Goal: Transaction & Acquisition: Book appointment/travel/reservation

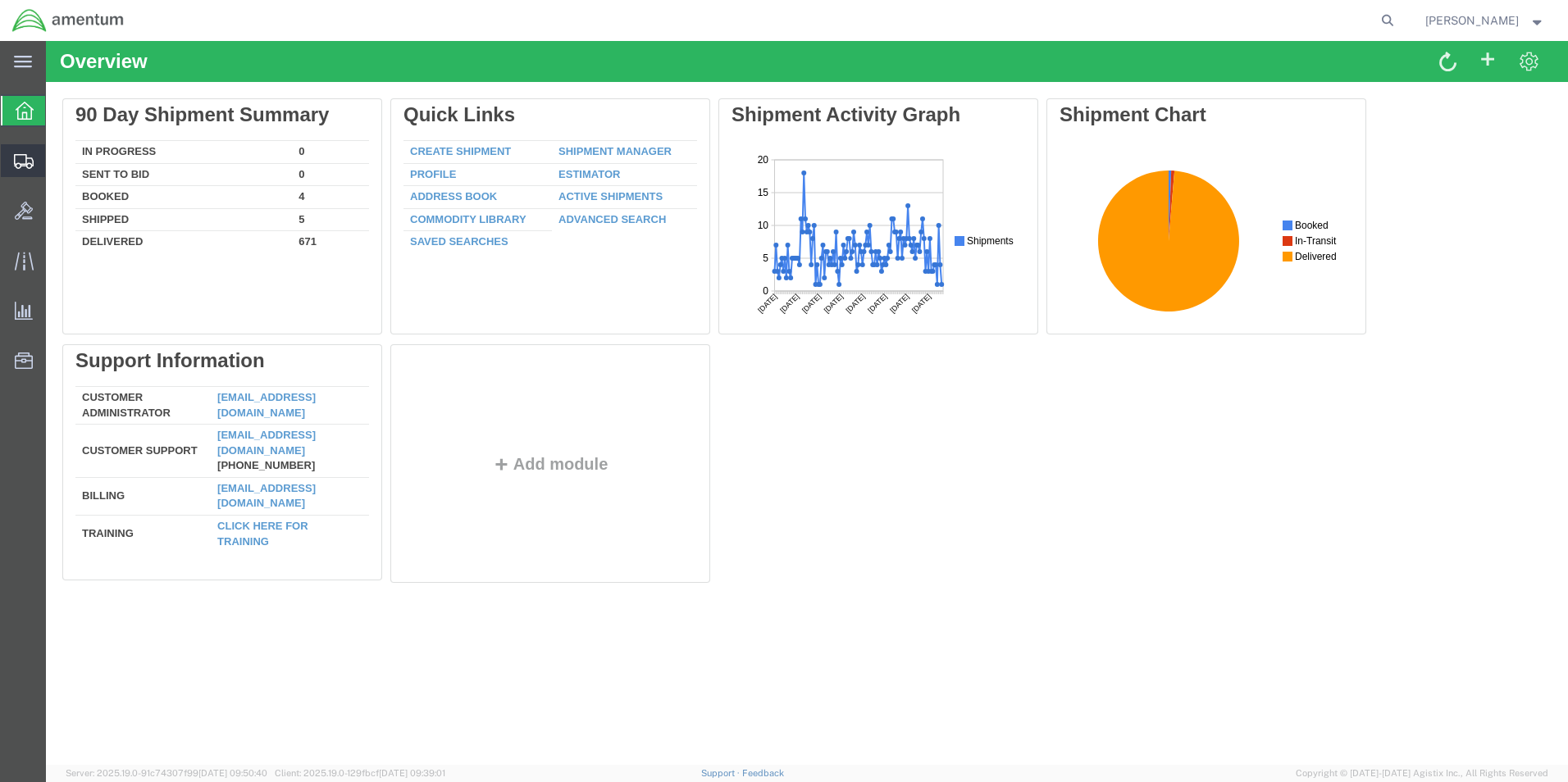
click at [0, 0] on span "Create Shipment" at bounding box center [0, 0] width 0 height 0
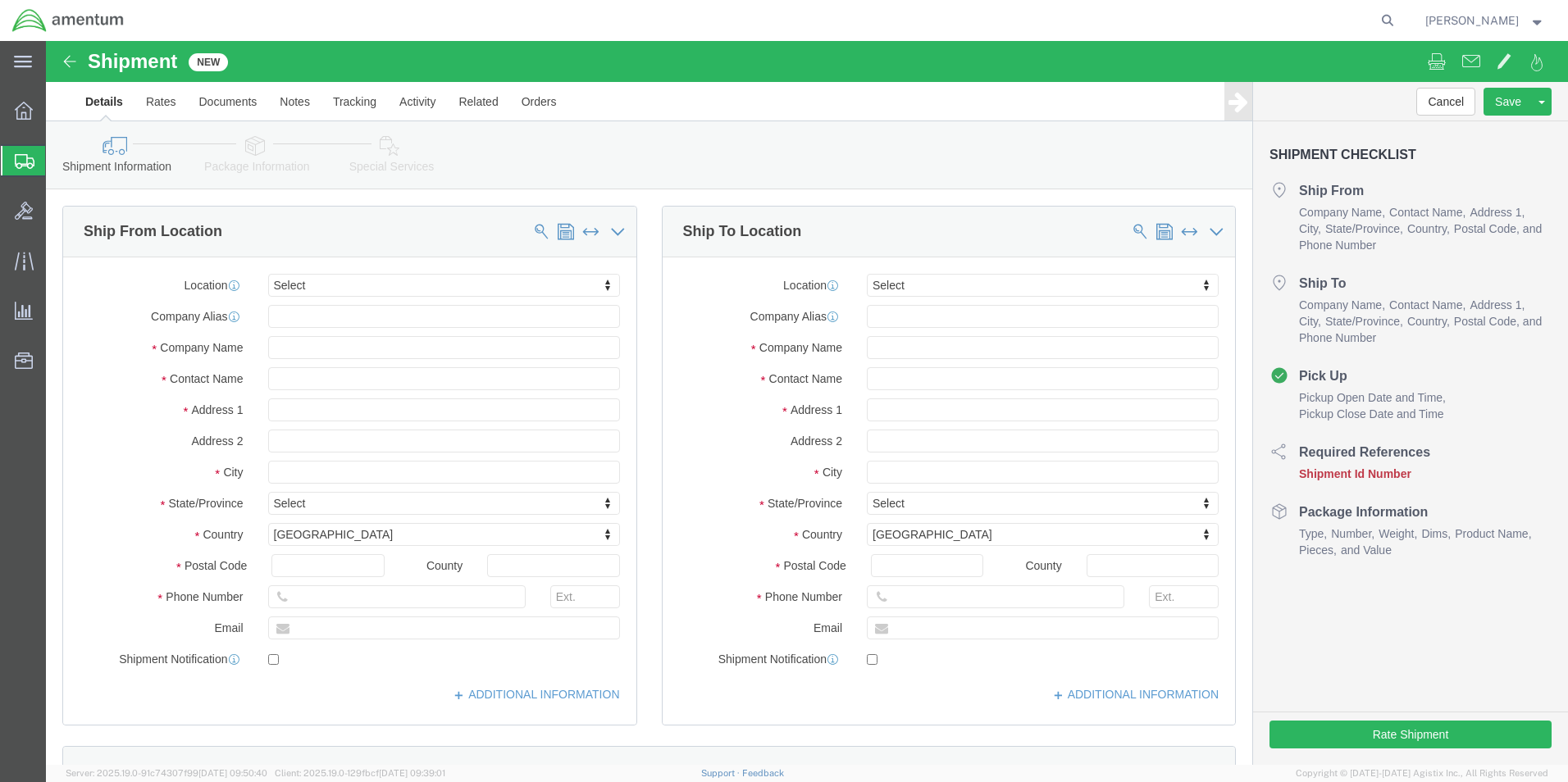
select select
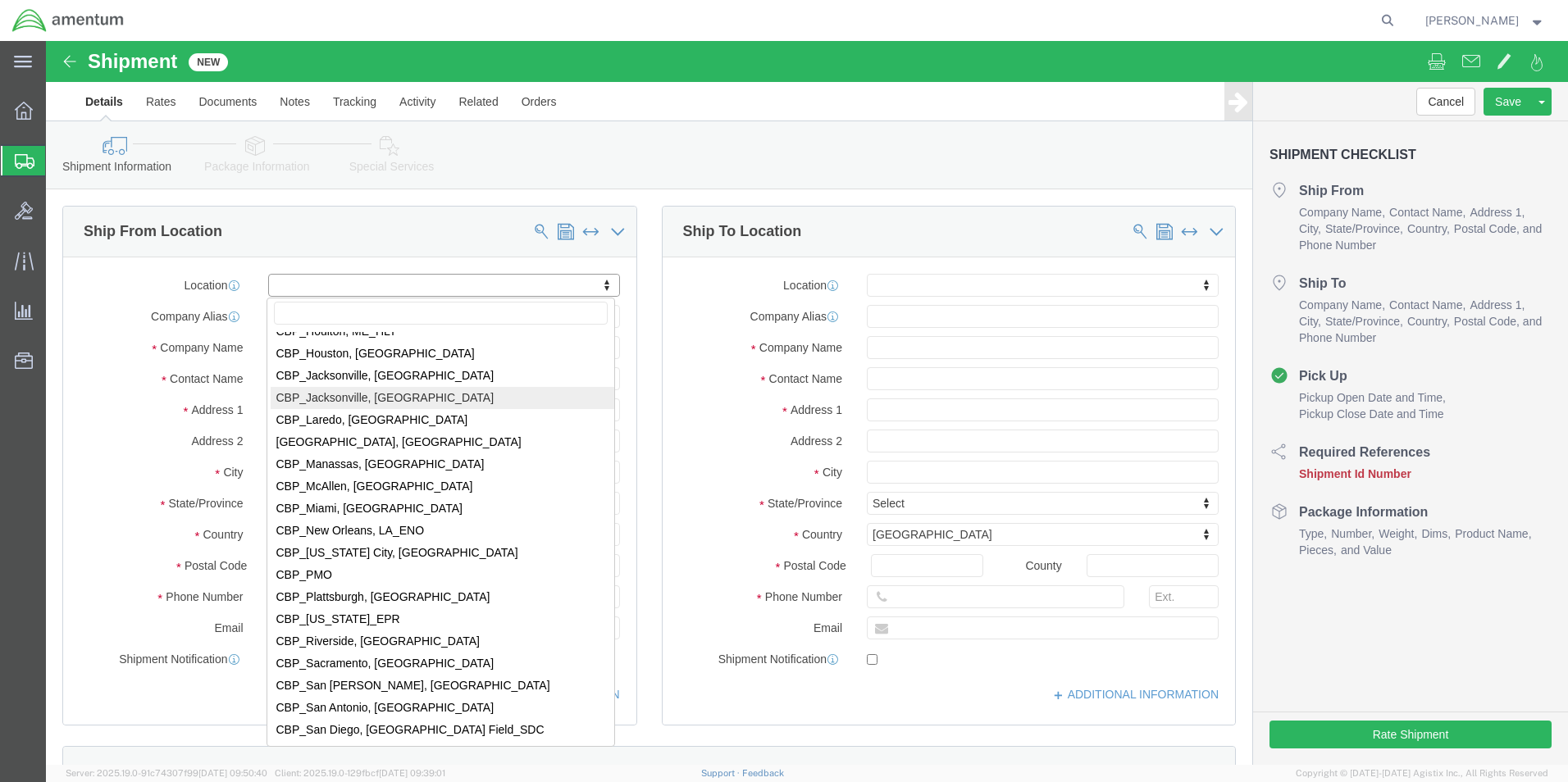
scroll to position [3363, 0]
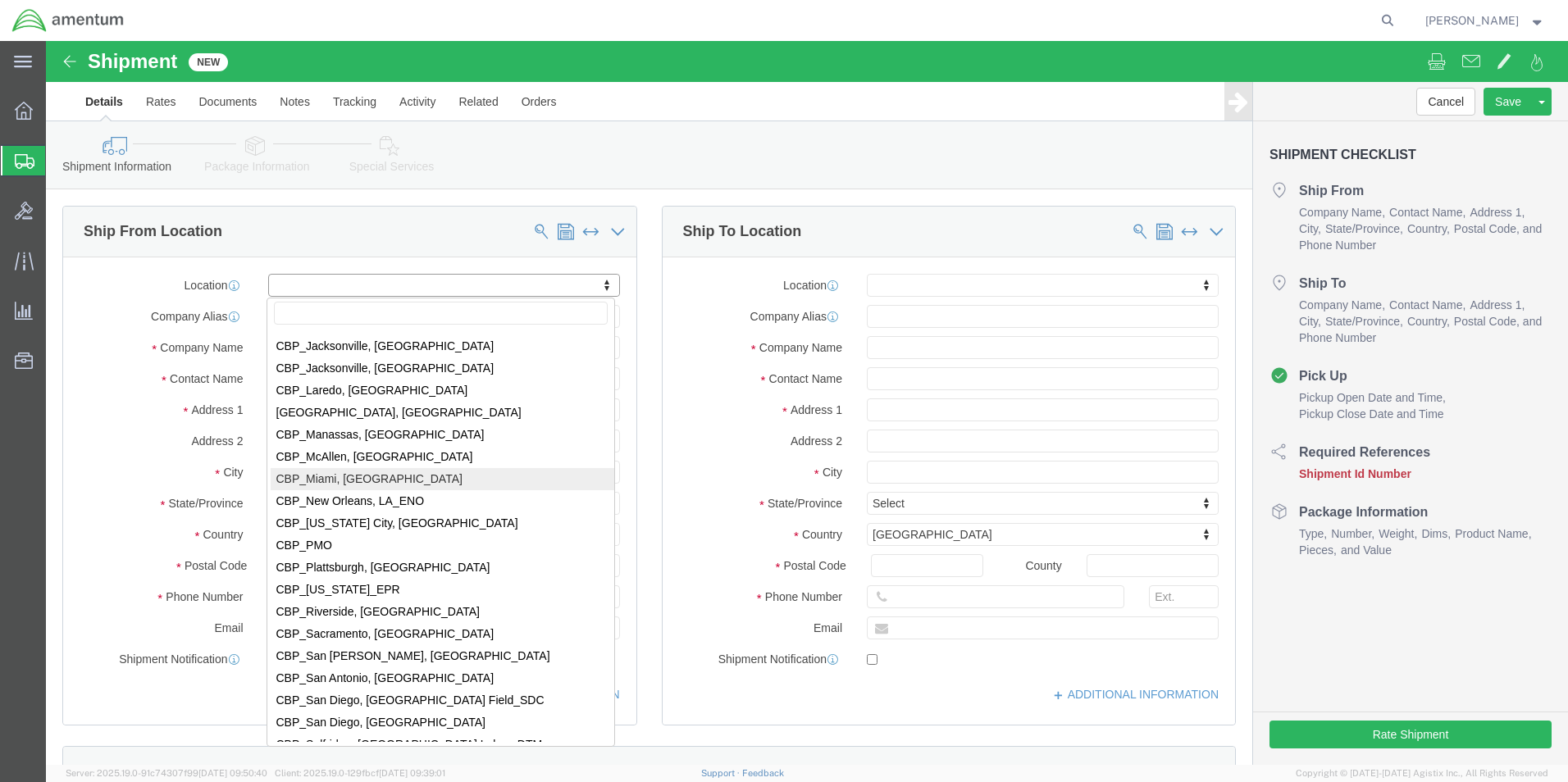
select select "49931"
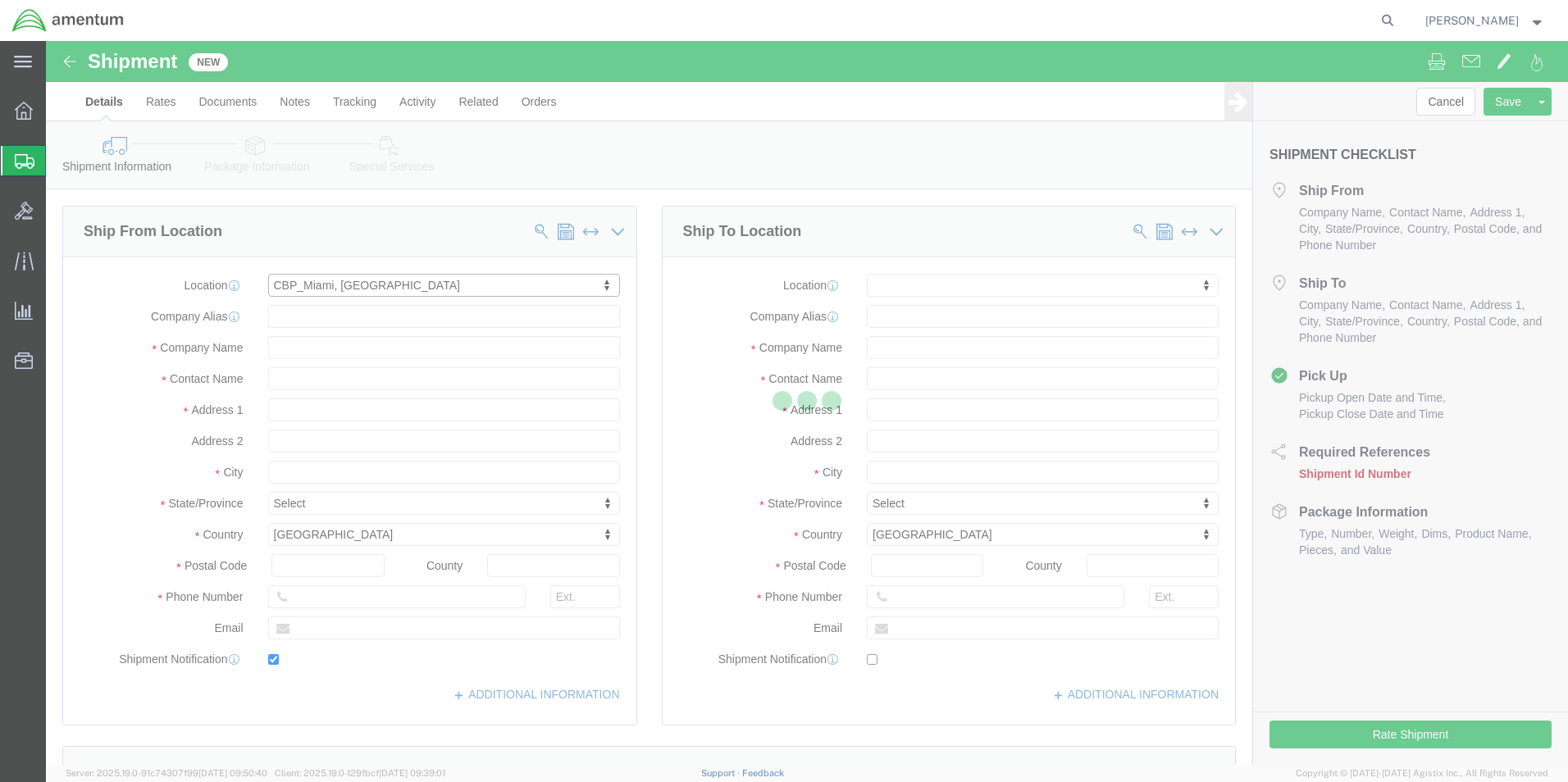
type input "29390 Customs Rd"
type input "Bldg 240, [GEOGRAPHIC_DATA]"
type input "33039"
type input "[PHONE_NUMBER]"
type input "324"
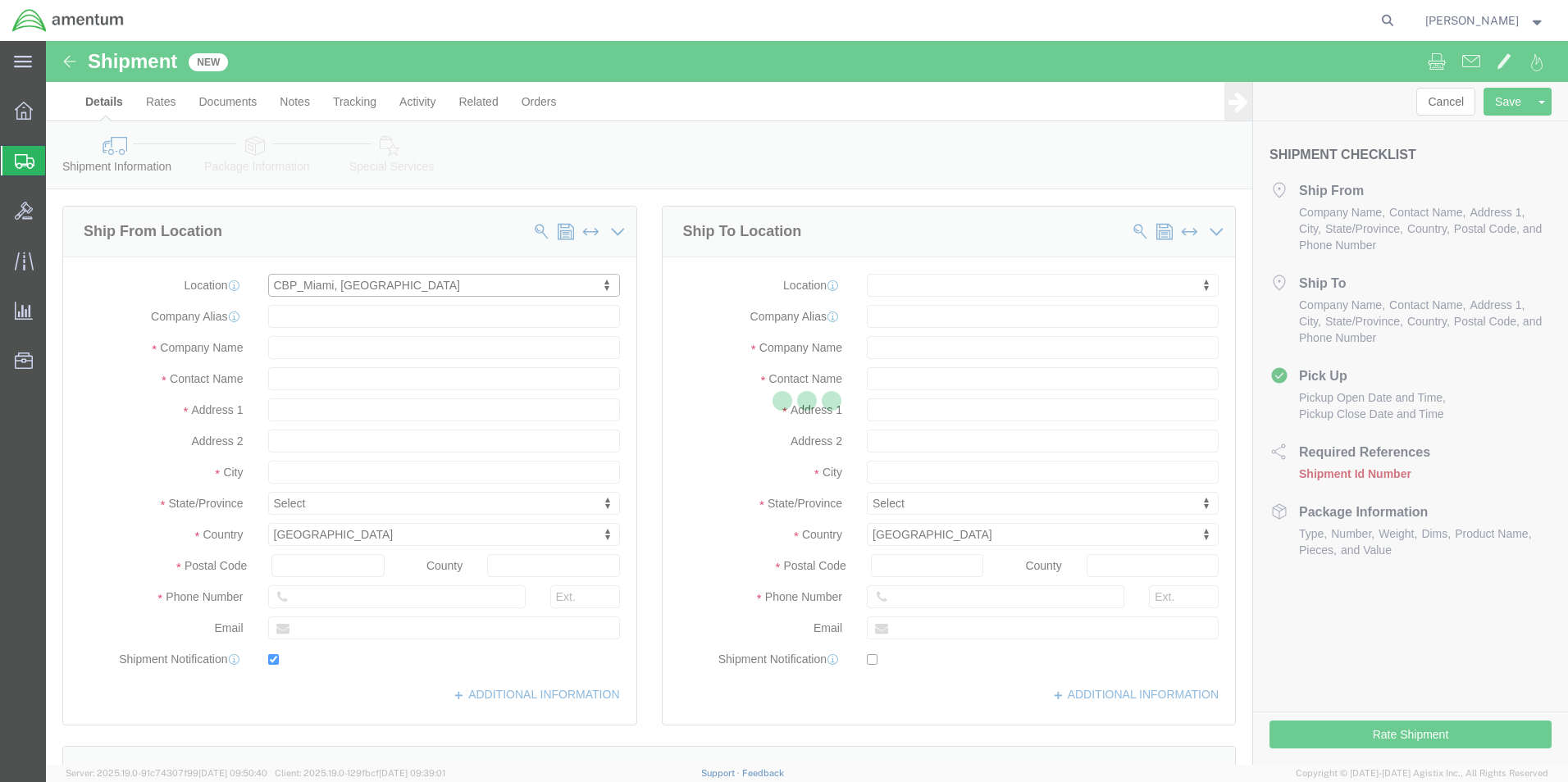
type input "[PERSON_NAME][EMAIL_ADDRESS][PERSON_NAME][DOMAIN_NAME]"
checkbox input "true"
type input "Amentum Services, Inc"
type input "[PERSON_NAME]"
type input "HOMESTEAD"
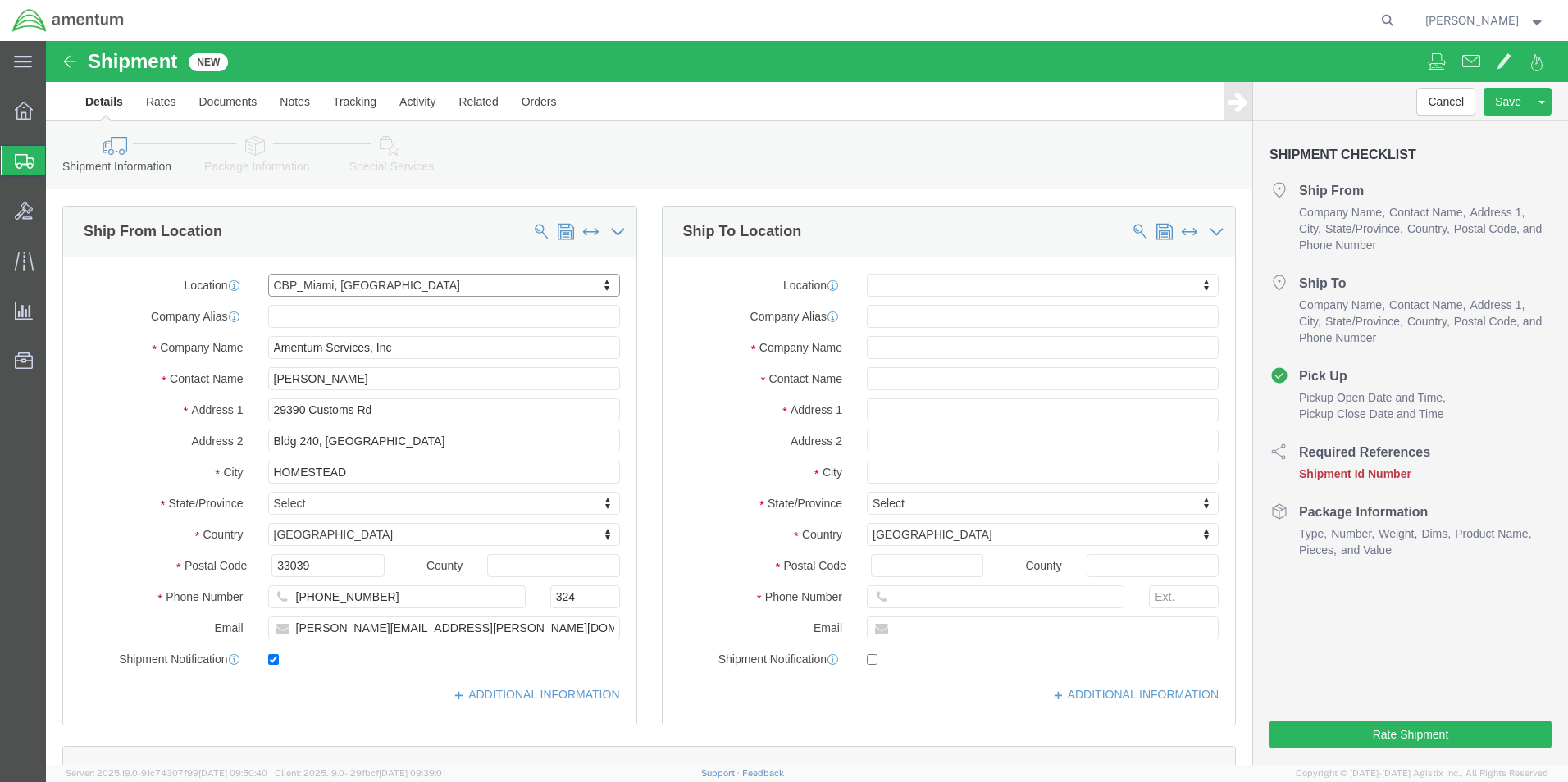
select select "FL"
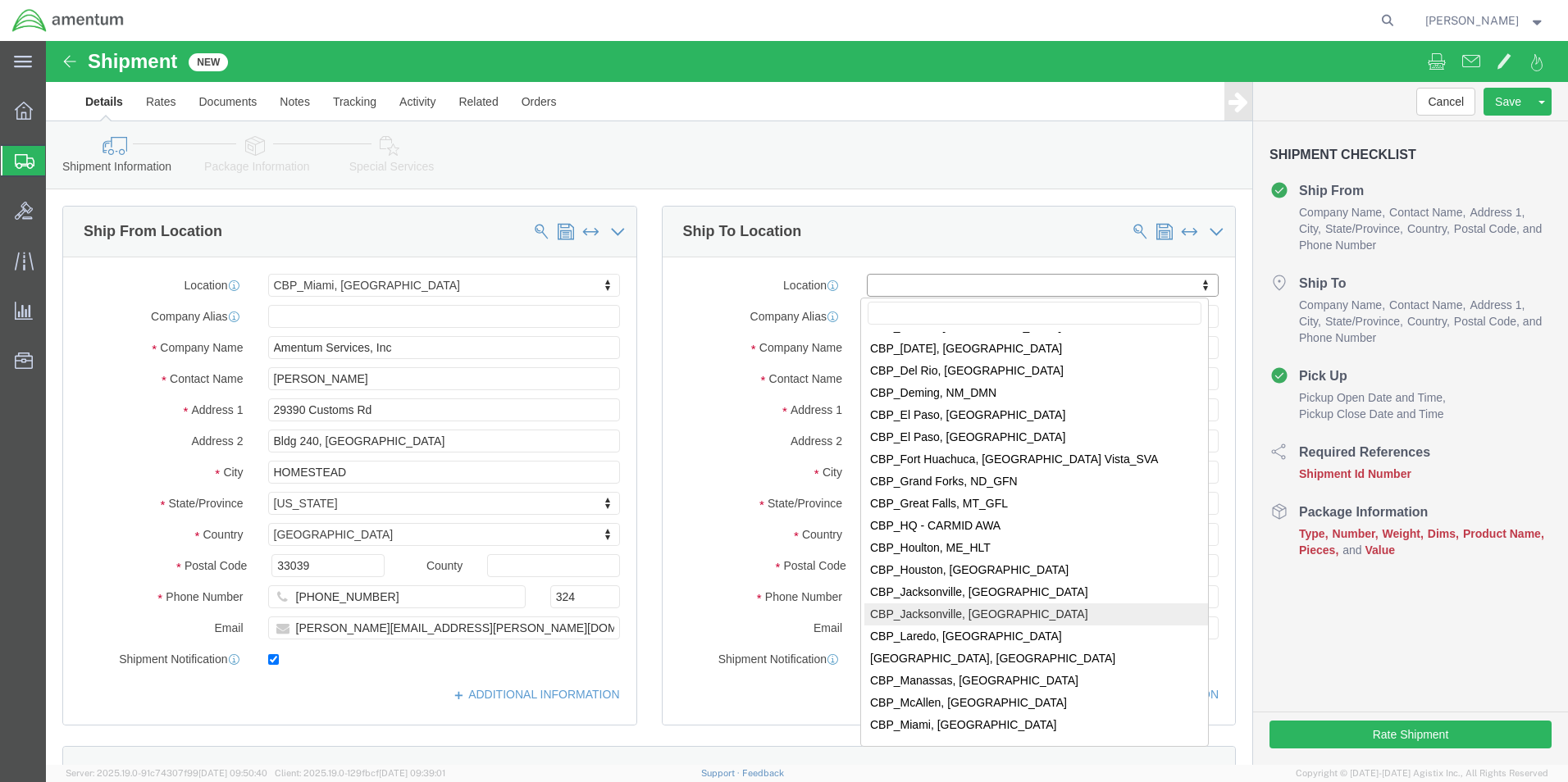
scroll to position [3034, 0]
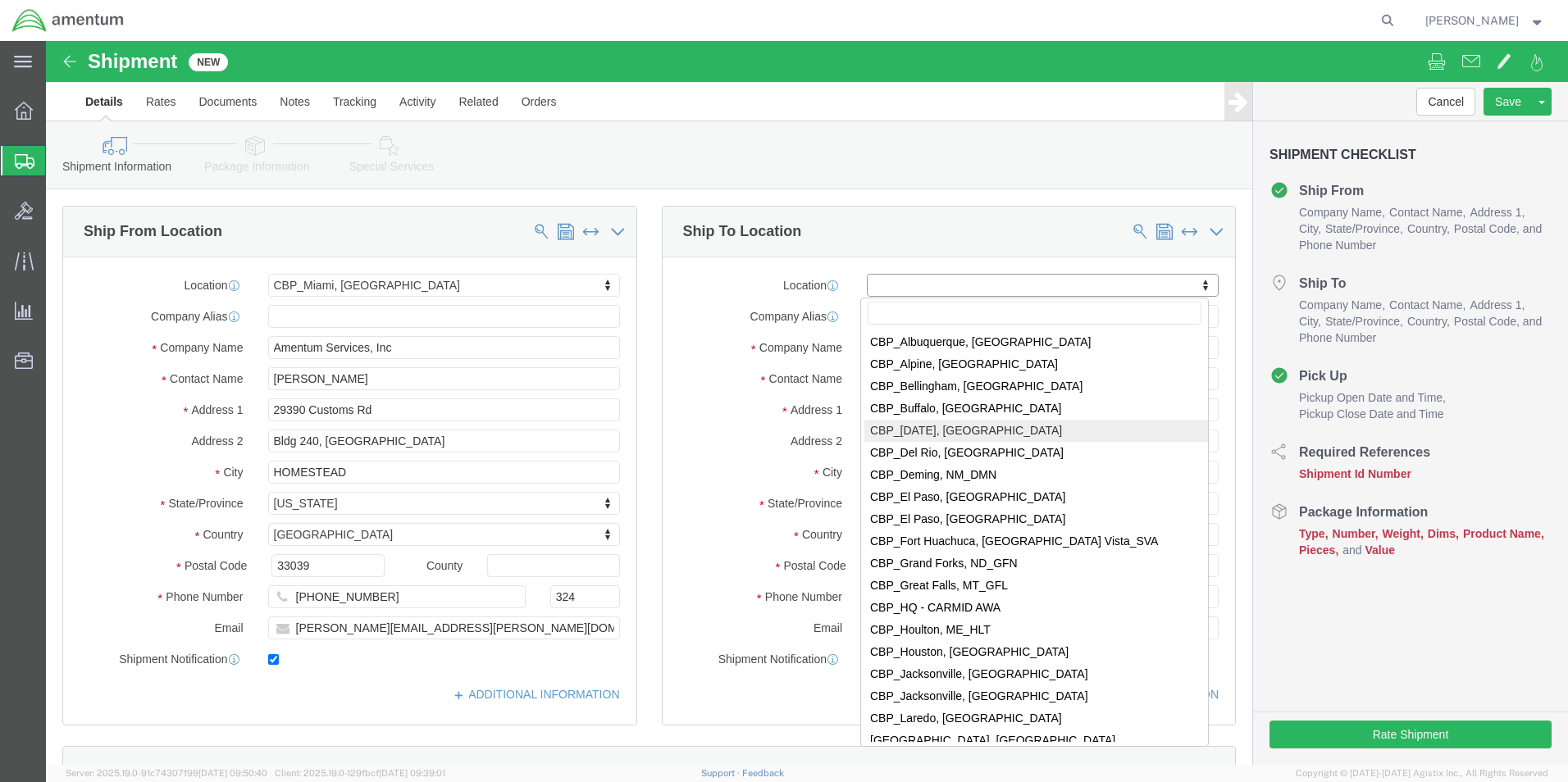
select select "69291"
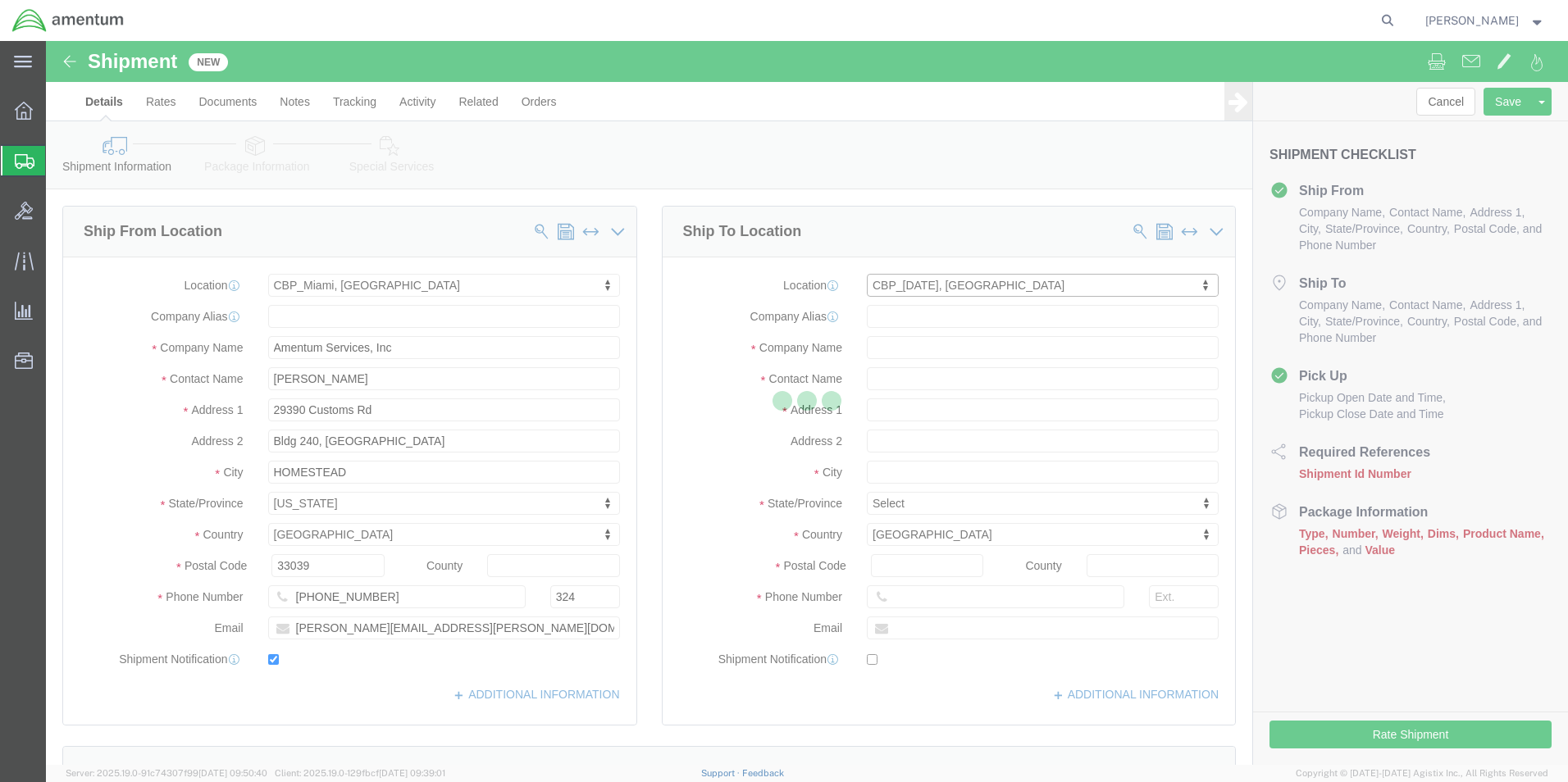
type input "NASOC [DATE]"
type input "[STREET_ADDRESS] NAS"
type input "78419"
type input "Amentum Services, Inc"
type input "[DATE]"
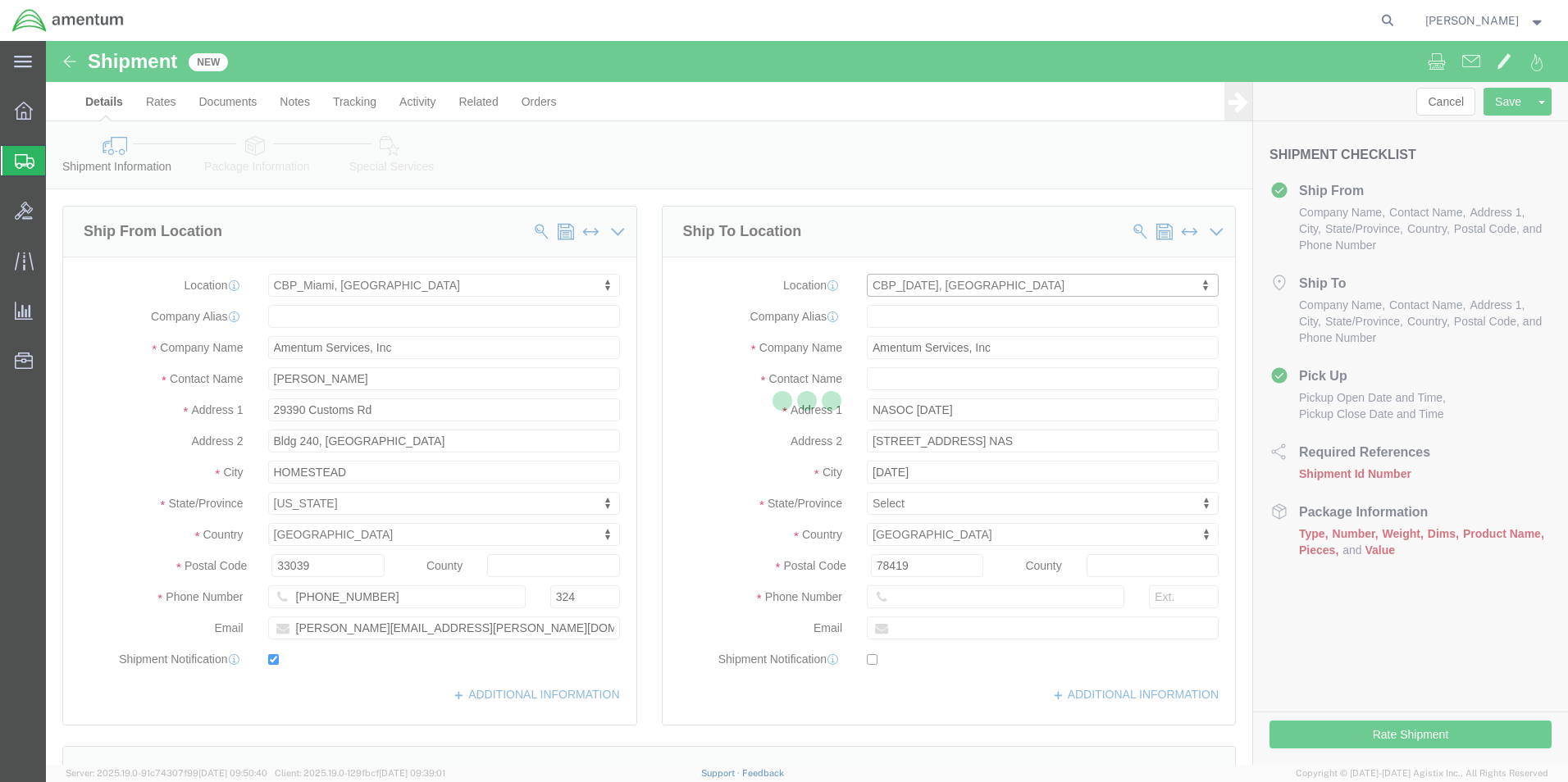
select select "[GEOGRAPHIC_DATA]"
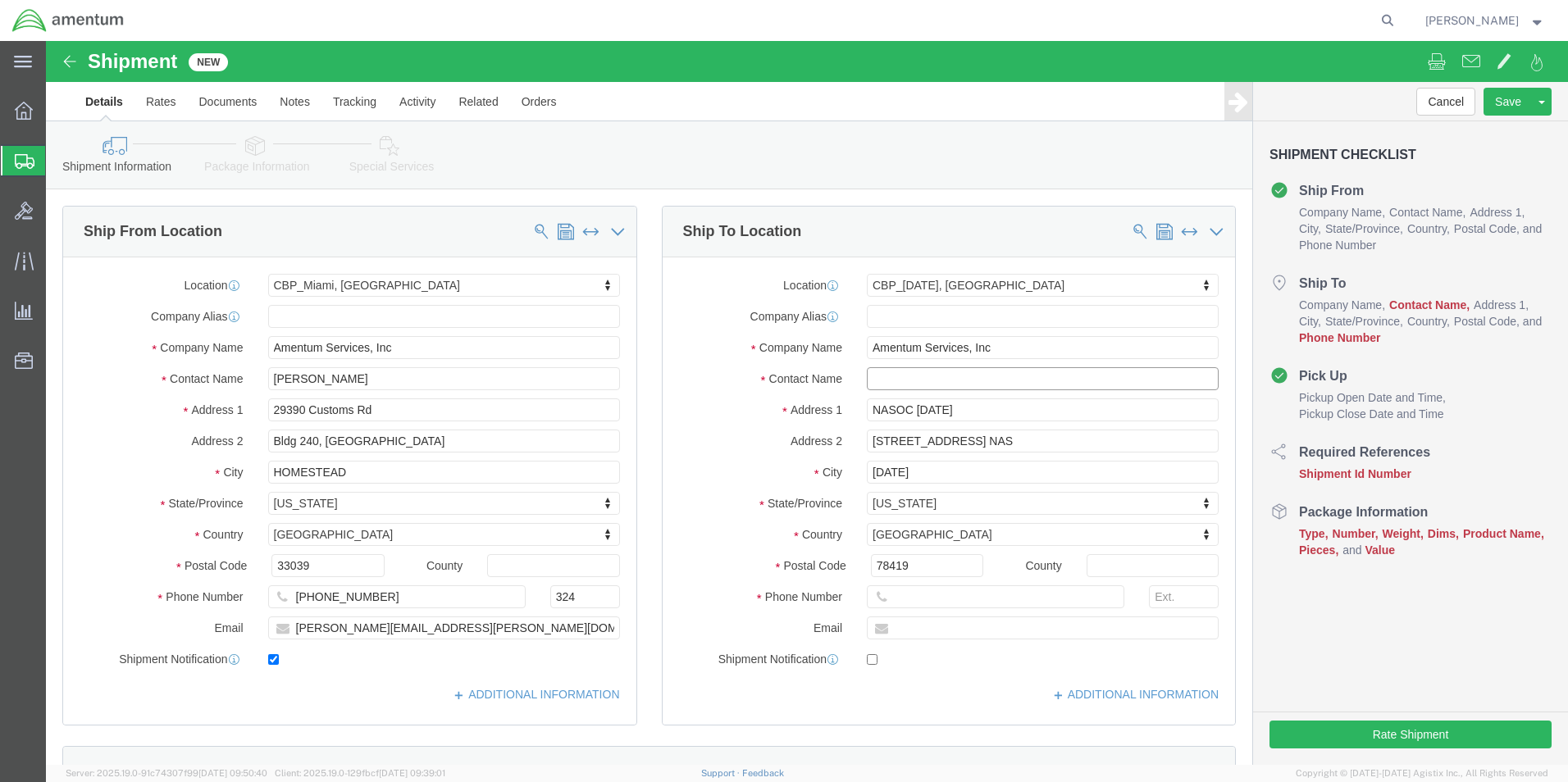
click input "text"
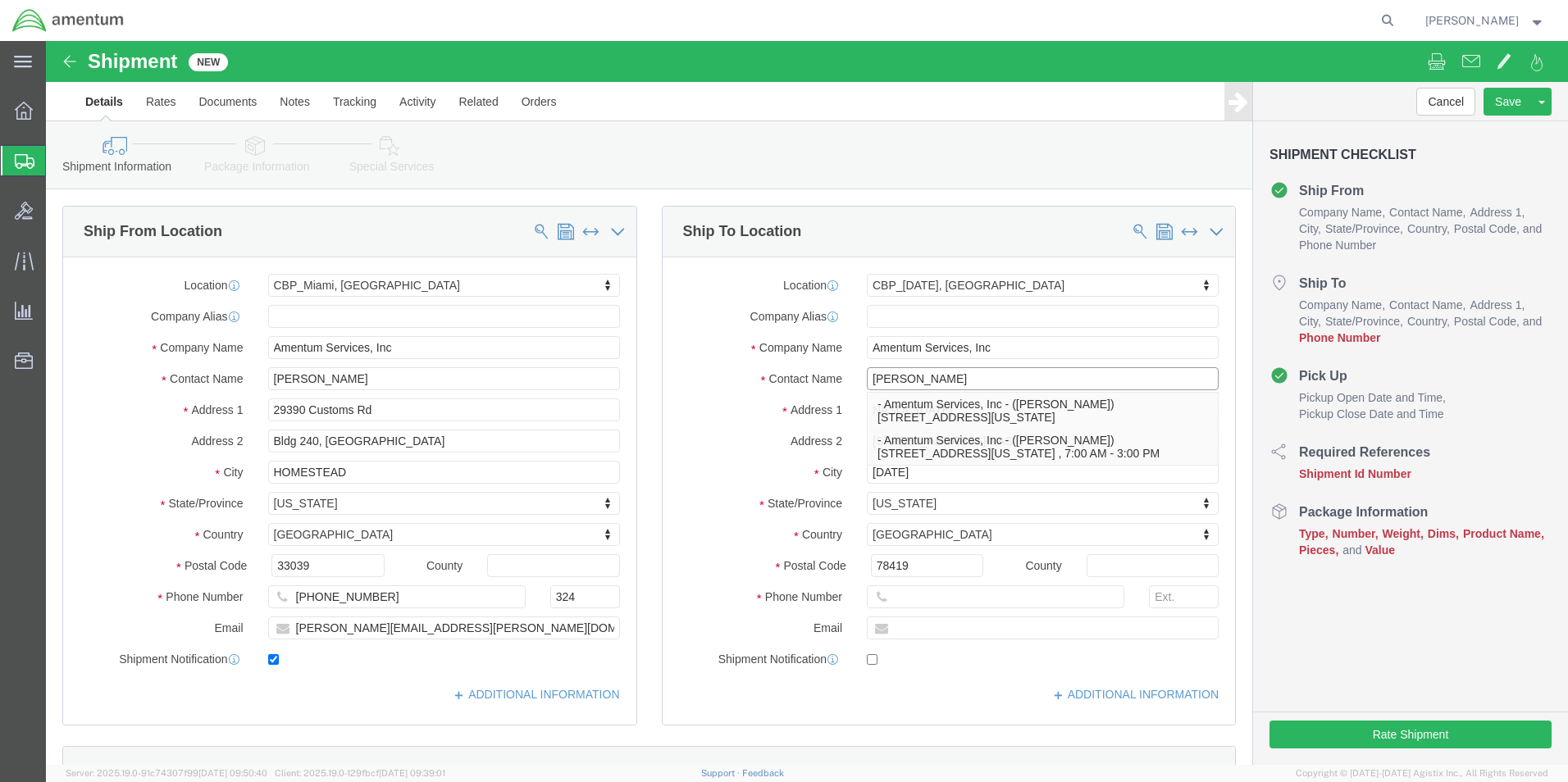
click input "[PERSON_NAME]"
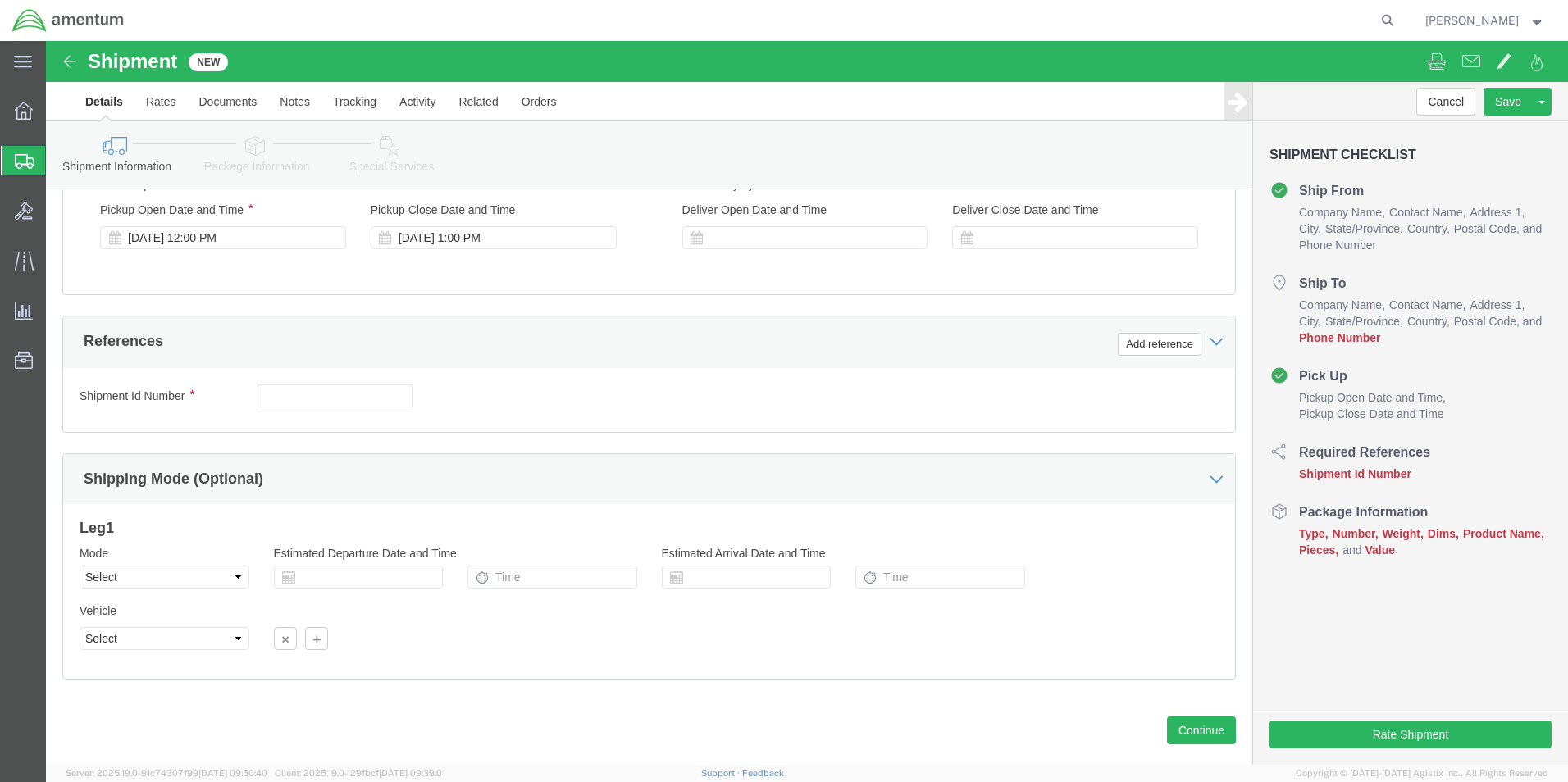
scroll to position [656, 0]
type input "[PERSON_NAME]"
click button "Add reference"
click select "Select Account Type Activity ID Airline Appointment Number ASN Batch Request # …"
select select "DEPT"
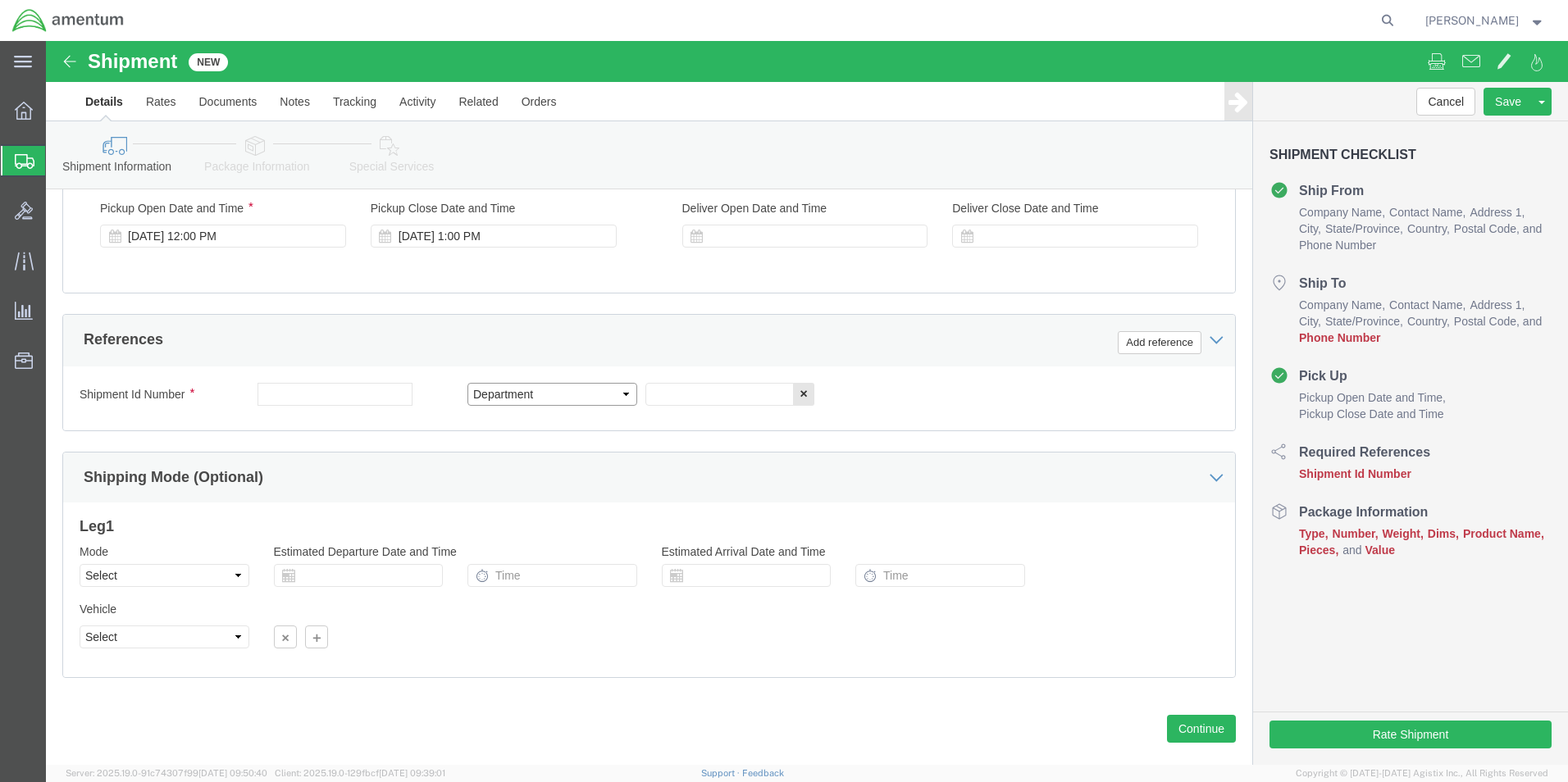
click select "Select Account Type Activity ID Airline Appointment Number ASN Batch Request # …"
click input "text"
type input "p"
type input "CBP"
click button "Add reference"
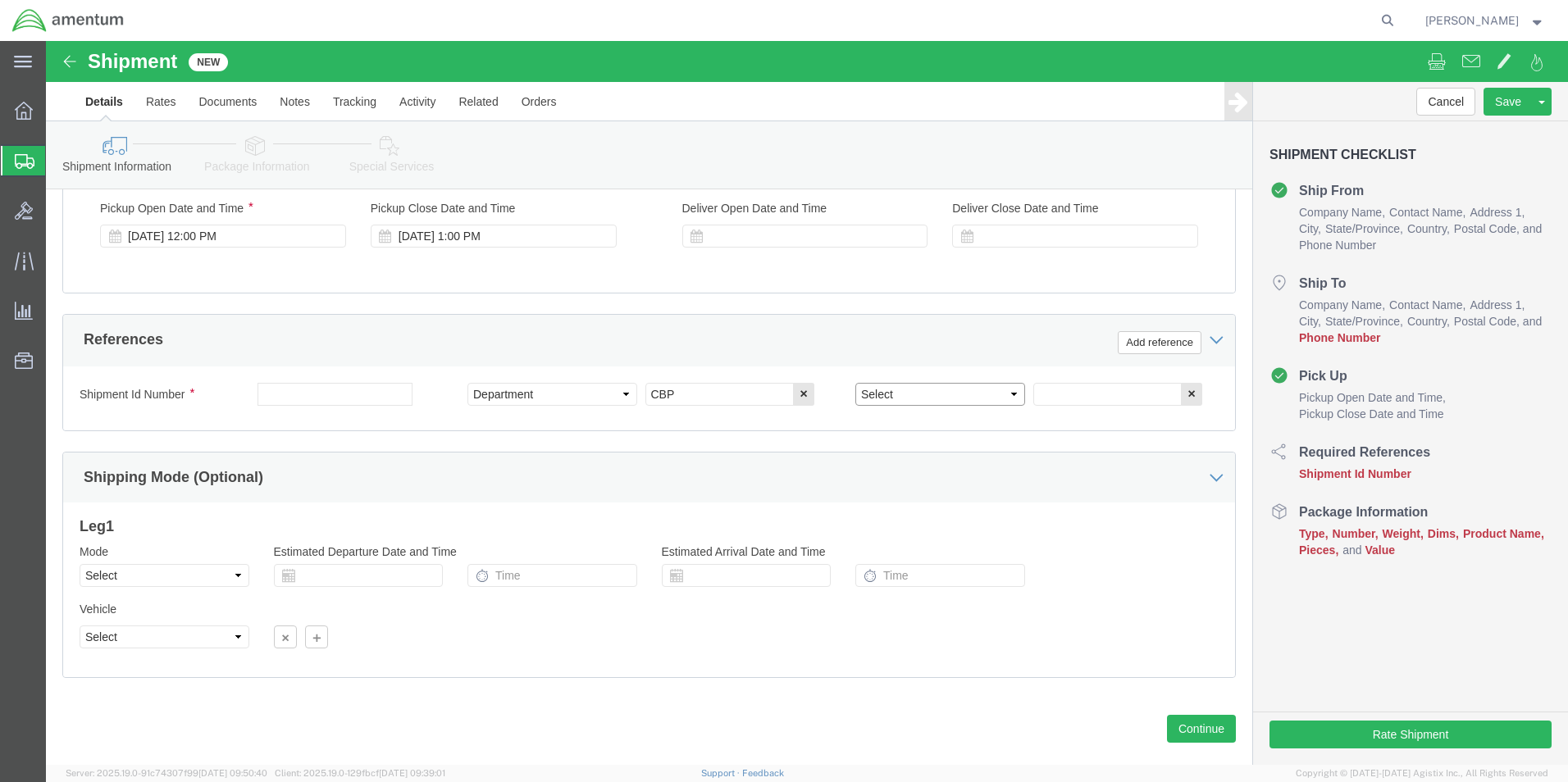
click select "Select Account Type Activity ID Airline Appointment Number ASN Batch Request # …"
select select "CUSTREF"
click select "Select Account Type Activity ID Airline Appointment Number ASN Batch Request # …"
click input "text"
type input "PACKING"
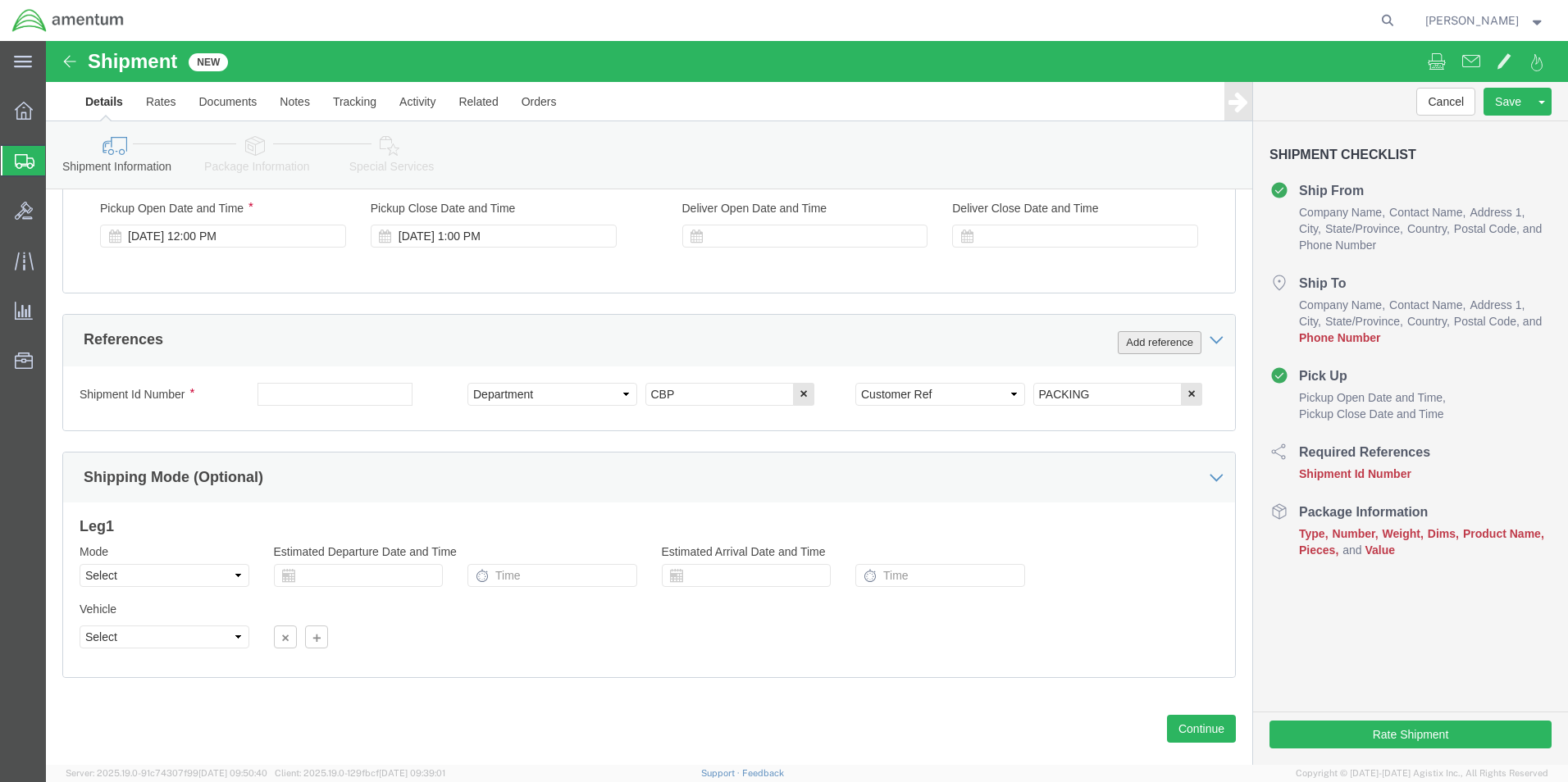
click button "Add reference"
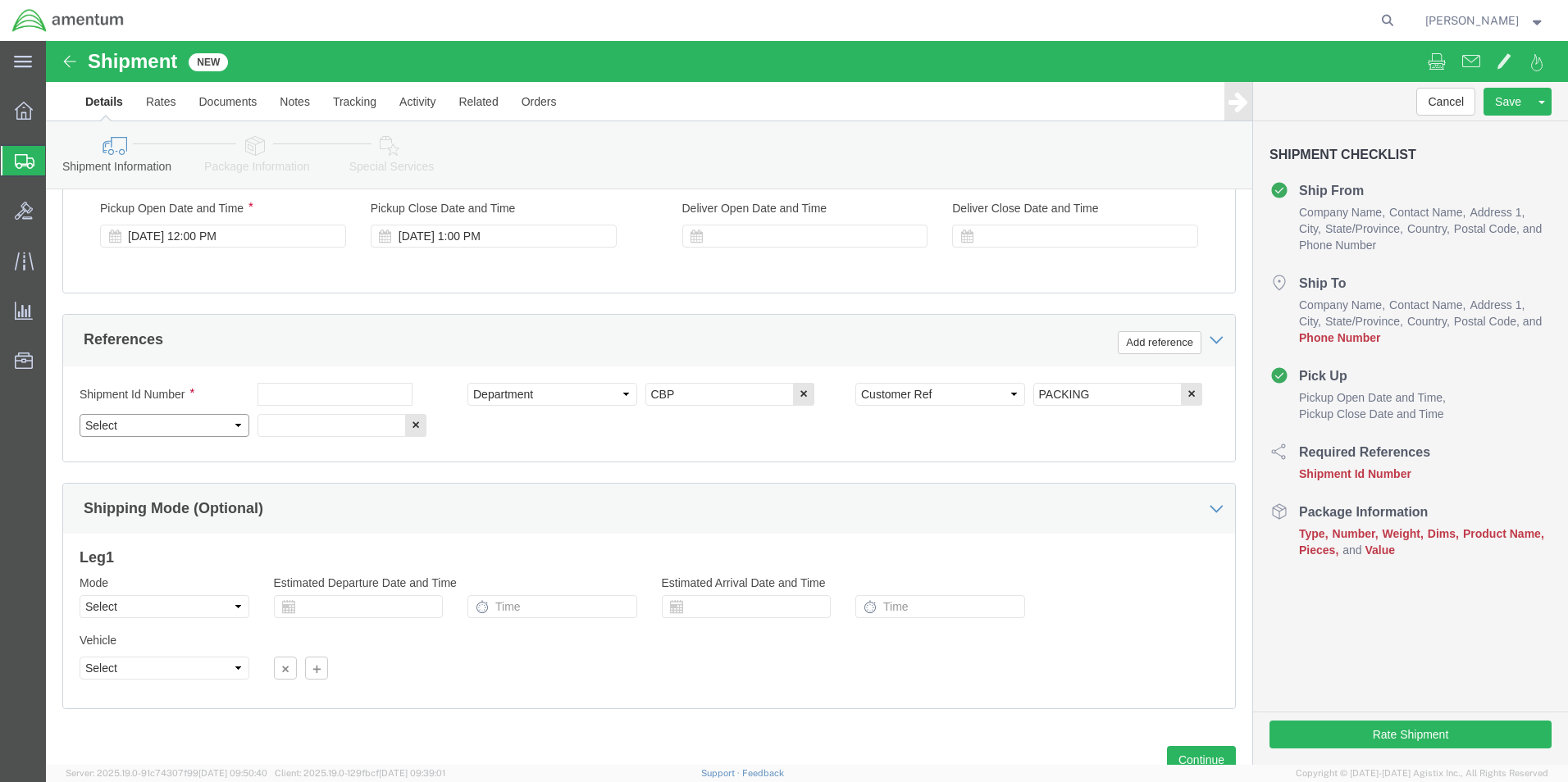
click select "Select Account Type Activity ID Airline Appointment Number ASN Batch Request # …"
select select "PROJNUM"
click select "Select Account Type Activity ID Airline Appointment Number ASN Batch Request # …"
click input "text"
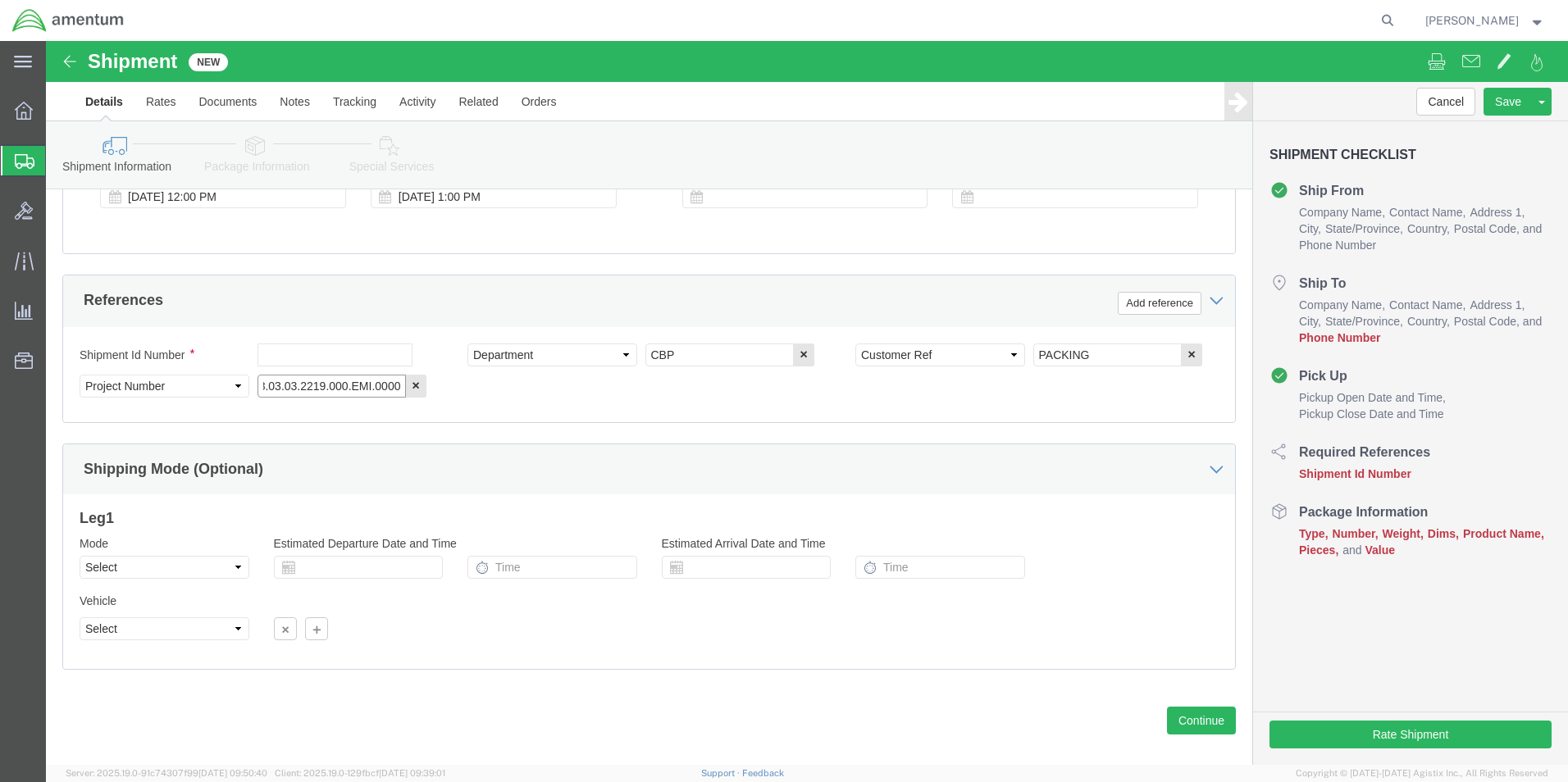
scroll to position [715, 0]
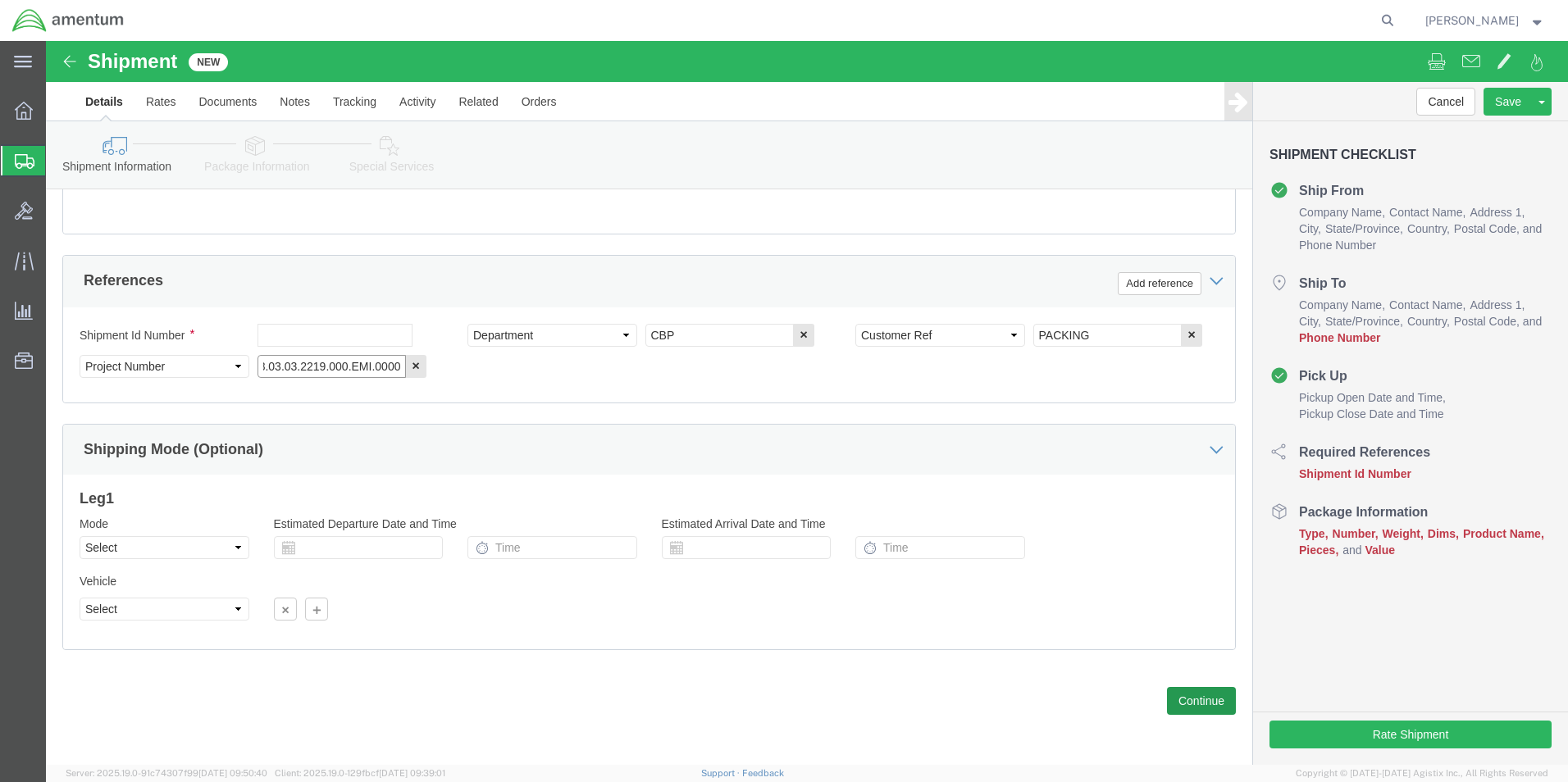
type input "66118.03.03.2219.000.EMI.0000"
click button "Continue"
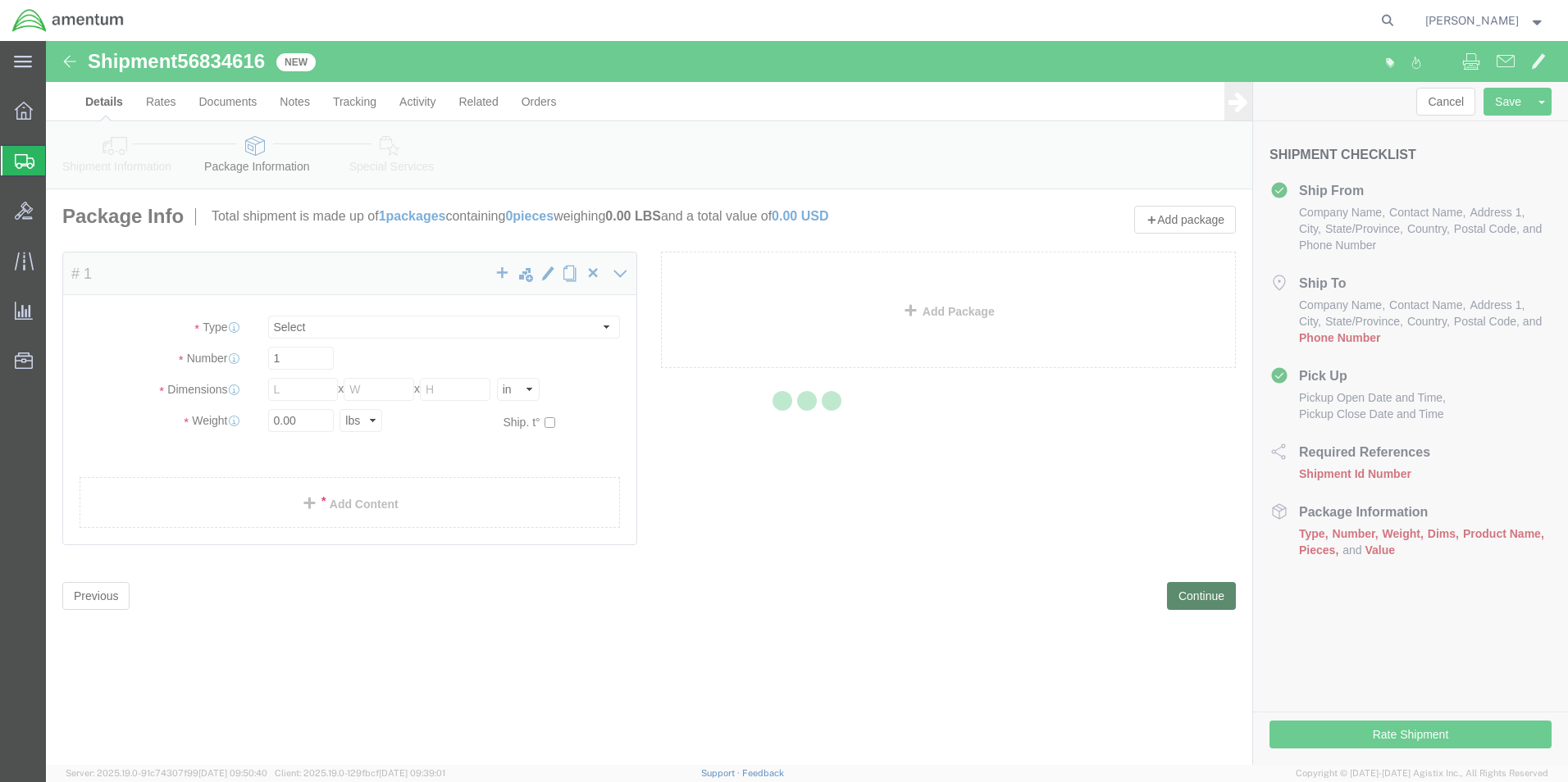
select select "CBOX"
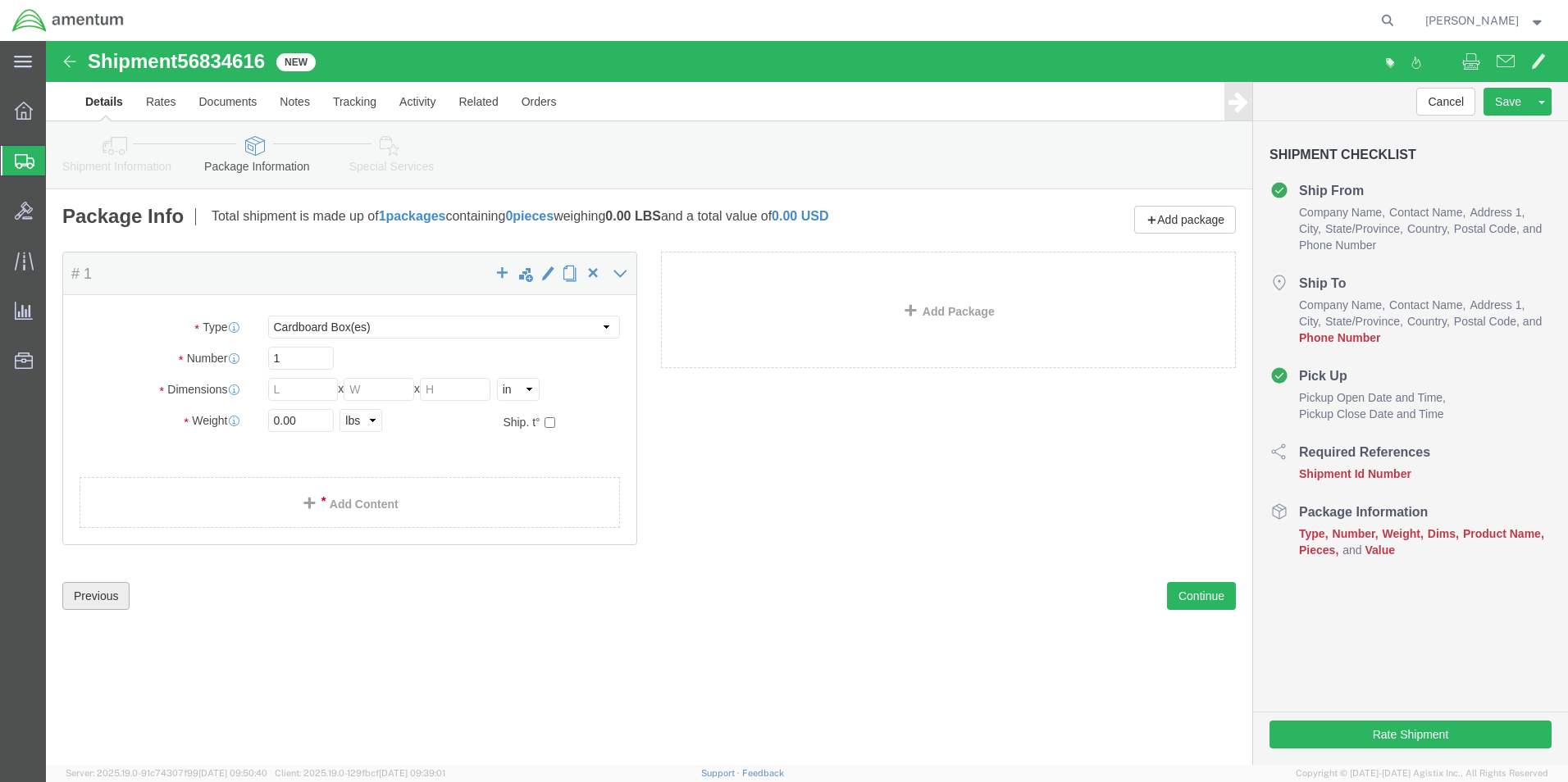
click button "Previous"
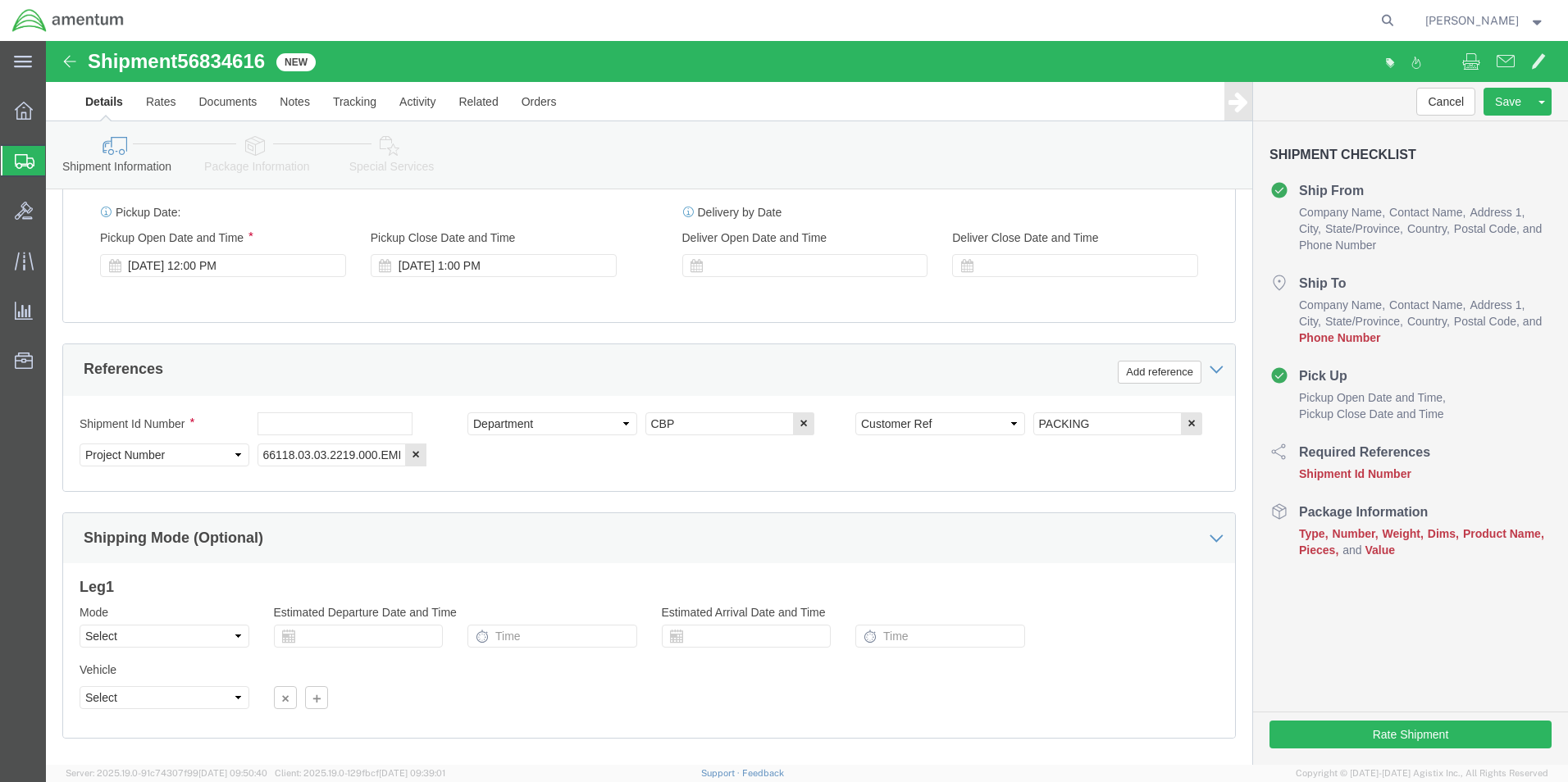
scroll to position [656, 0]
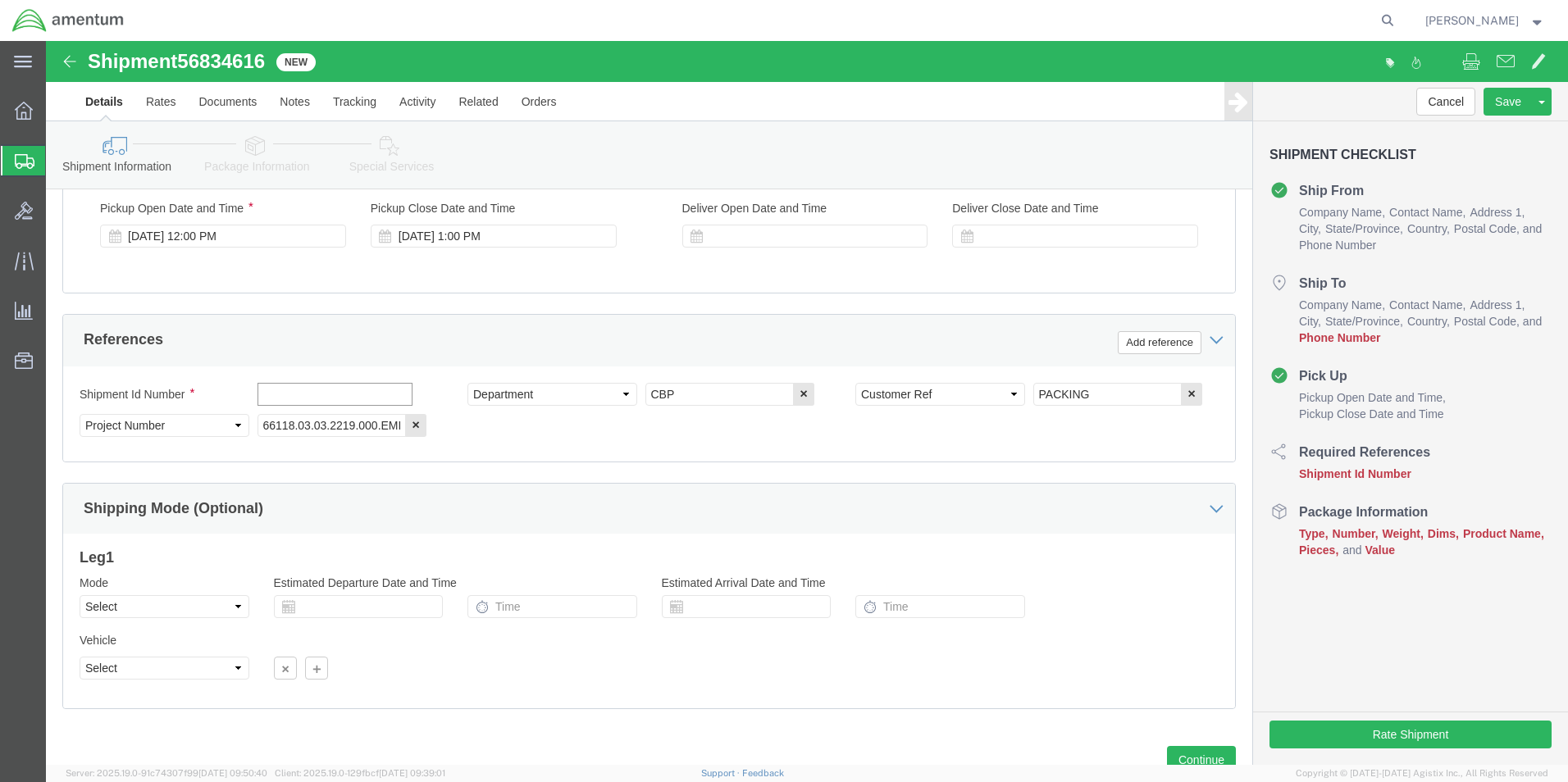
click input "text"
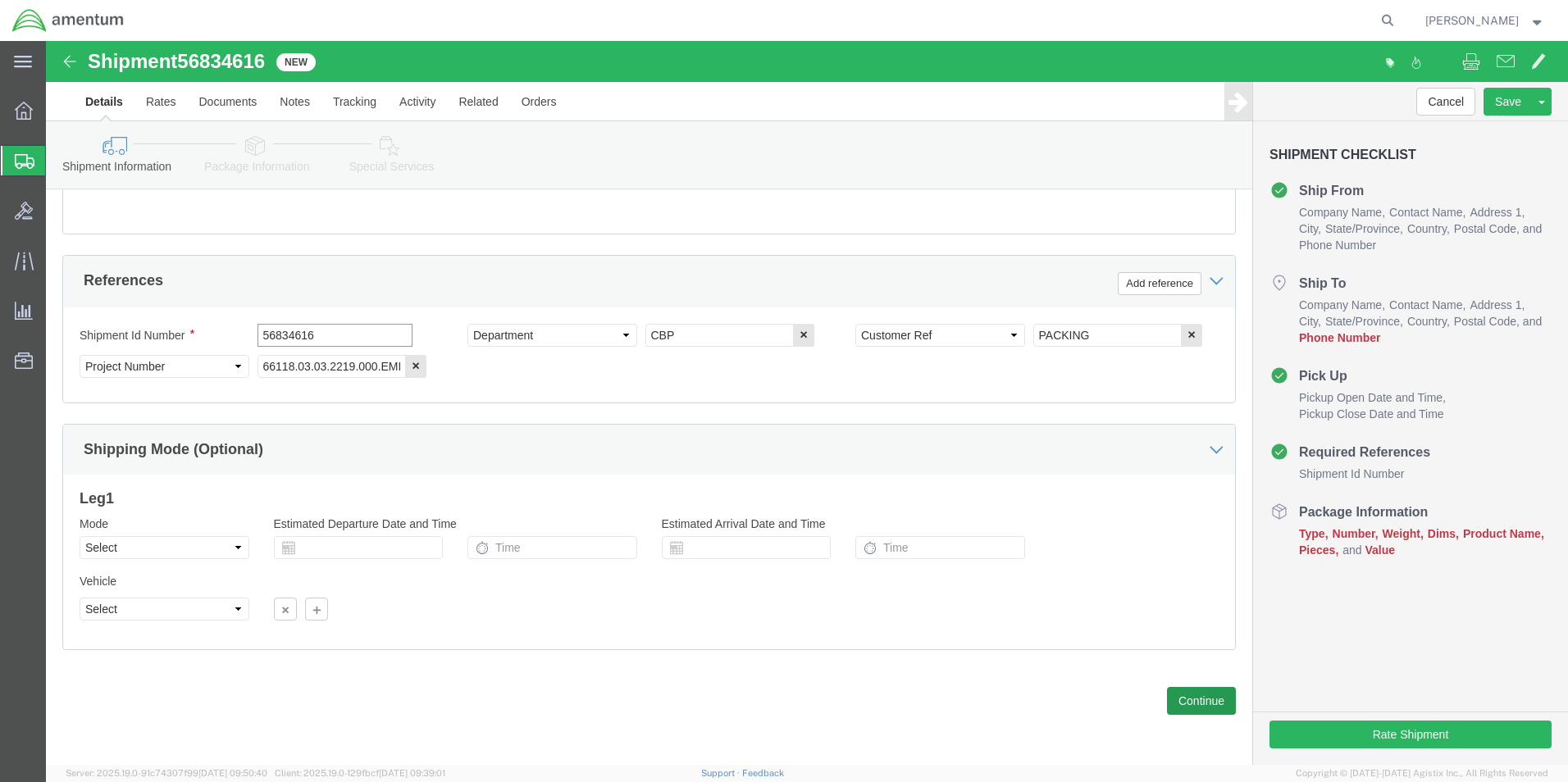
type input "56834616"
click button "Continue"
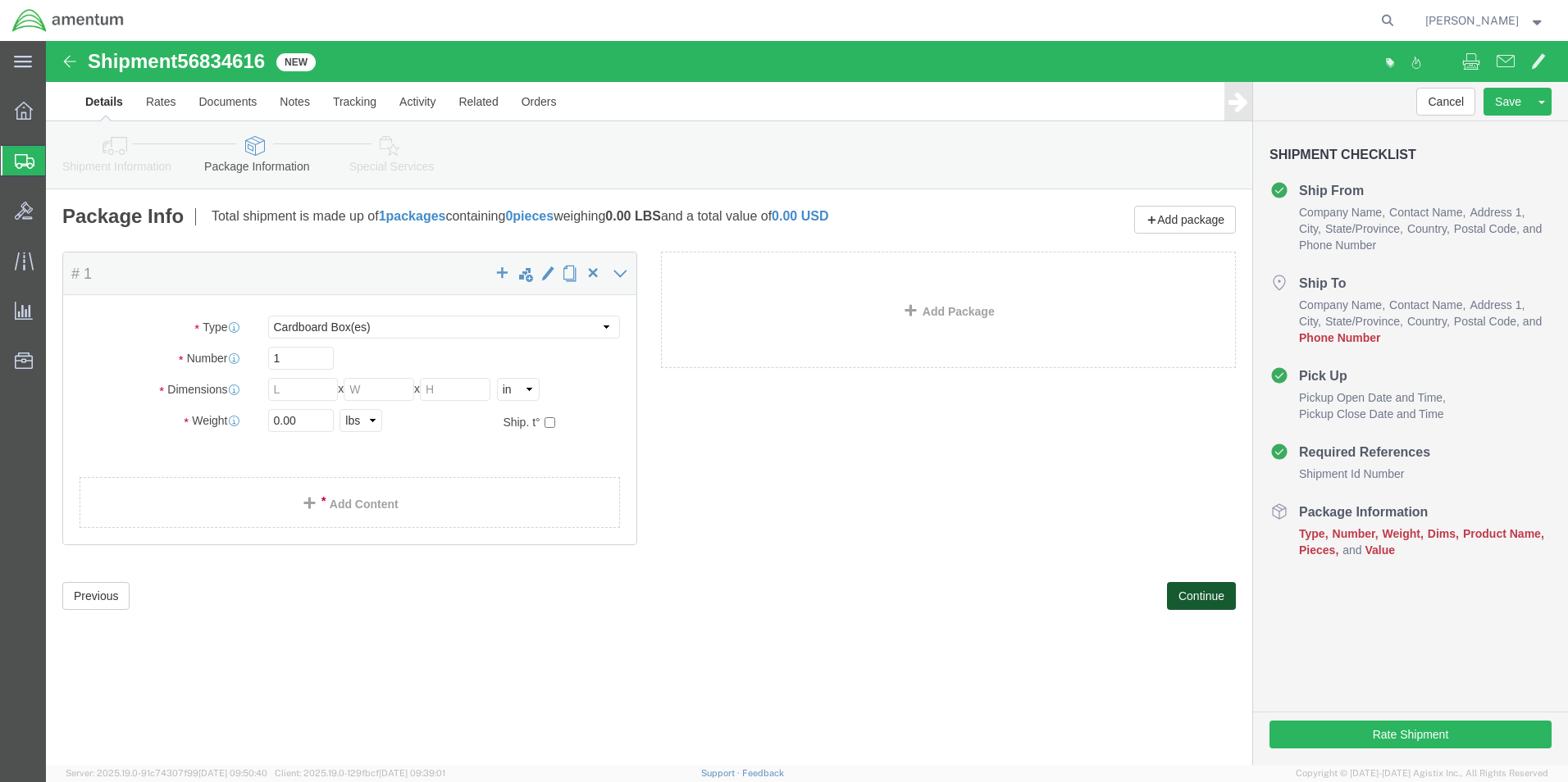
scroll to position [0, 0]
click select "Select BCK Boxes Bale(s) Basket(s) Bolt(s) Bottle(s) Buckets Bulk Bundle(s) Can…"
select select "PAK"
click select "Select BCK Boxes Bale(s) Basket(s) Bolt(s) Bottle(s) Buckets Bulk Bundle(s) Can…"
type input "10.25"
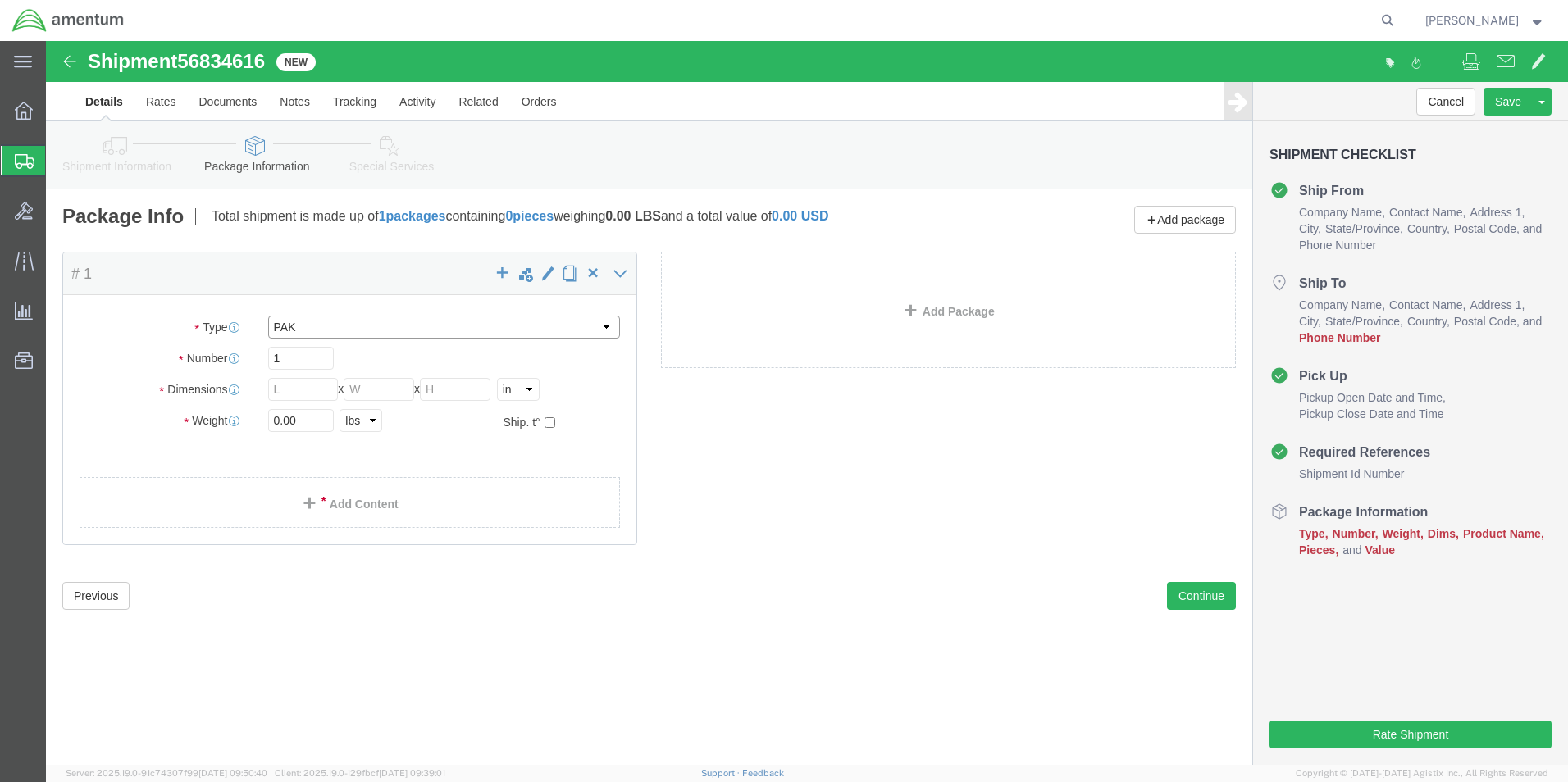
type input "12.75"
type input "1.00"
click input "0.00"
type input "1.00"
click span
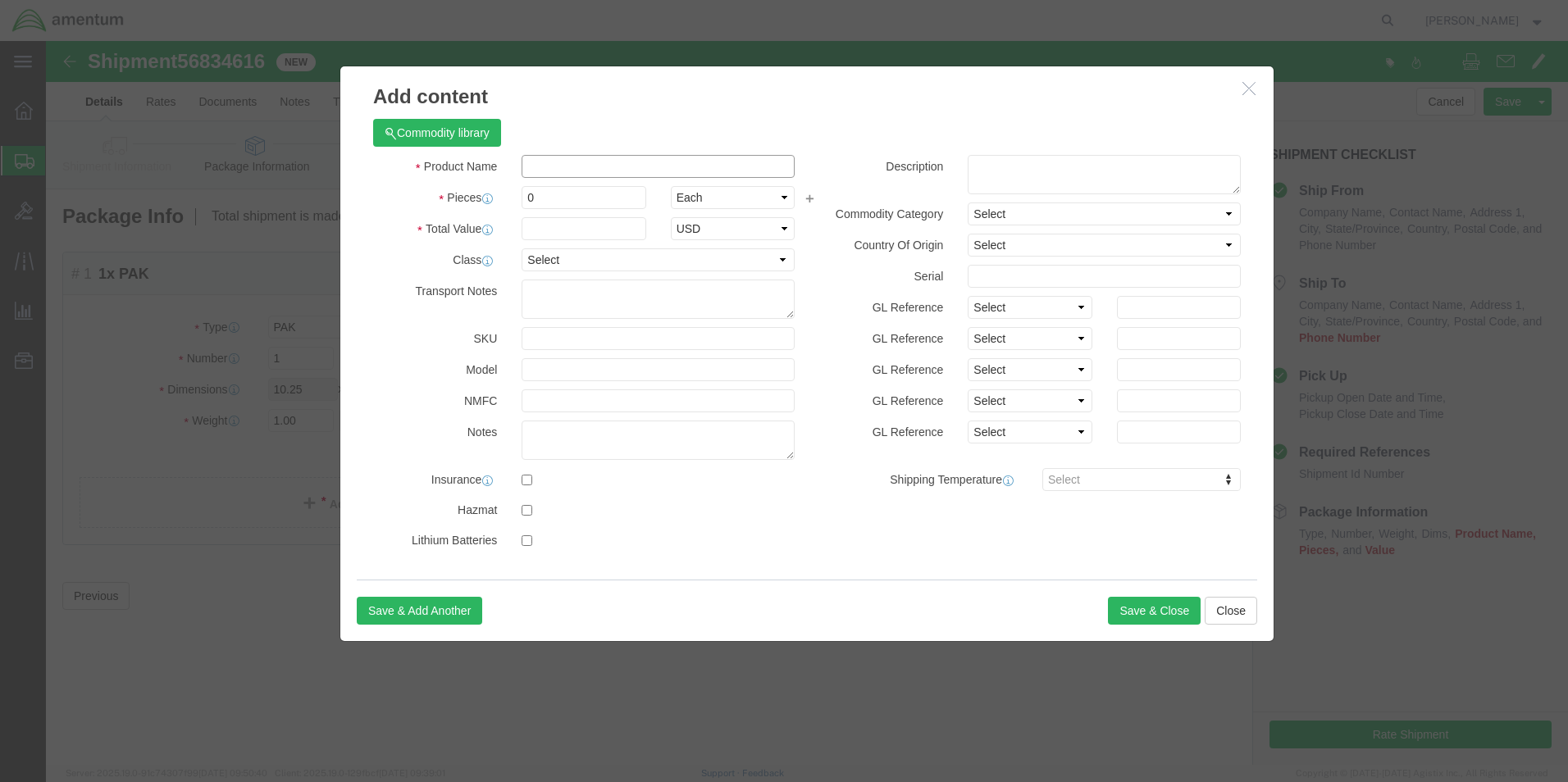
click input "text"
type input "PACKING"
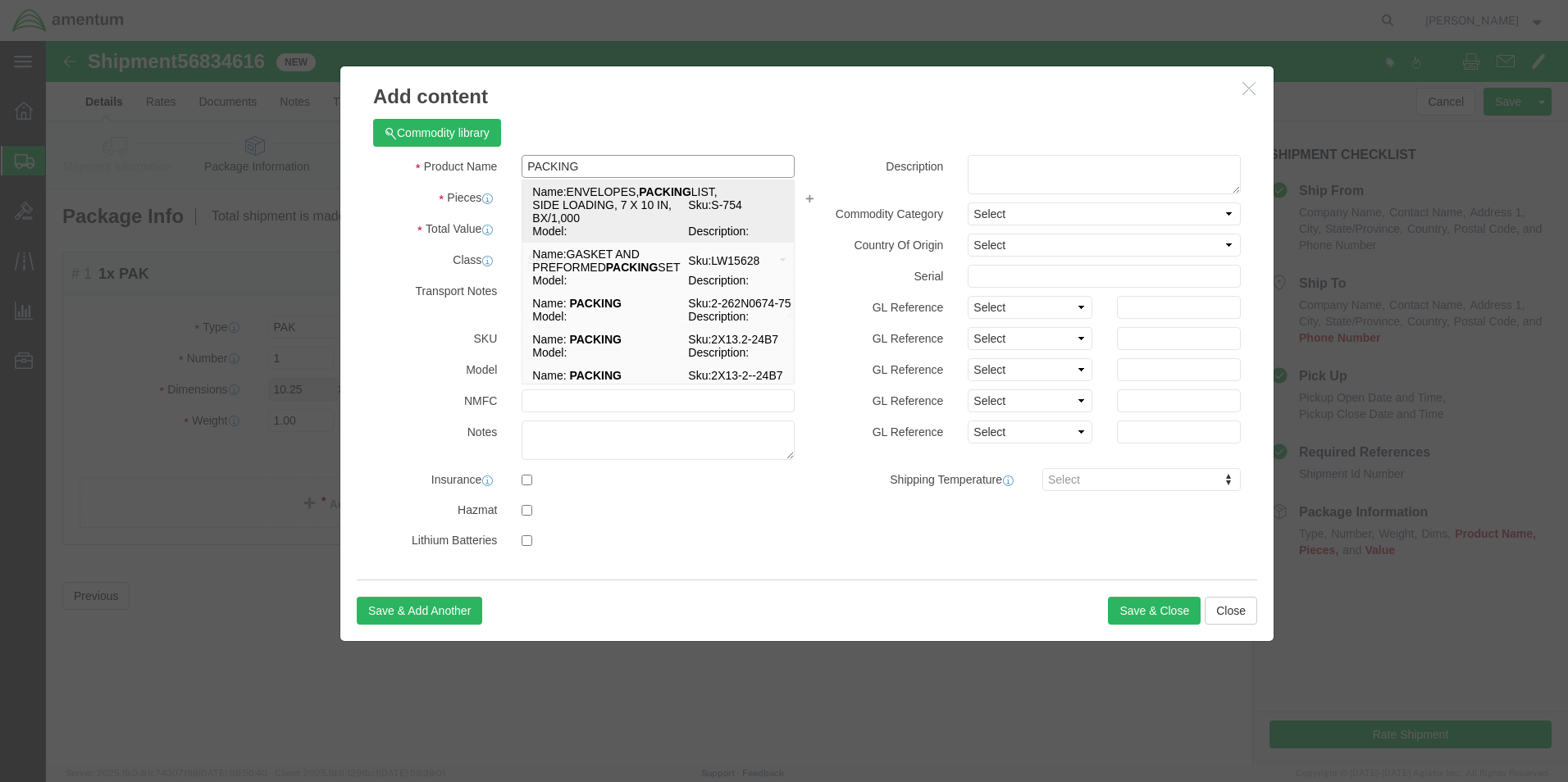
click span "Name:"
select select
checkbox input "false"
type input "ENVELOPES, PACKING LIST, SIDE LOADING, 7 X 10 IN, BX/1,000"
type input "S-754"
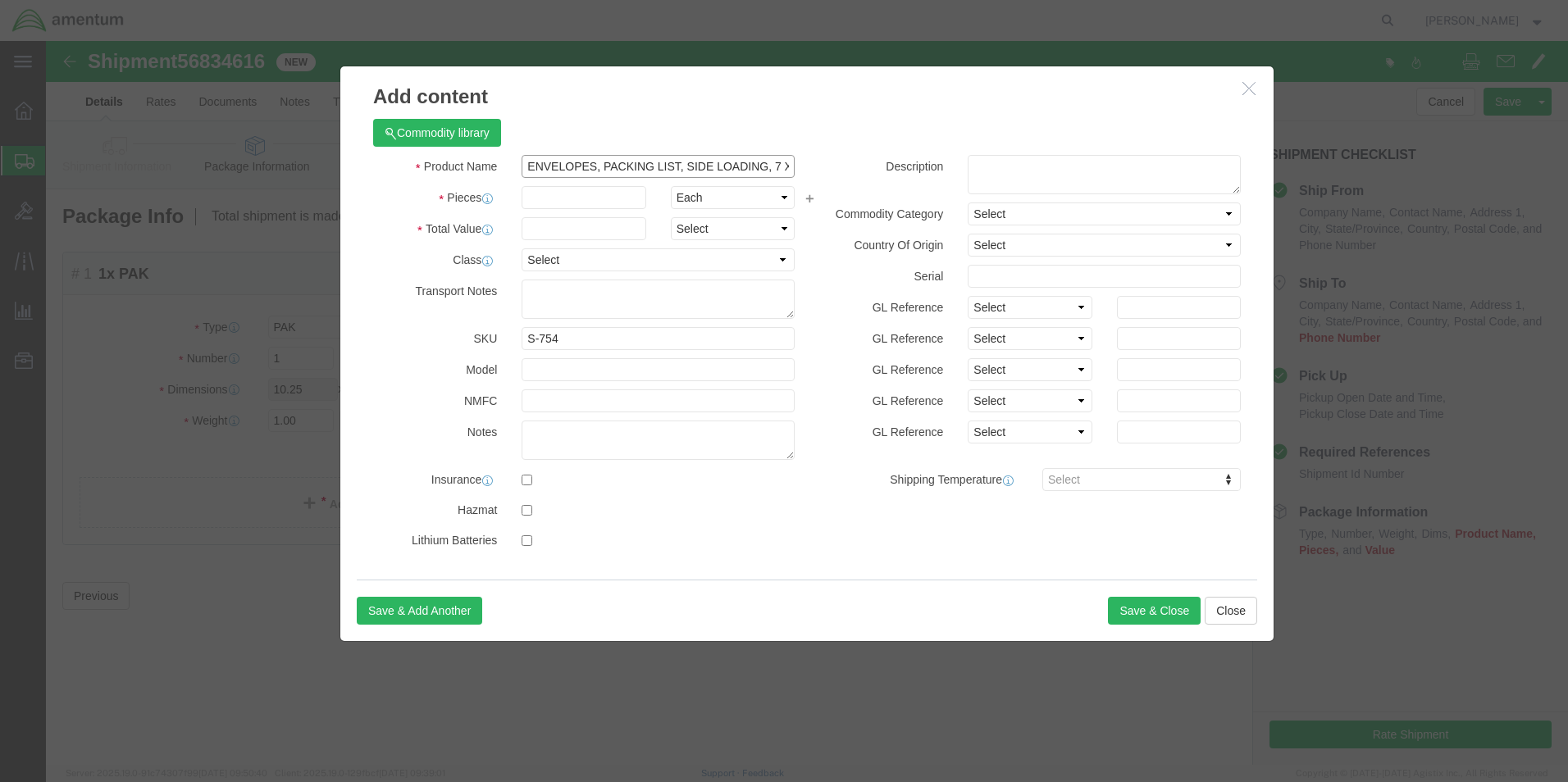
type input "ENVELOPES, PACKING LIST, SIDE LOADING, 7 X 10 IN, BX/1,000"
click input "text"
type input "2"
click input "text"
type input "100.00"
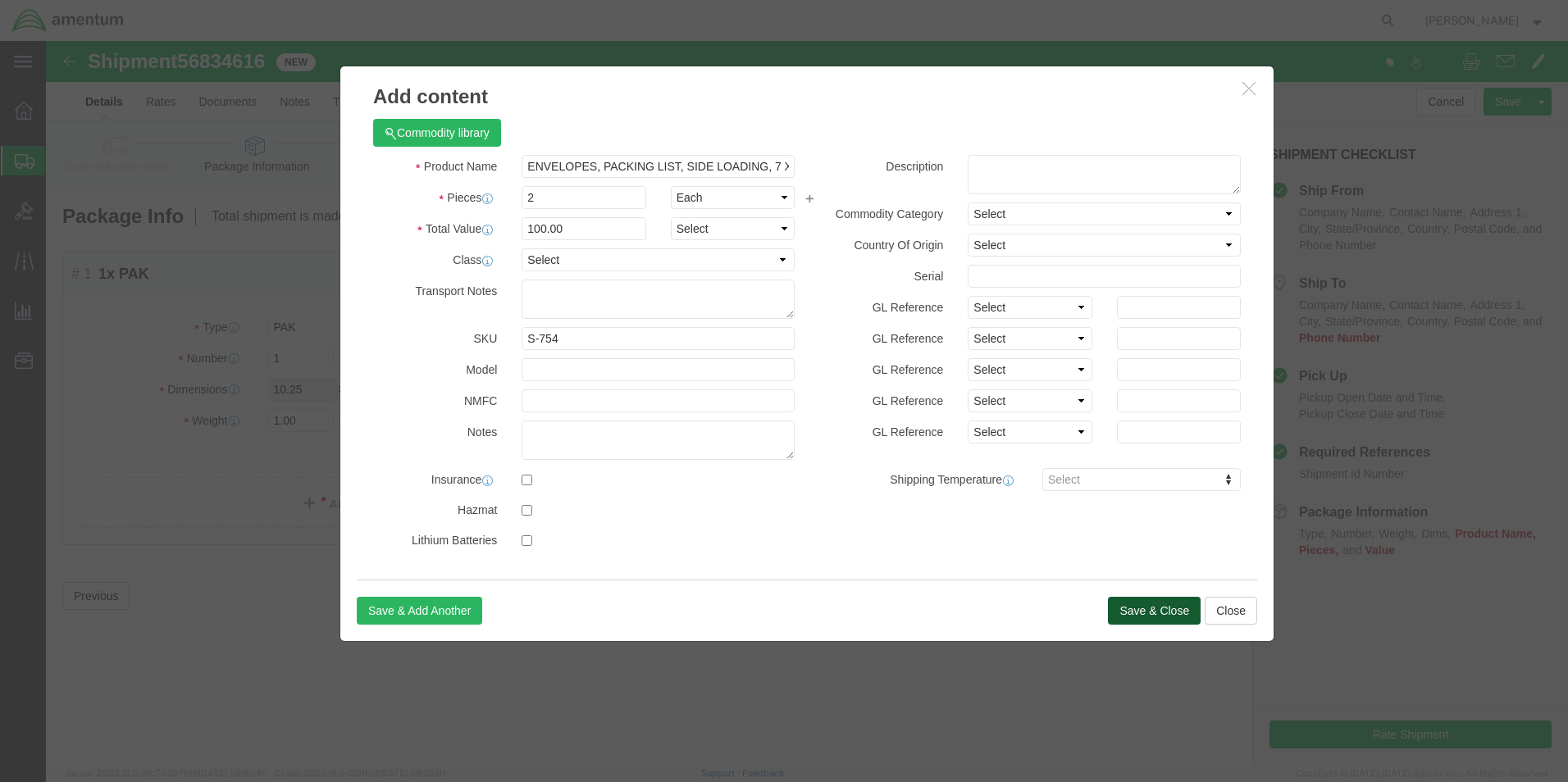
click button "Save & Close"
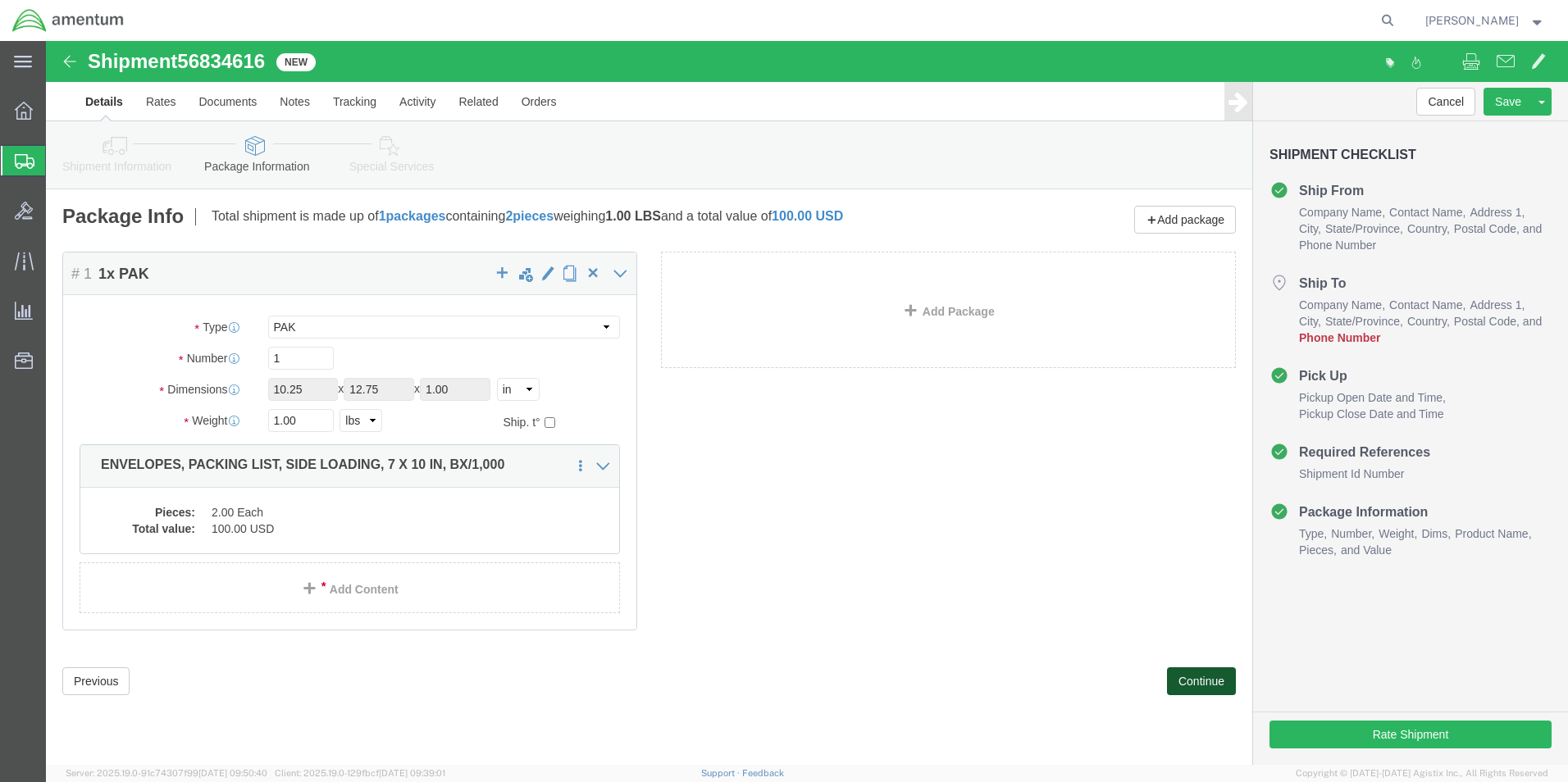
click button "Continue"
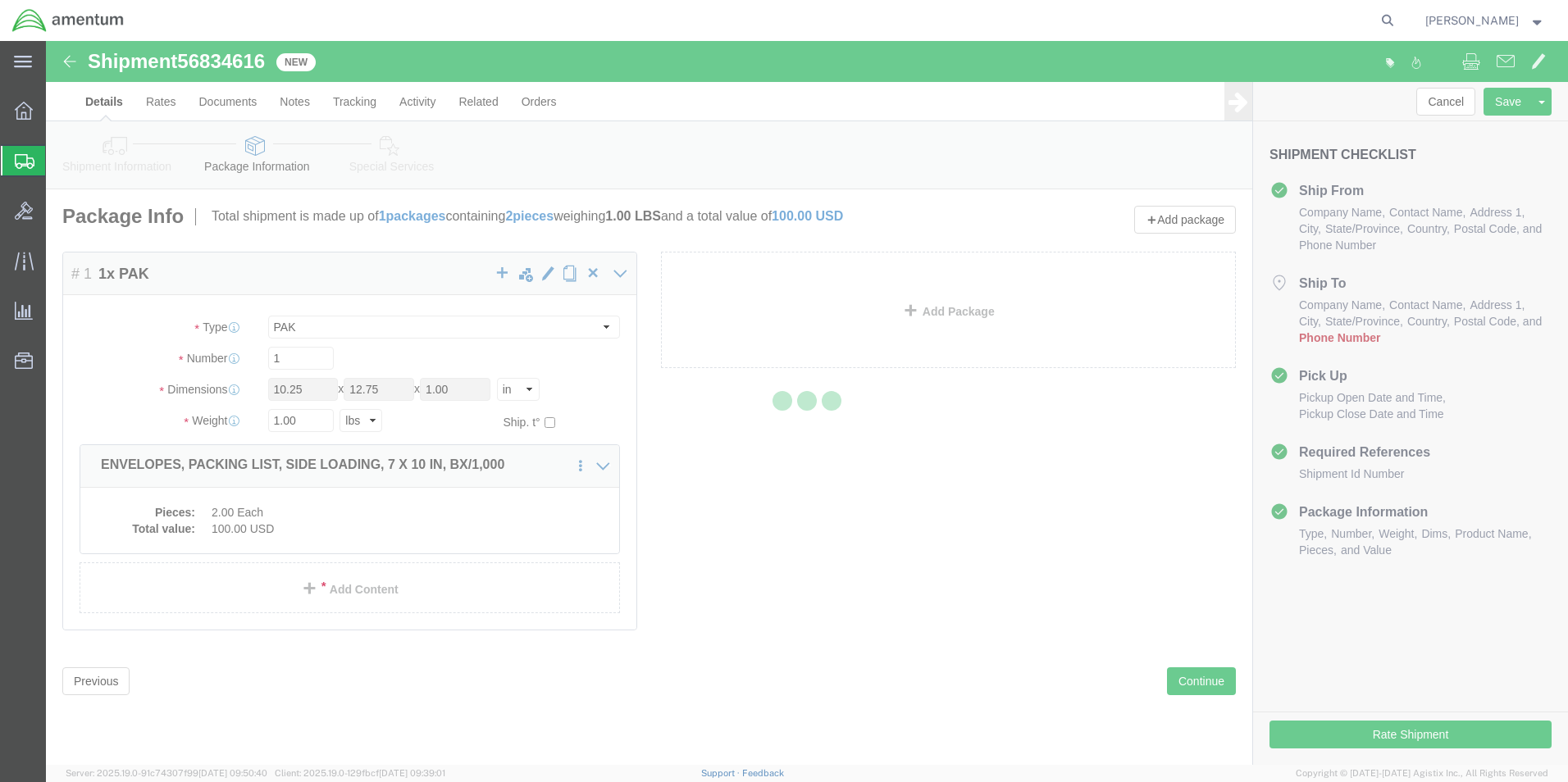
select select
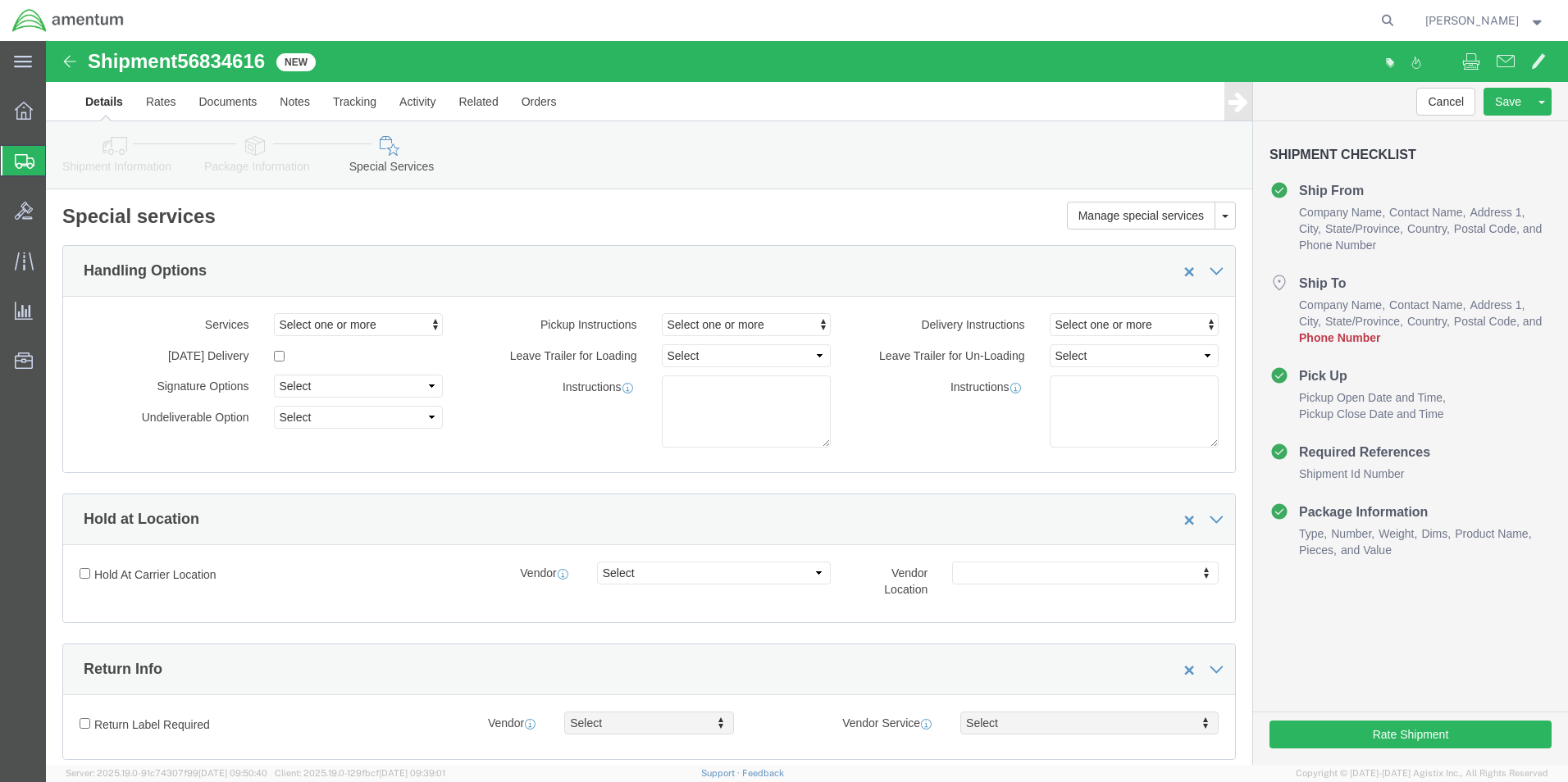
click link "Details"
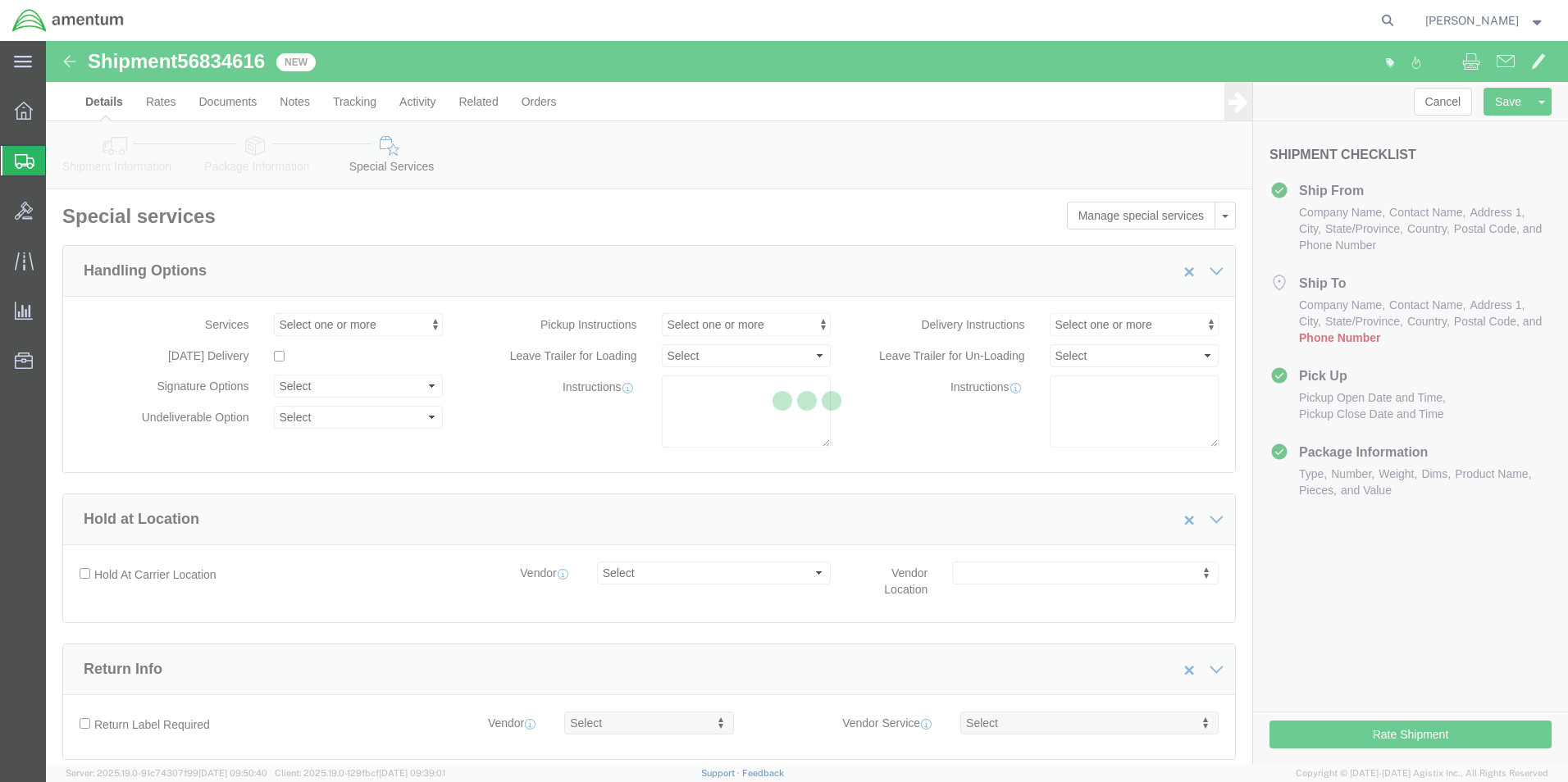
select select "49931"
select select "69291"
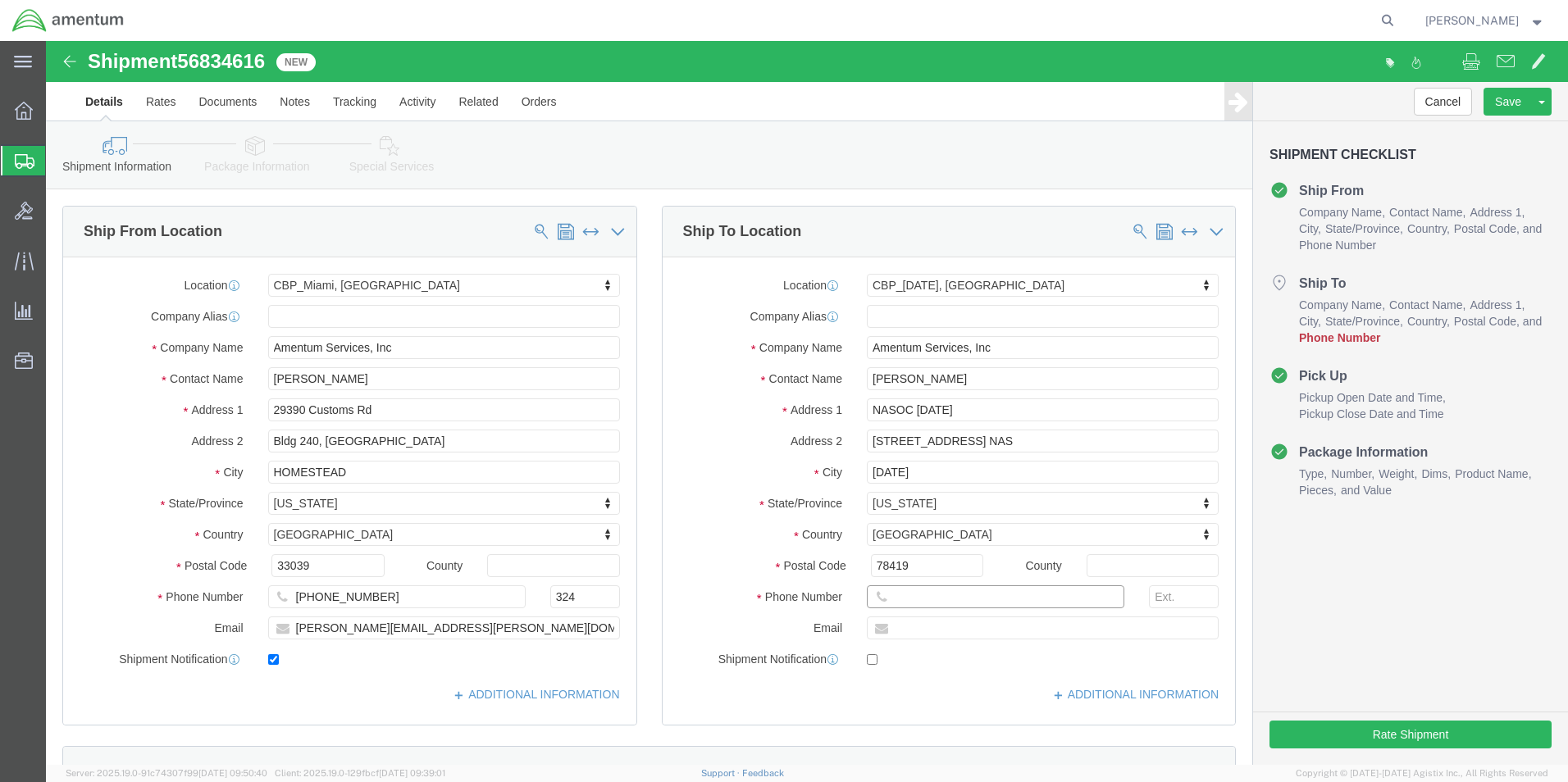
click input "text"
type input "4"
type input "2103552809"
click button "Rate Shipment"
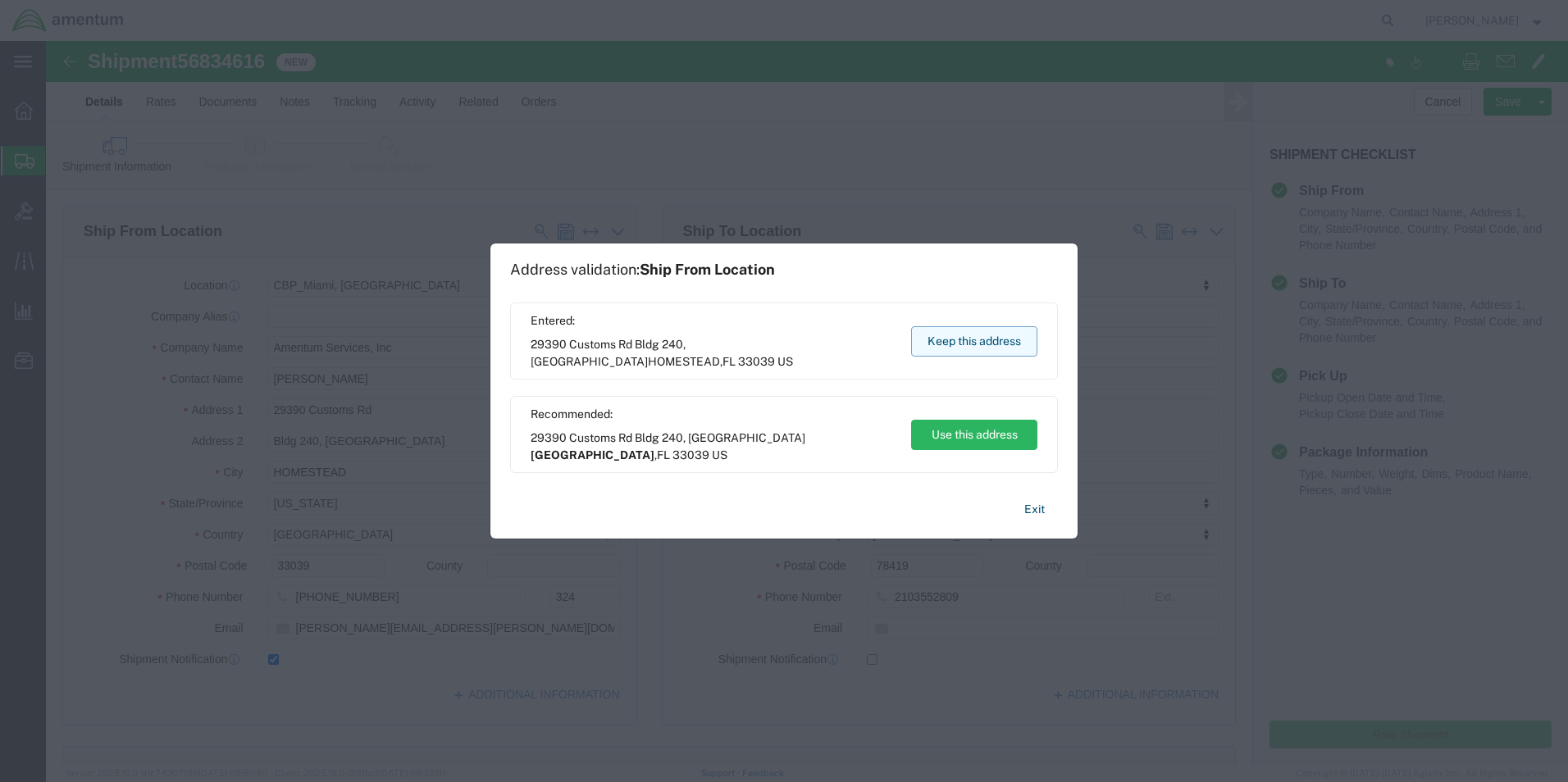
click at [1004, 343] on button "Keep this address" at bounding box center [974, 341] width 126 height 30
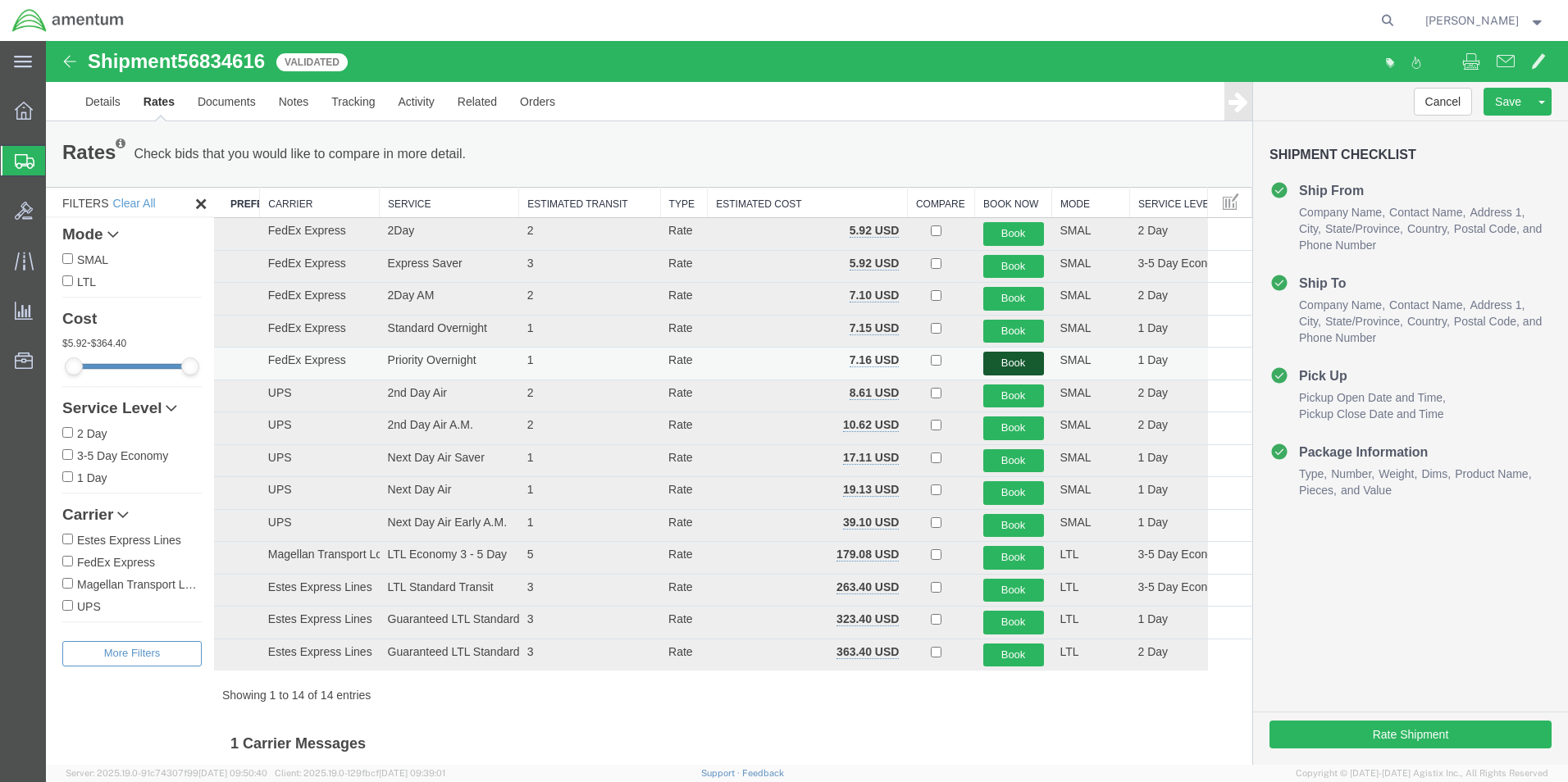
click at [1005, 364] on button "Book" at bounding box center [1014, 364] width 60 height 24
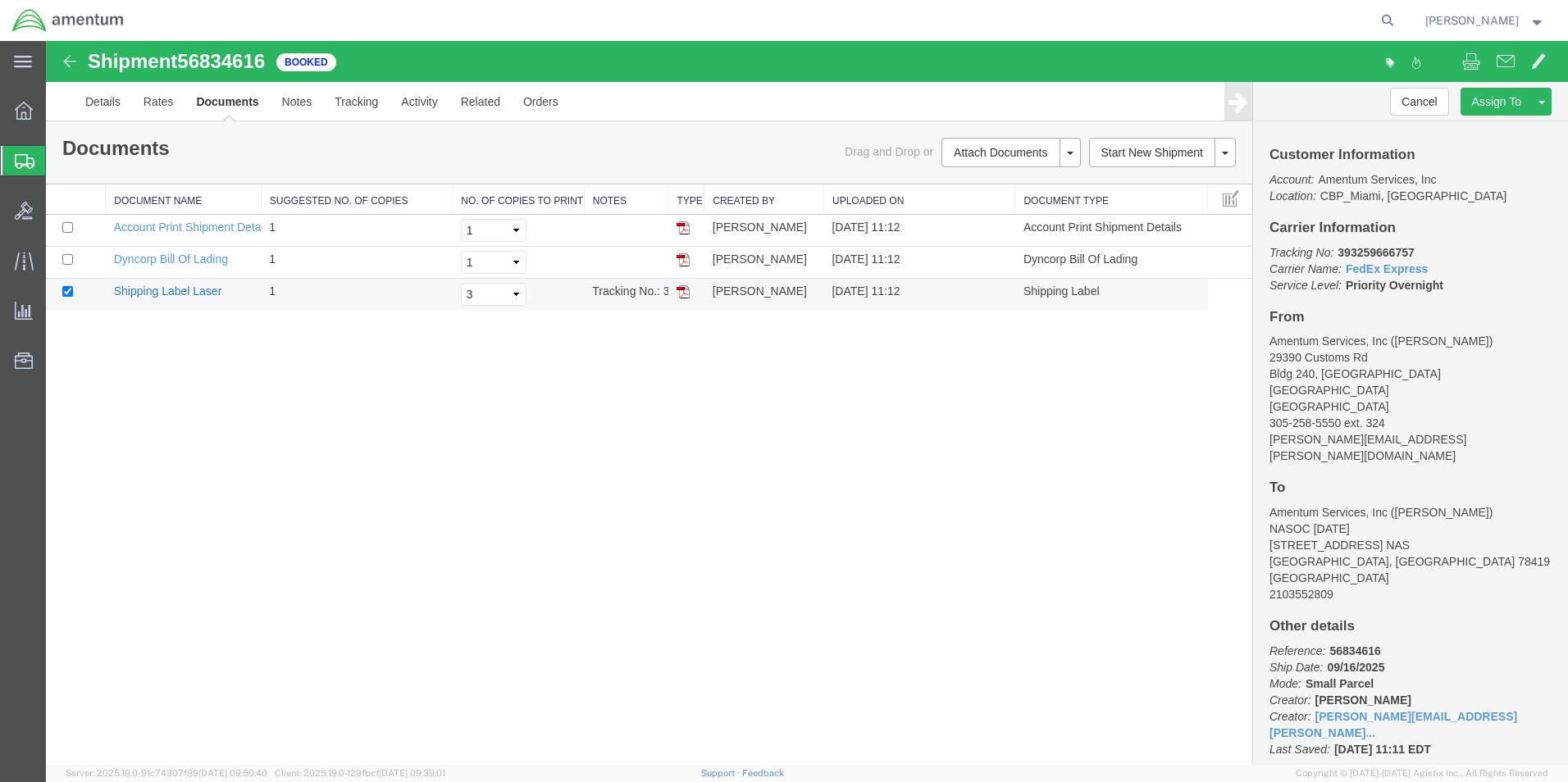
click at [144, 294] on link "Shipping Label Laser" at bounding box center [168, 291] width 108 height 13
click at [1423, 106] on button "Cancel" at bounding box center [1419, 102] width 59 height 28
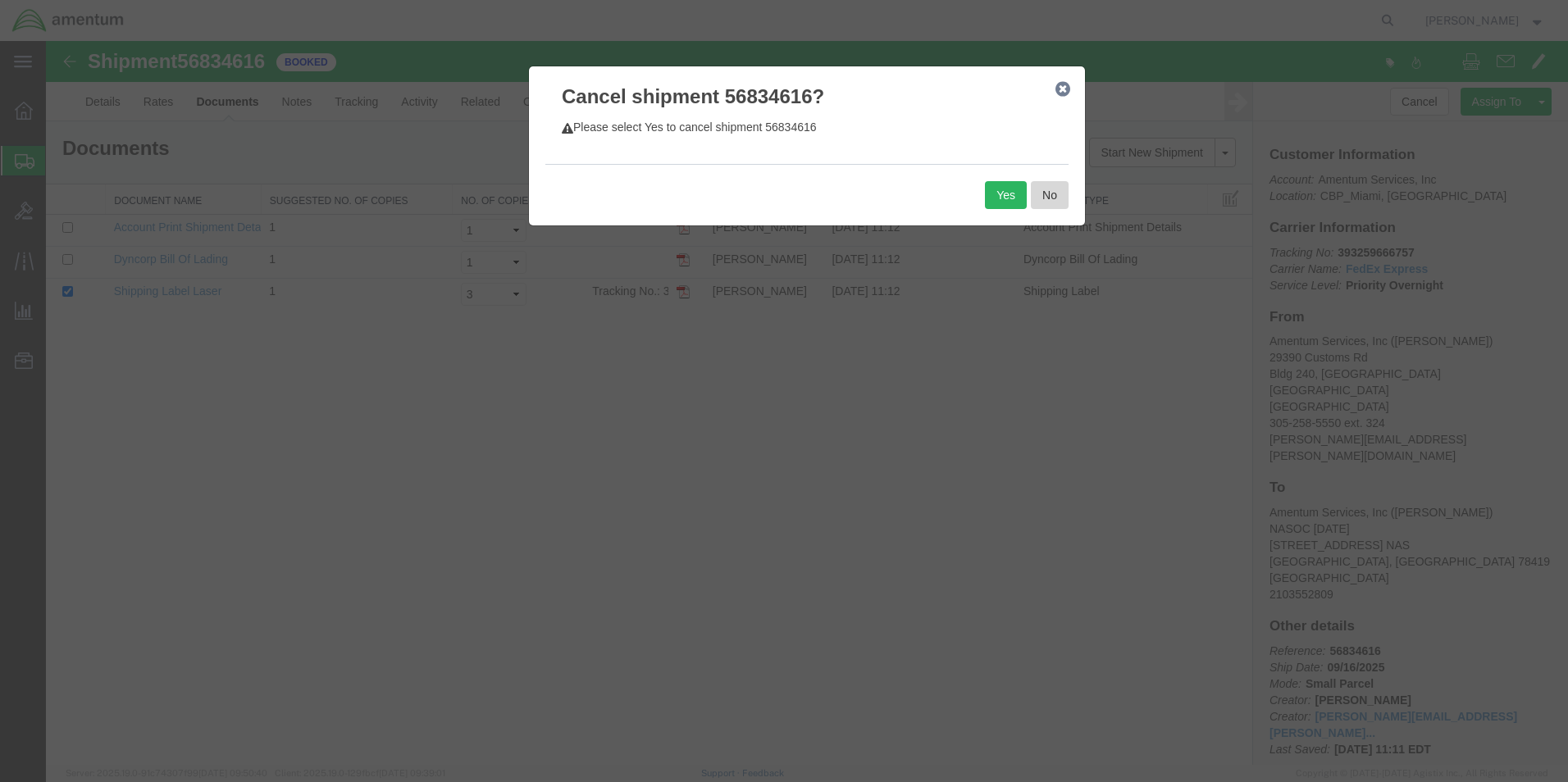
click at [1056, 198] on button "No" at bounding box center [1049, 195] width 38 height 28
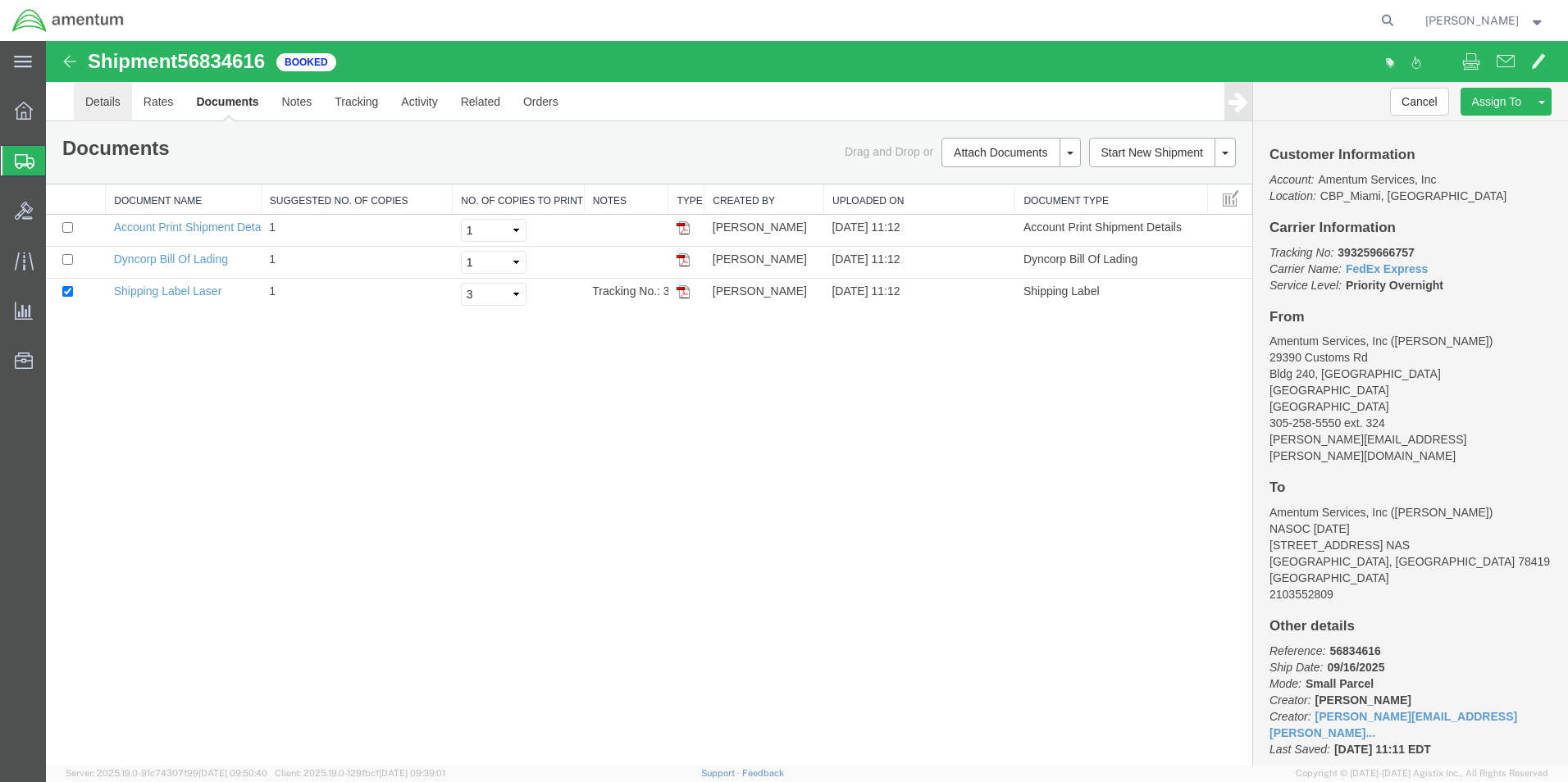
click at [100, 106] on link "Details" at bounding box center [104, 101] width 59 height 39
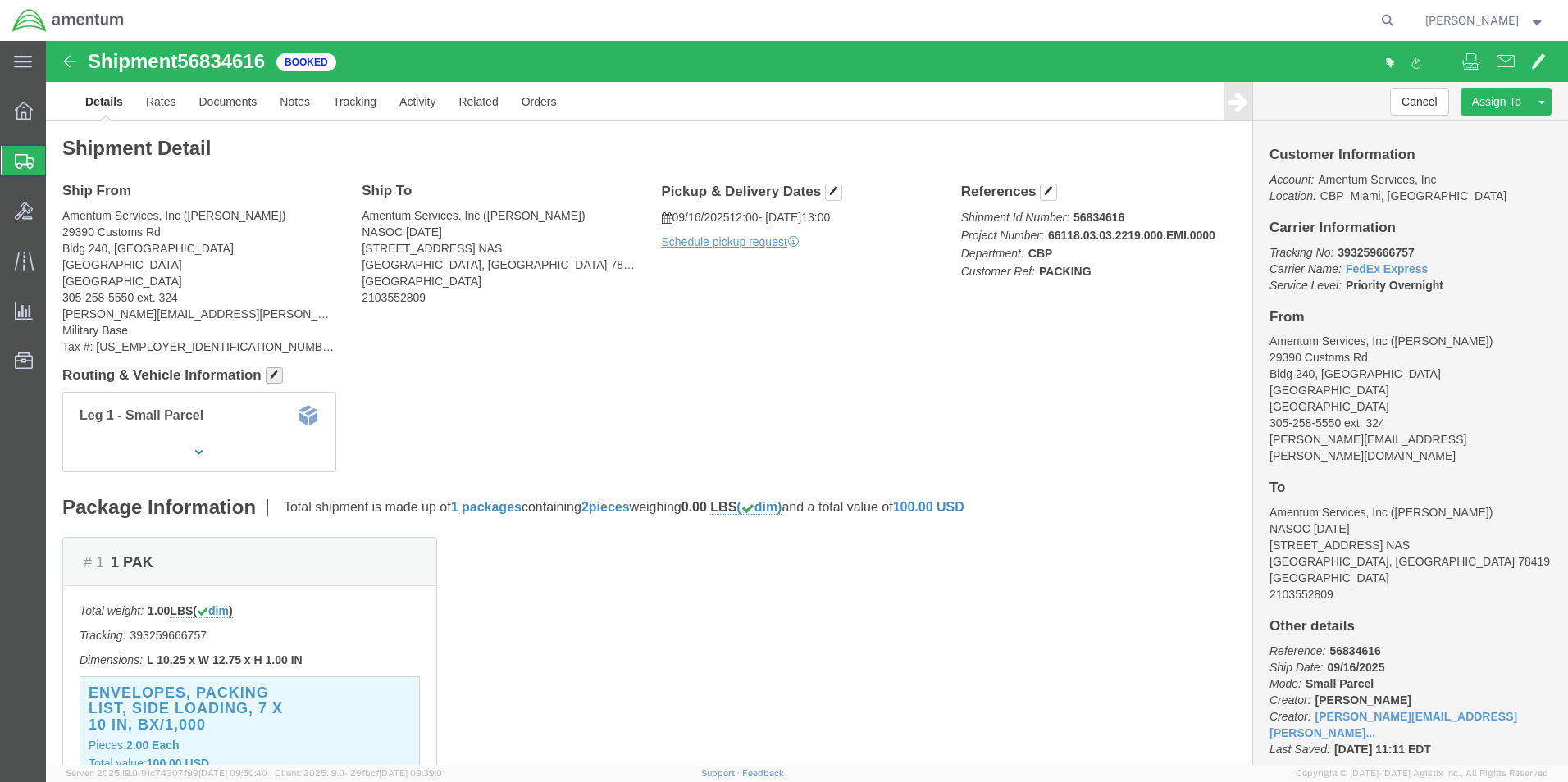
click span "button"
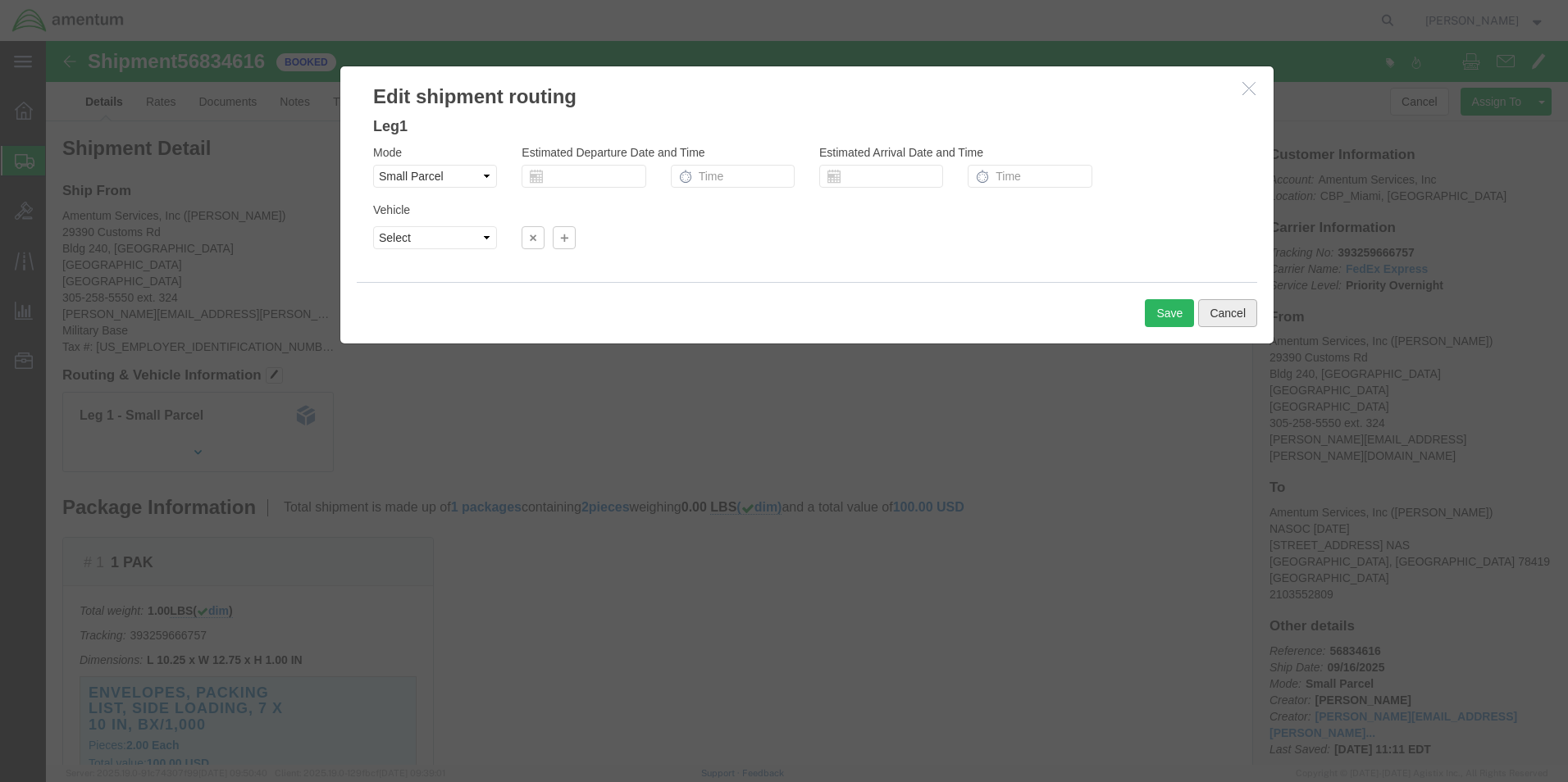
click button "Cancel"
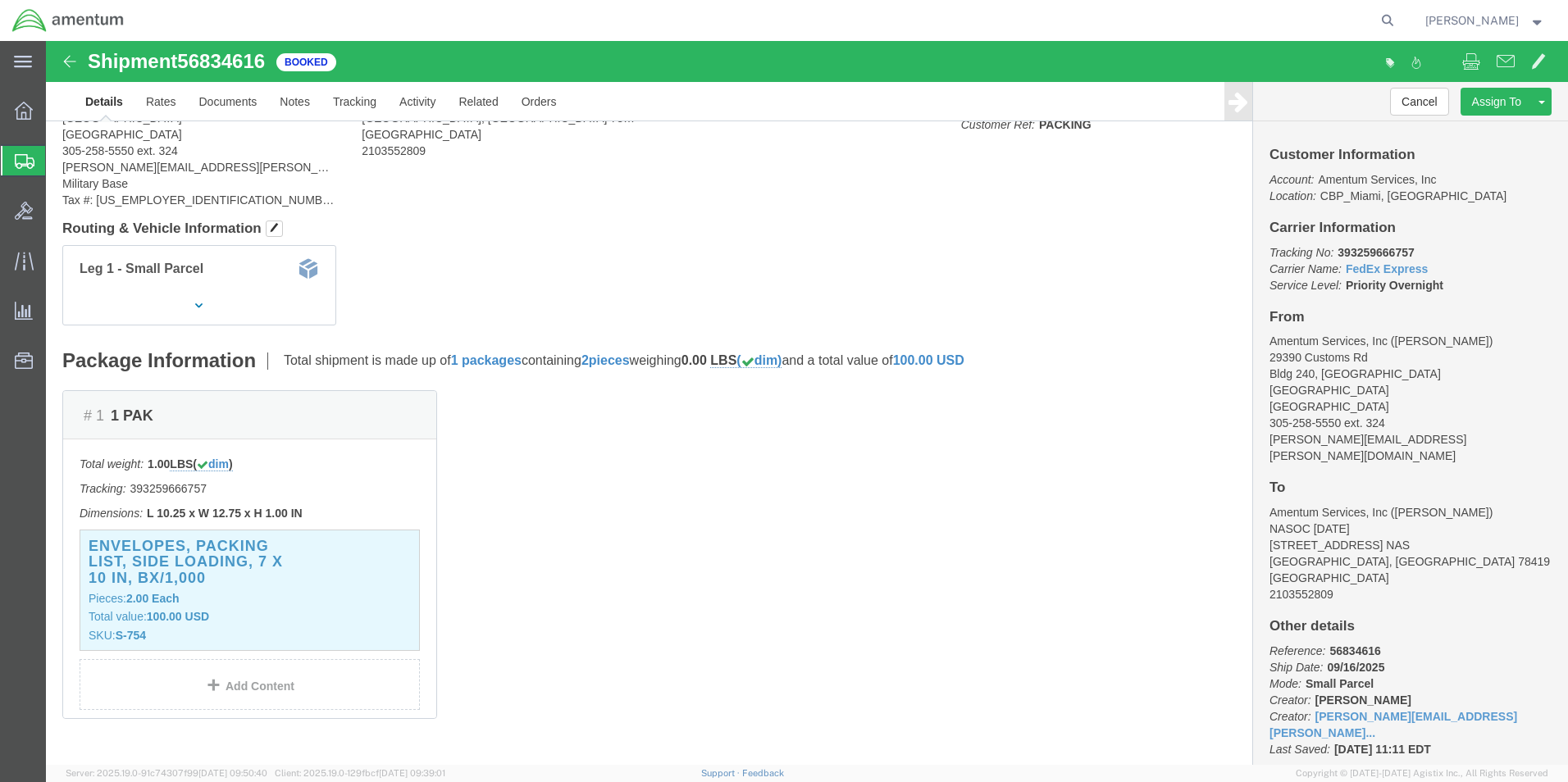
scroll to position [164, 0]
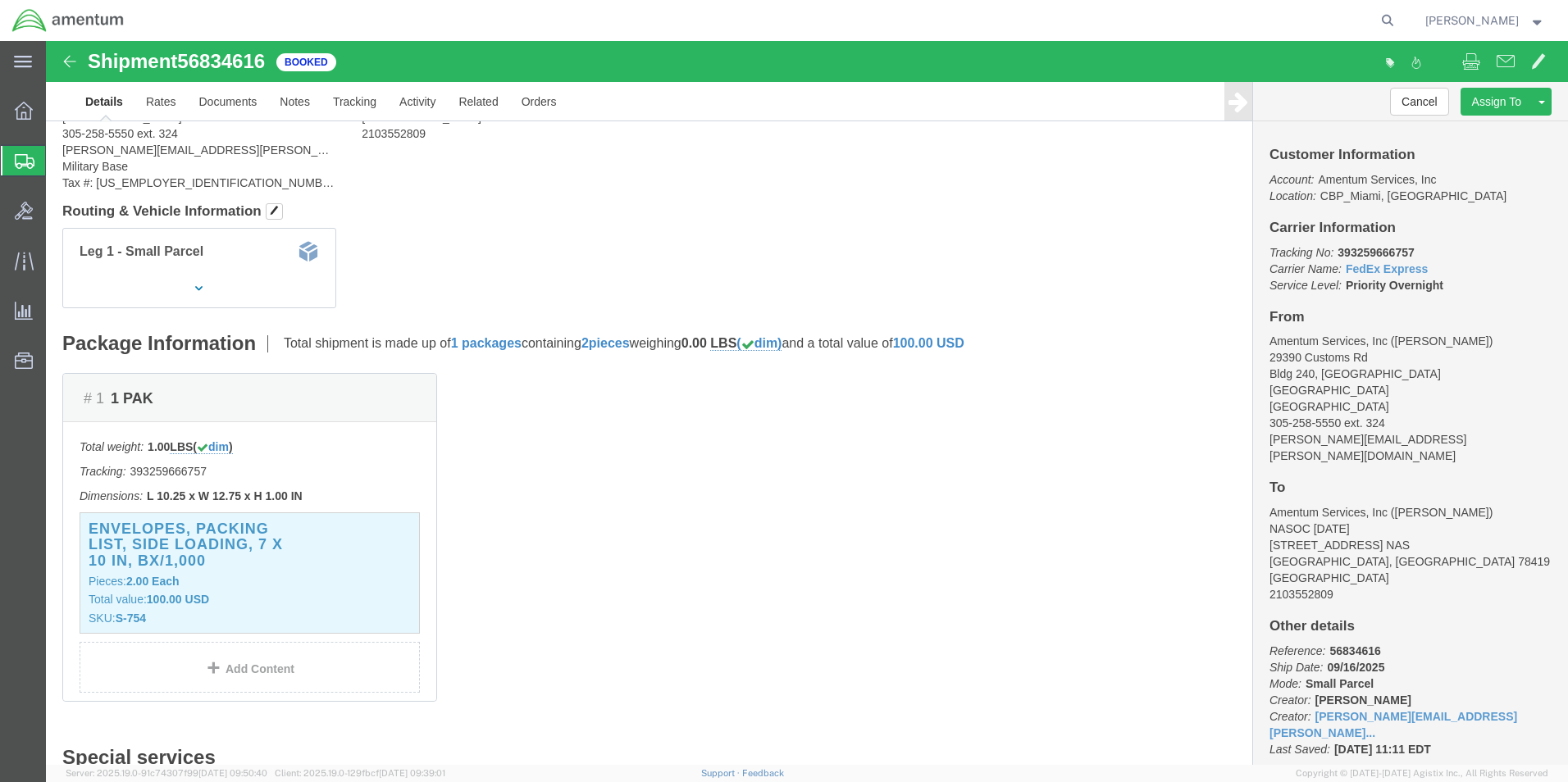
click img
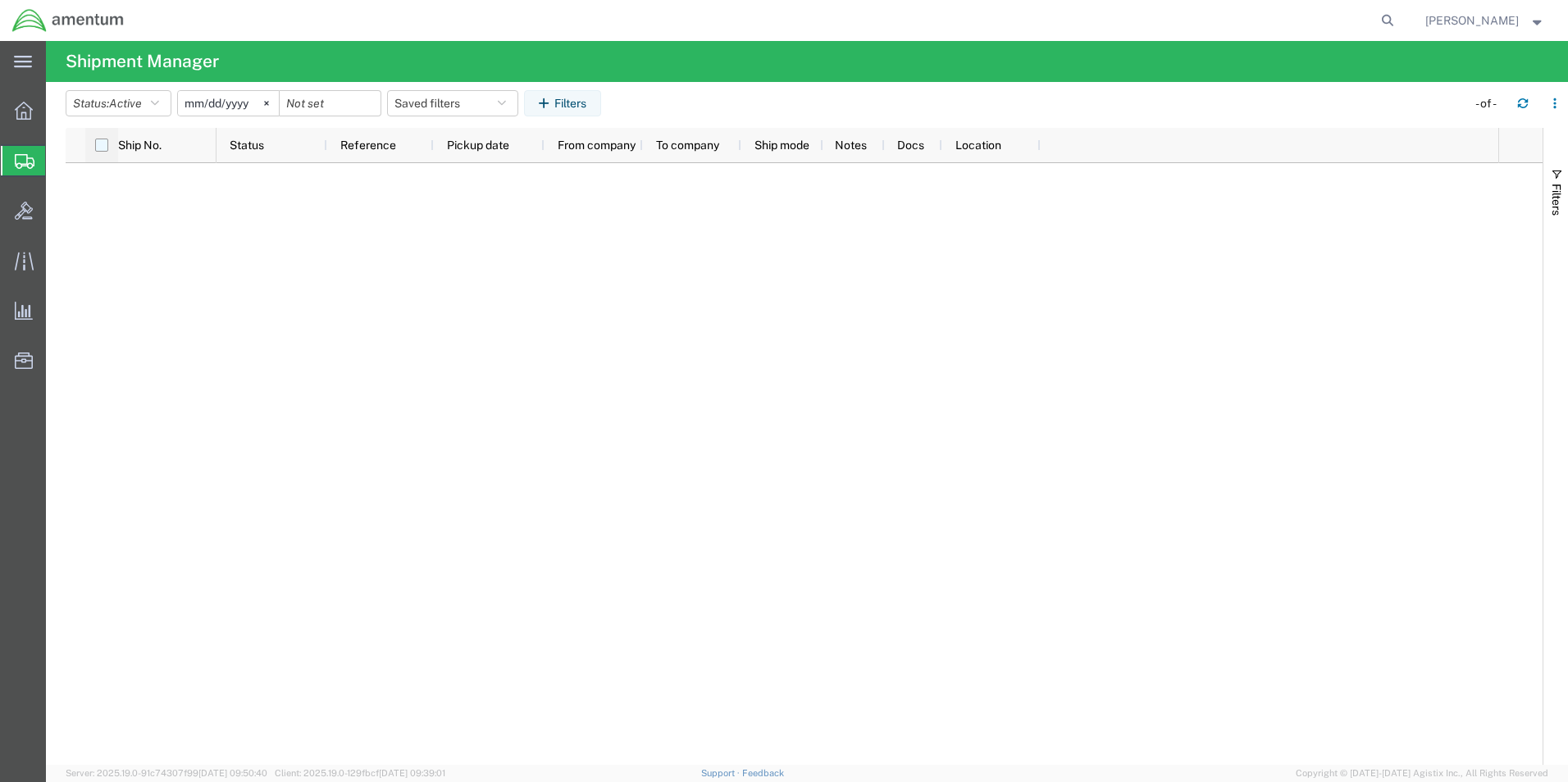
click at [98, 148] on input "checkbox" at bounding box center [102, 145] width 13 height 13
click at [102, 148] on input "checkbox" at bounding box center [102, 145] width 13 height 13
checkbox input "false"
click at [1398, 21] on icon at bounding box center [1387, 20] width 23 height 23
type input "56834616"
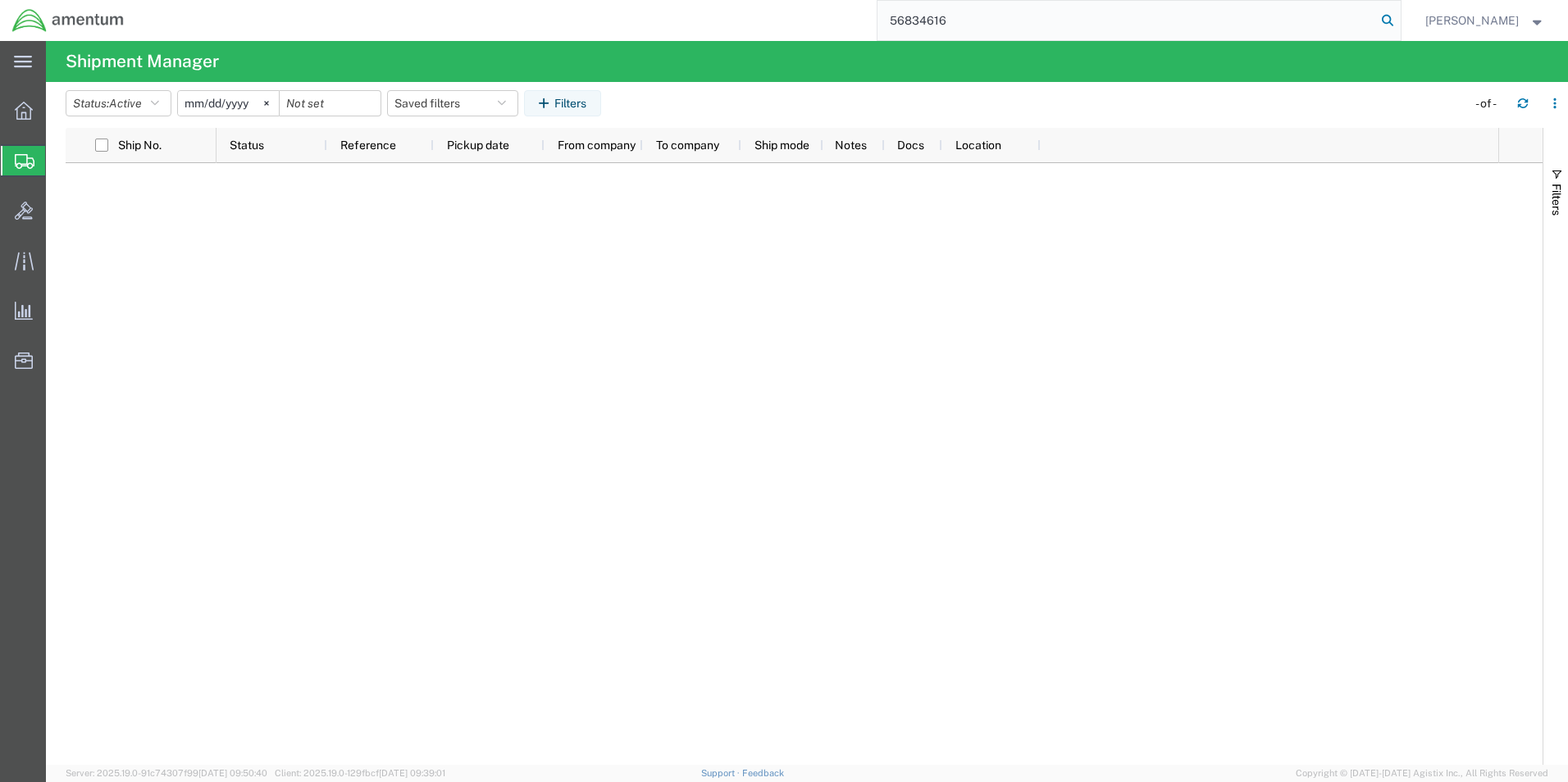
click at [1398, 19] on icon at bounding box center [1387, 20] width 23 height 23
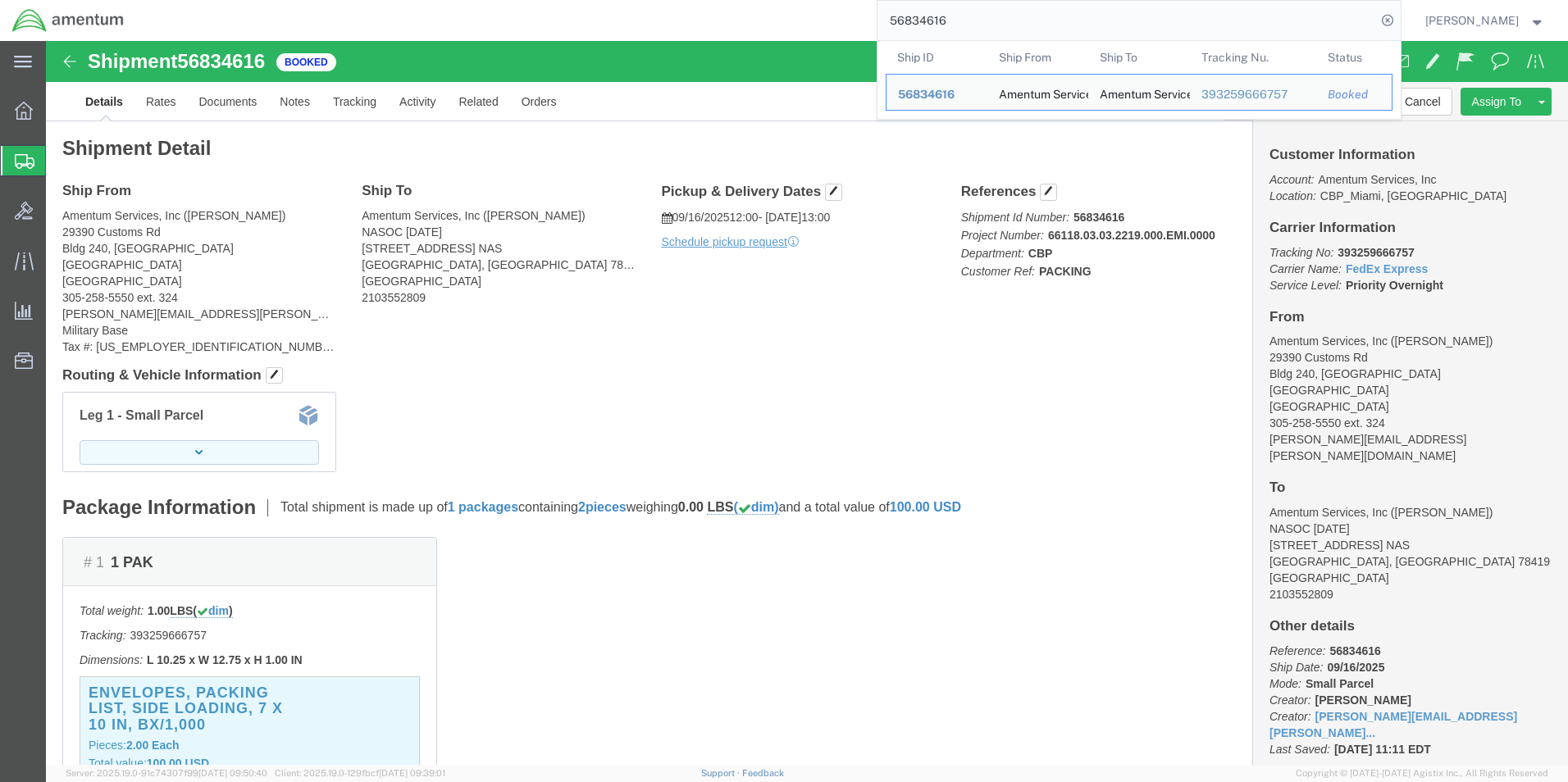
click icon "button"
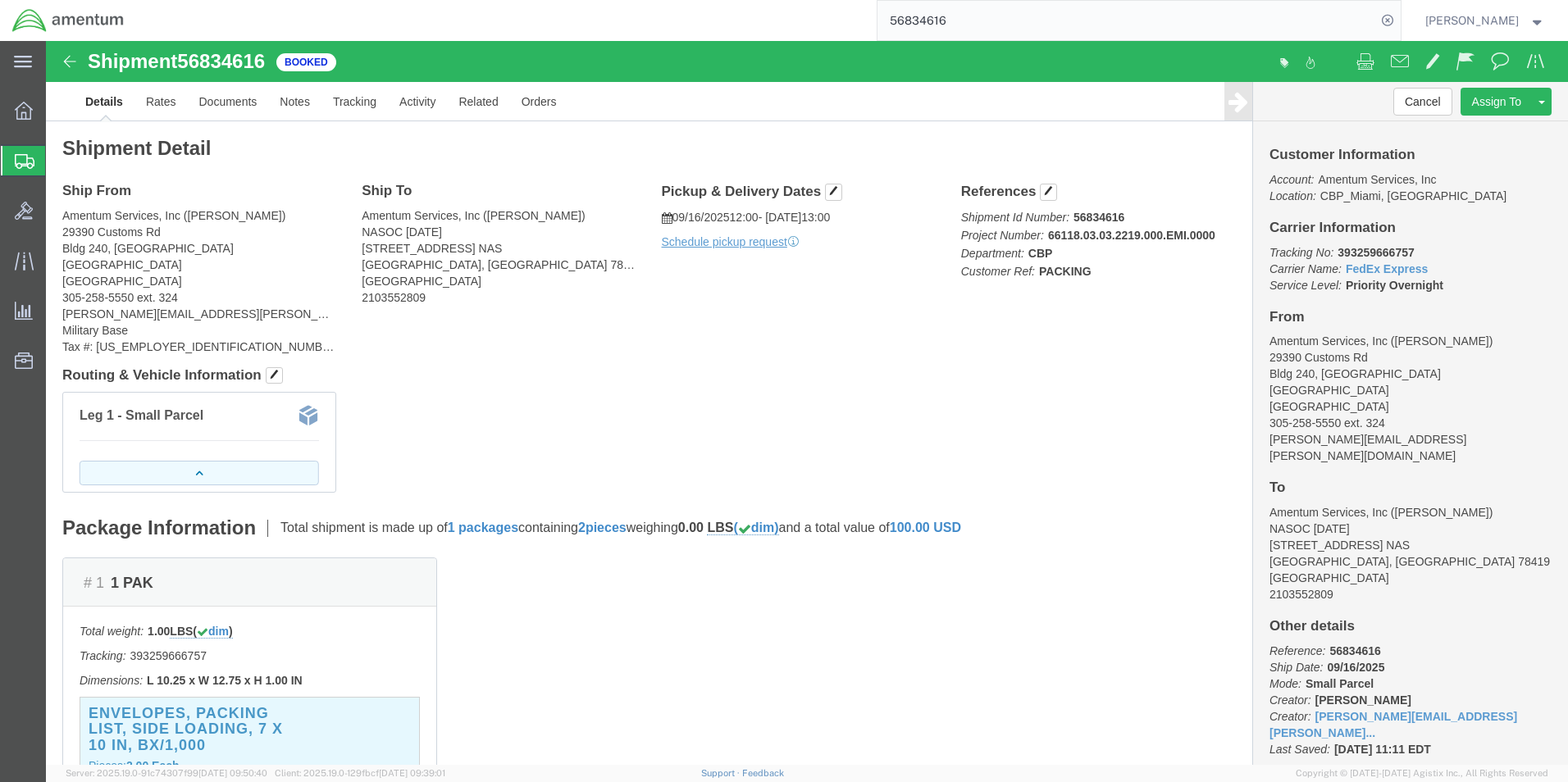
click button "button"
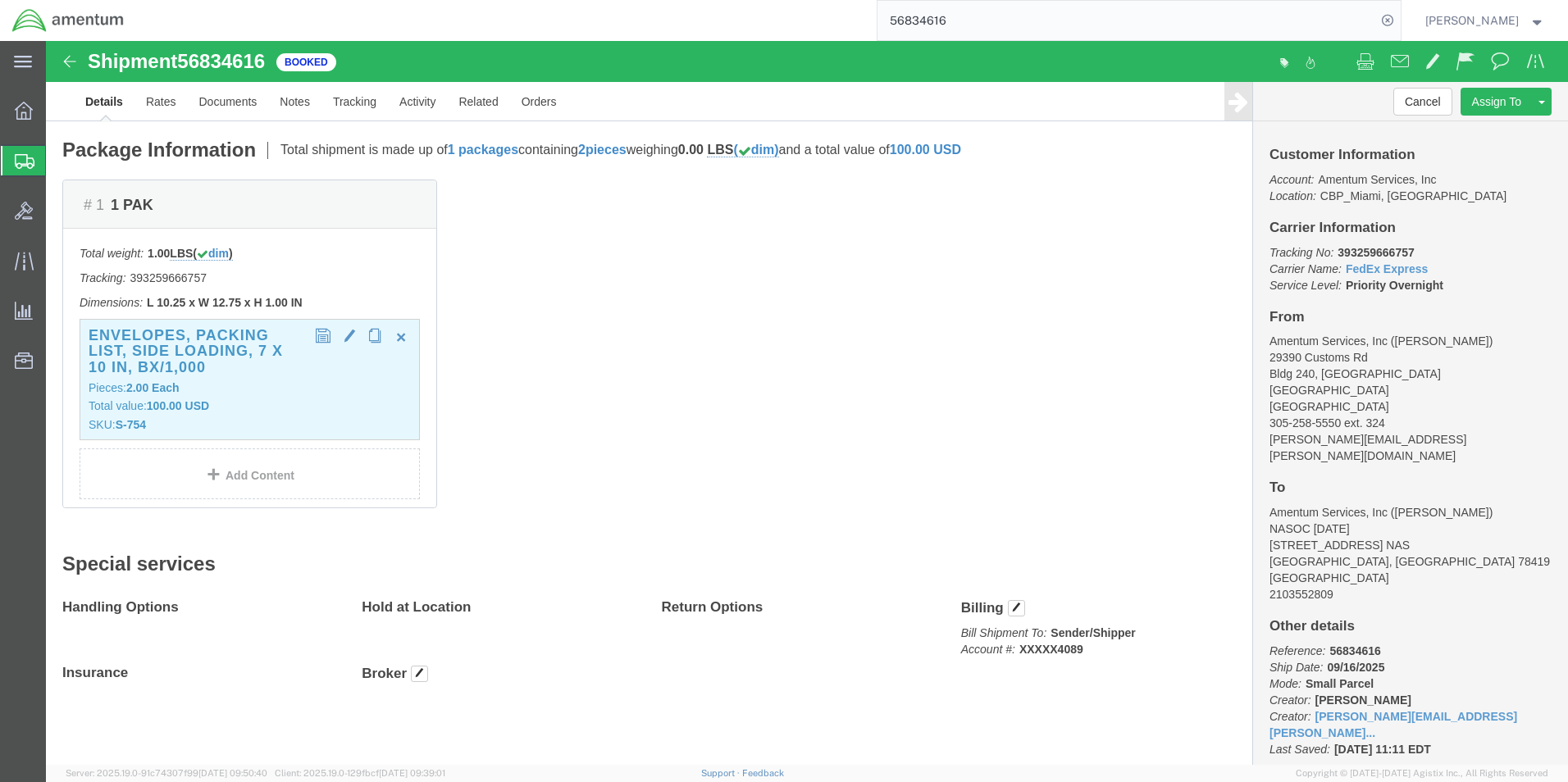
scroll to position [358, 0]
click link "Details"
click link "Clone Shipment"
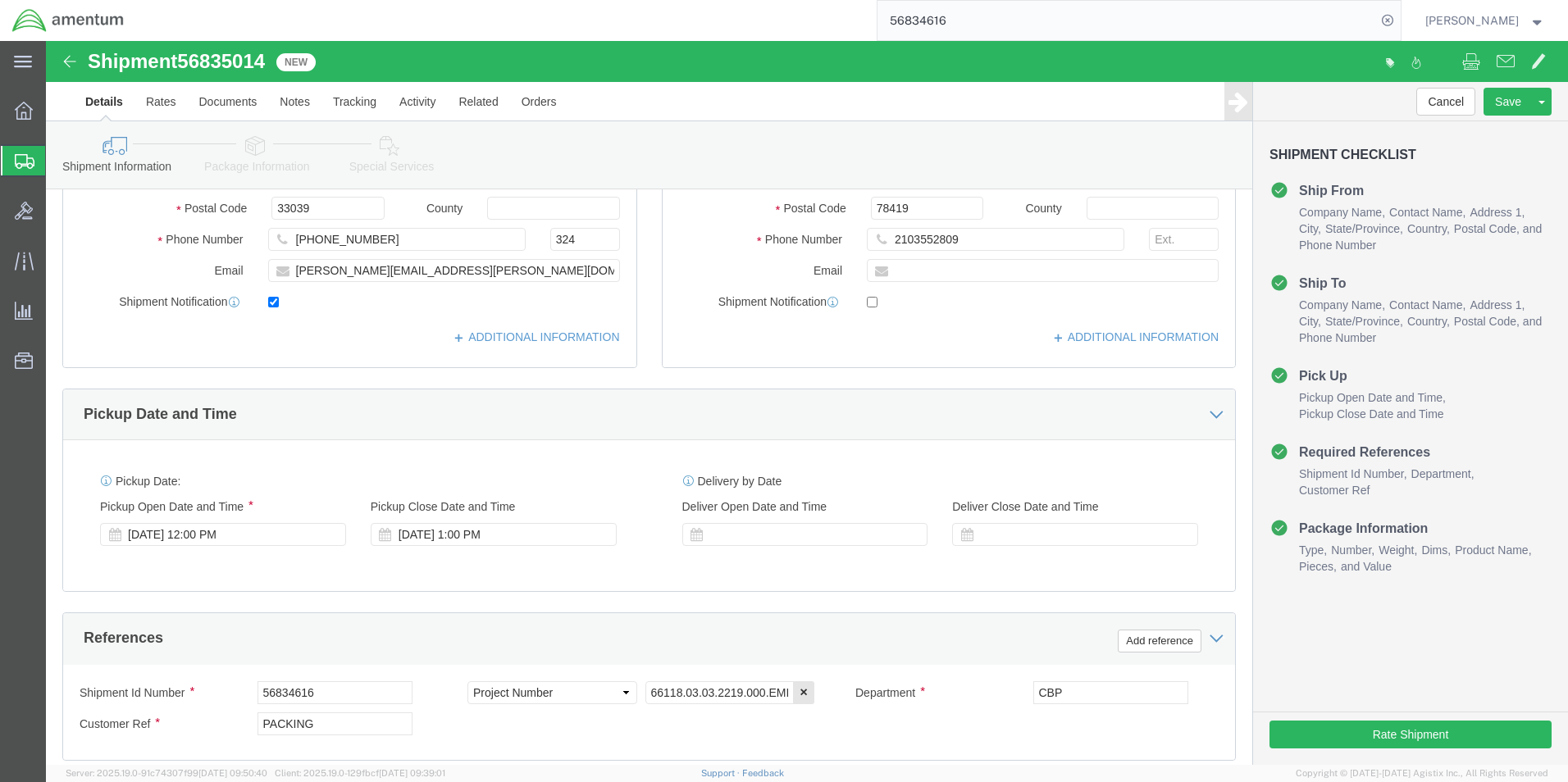
select select "49931"
select select "69291"
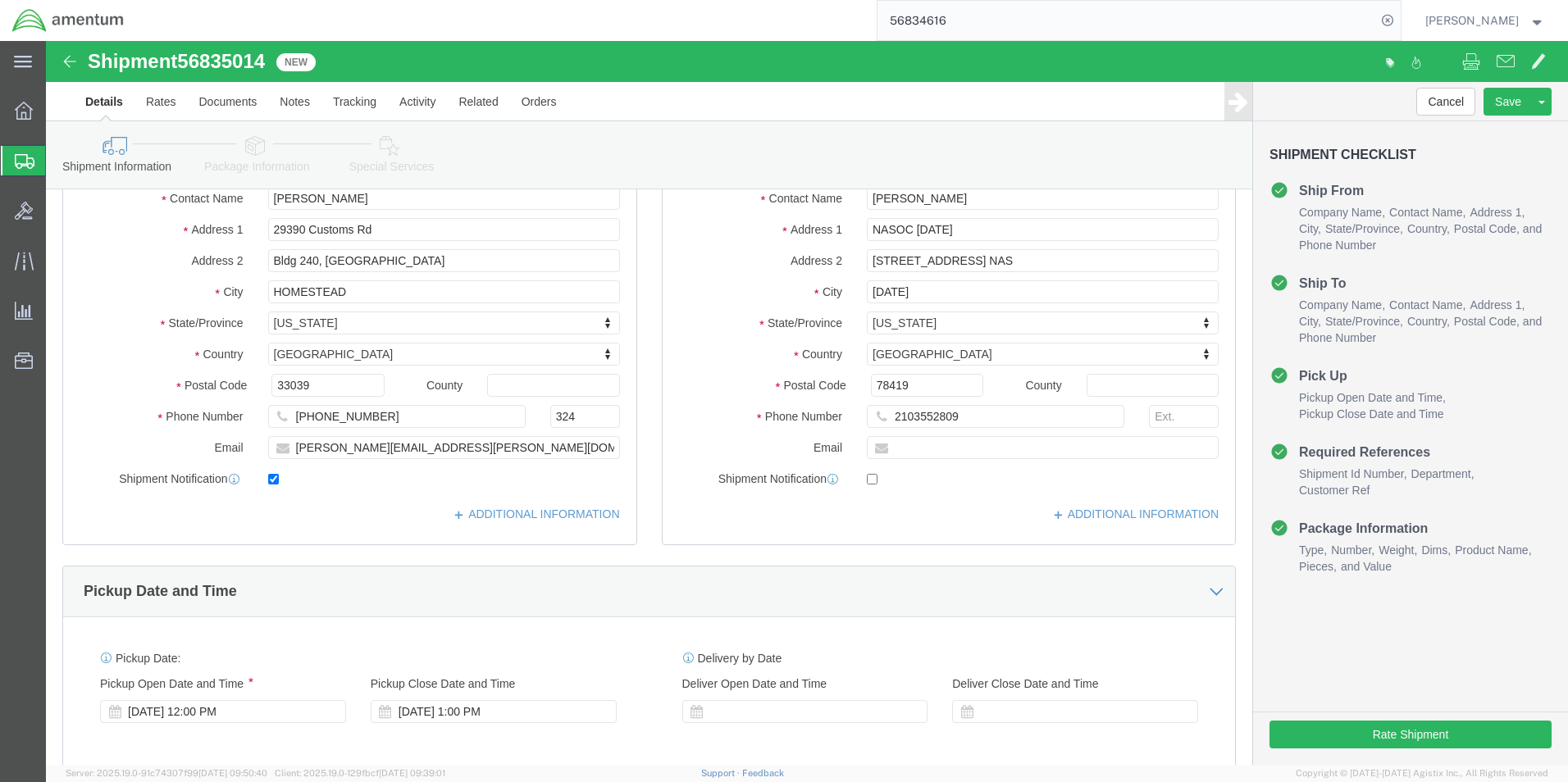
scroll to position [29, 0]
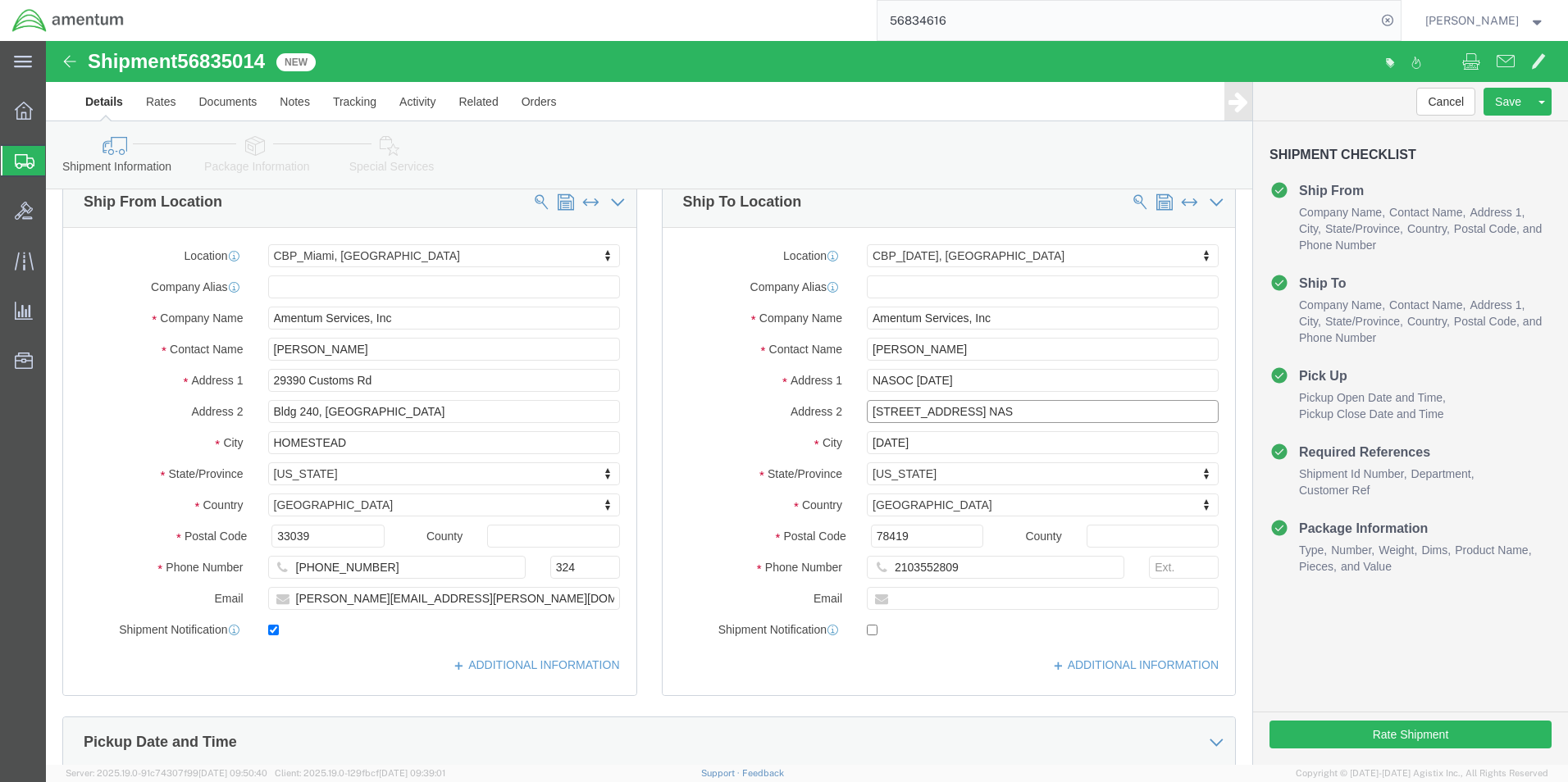
click input "[STREET_ADDRESS] NAS"
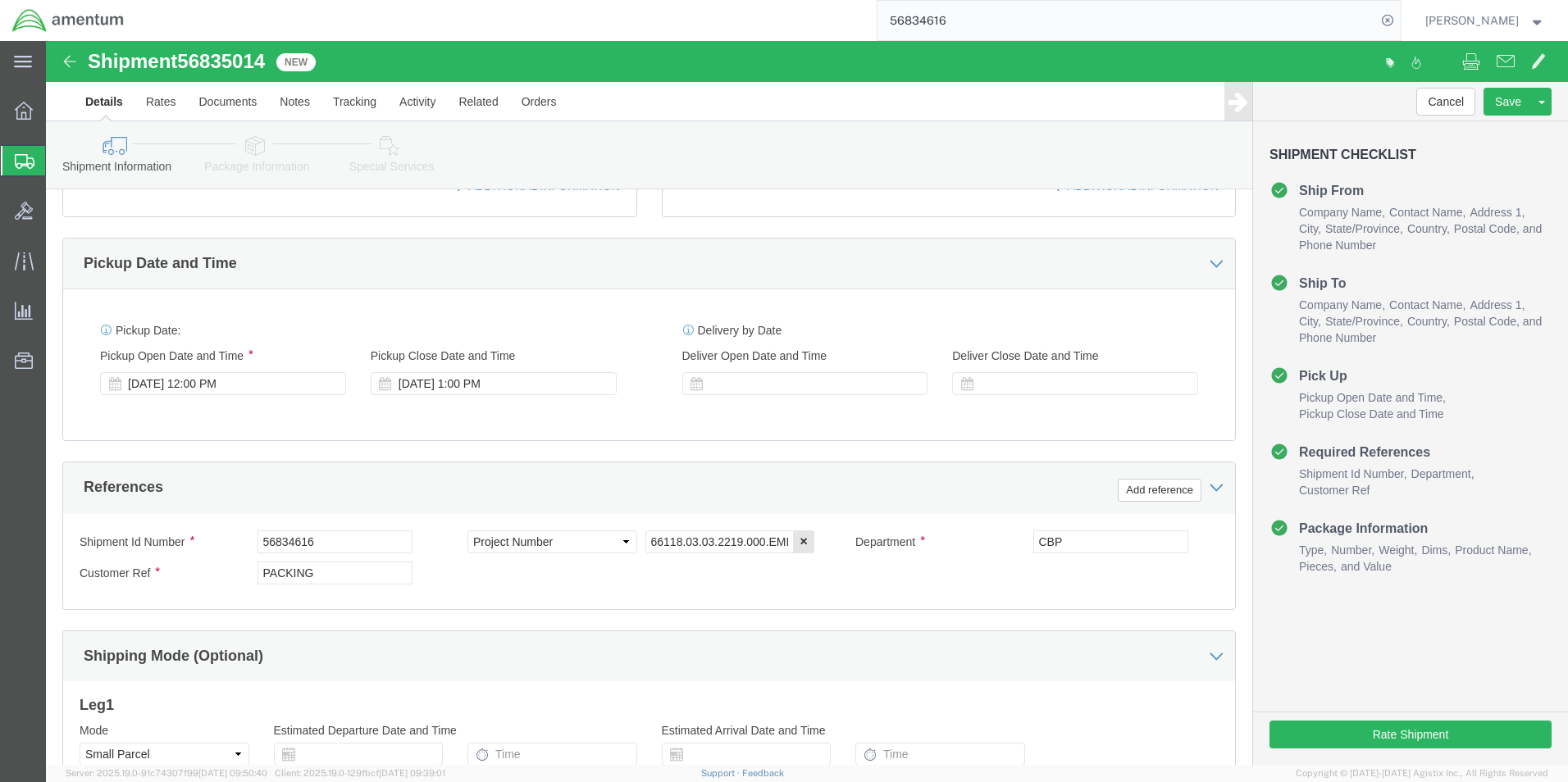
scroll to position [522, 0]
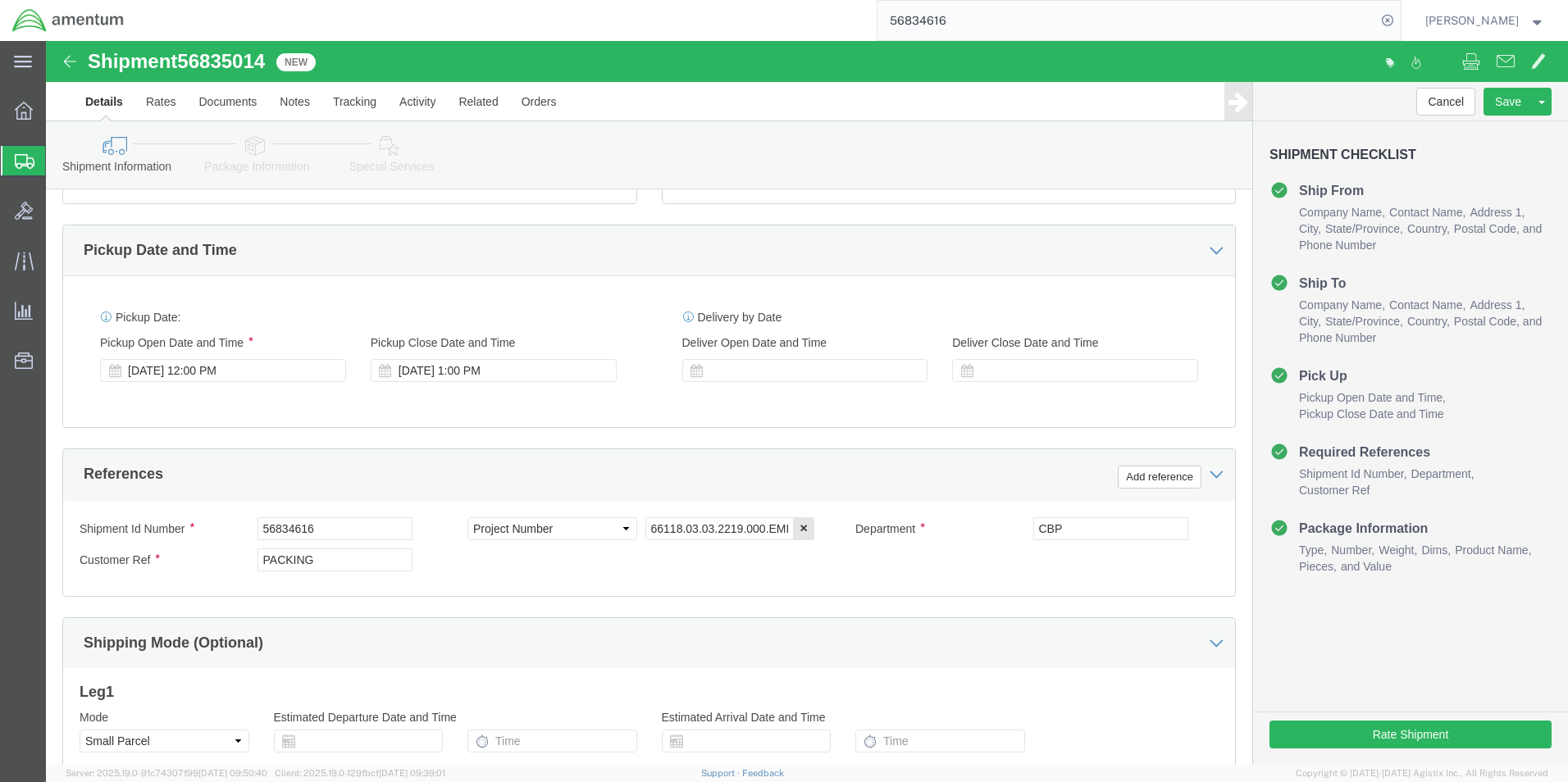
type input "[STREET_ADDRESS]"
click input "56834616"
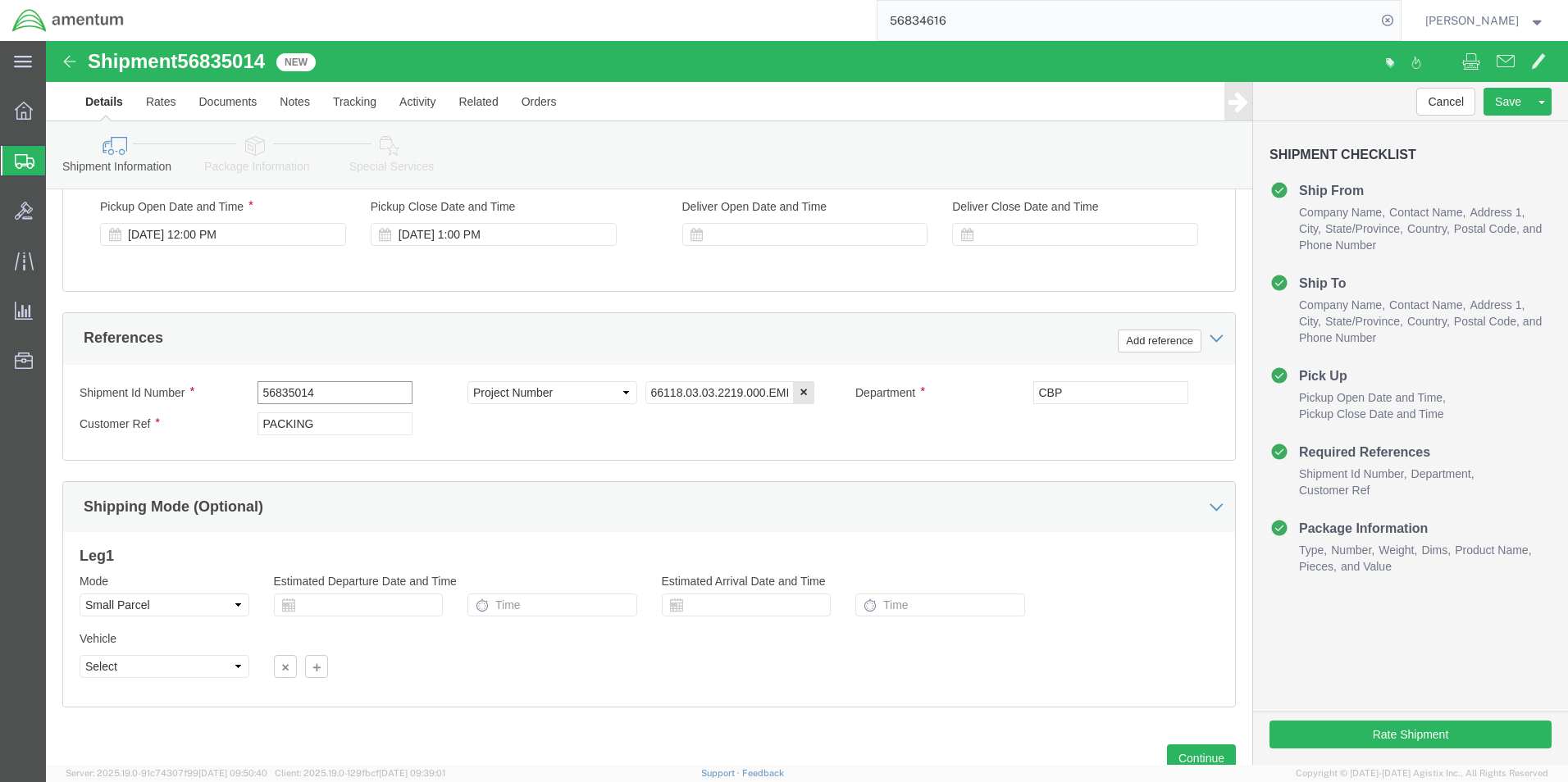
scroll to position [715, 0]
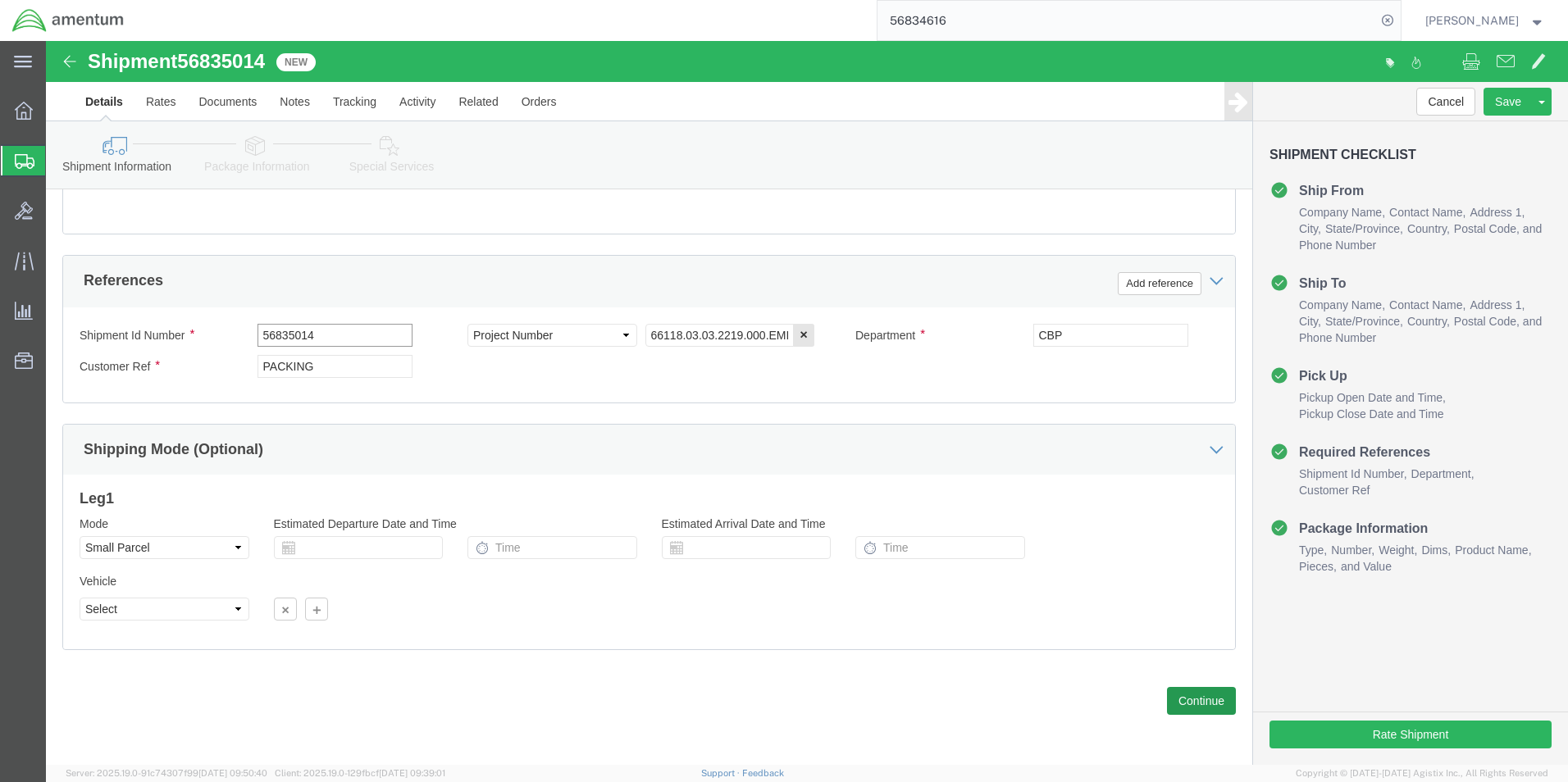
type input "56835014"
click button "Continue"
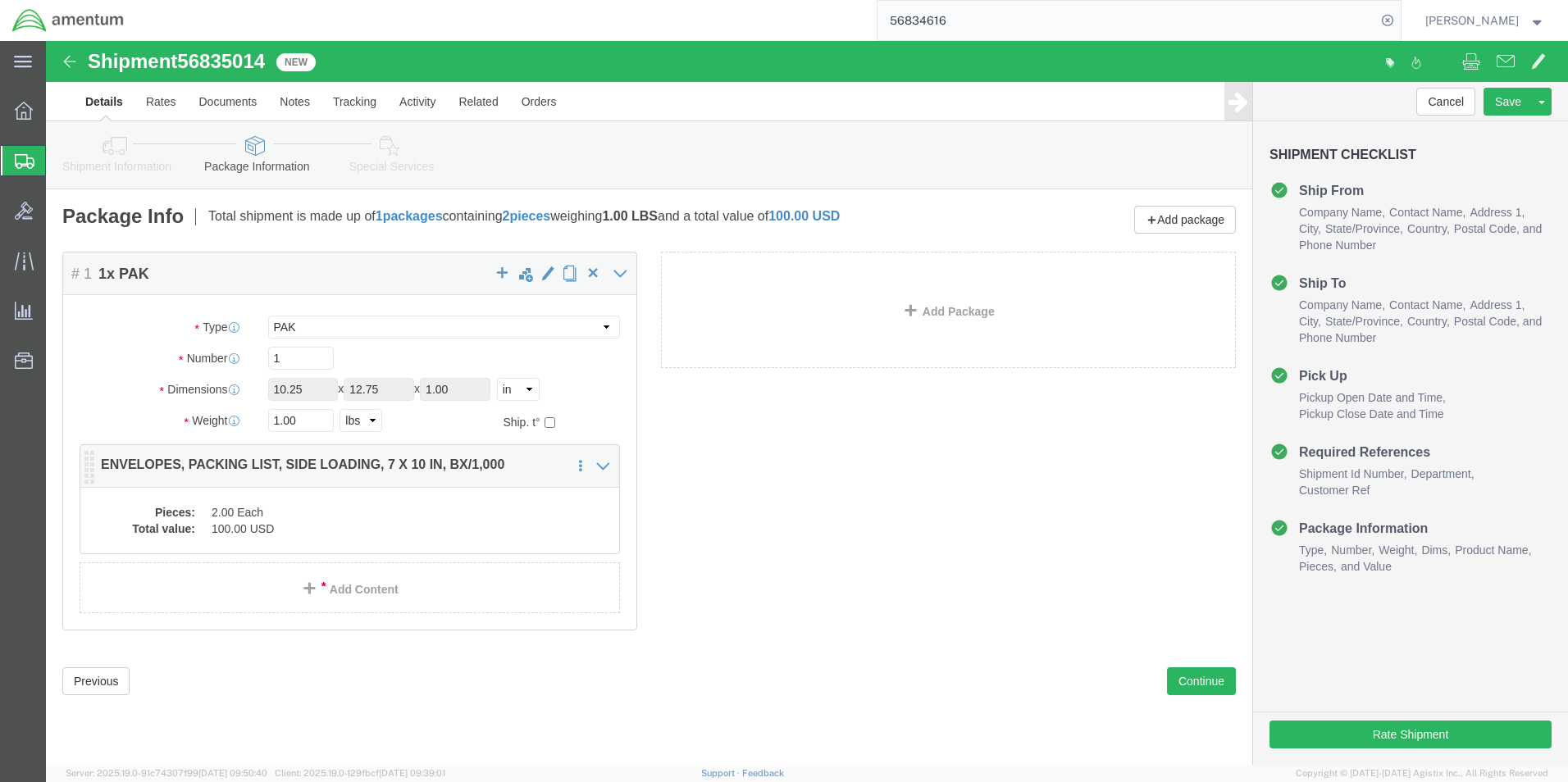
click dd "2.00 Each"
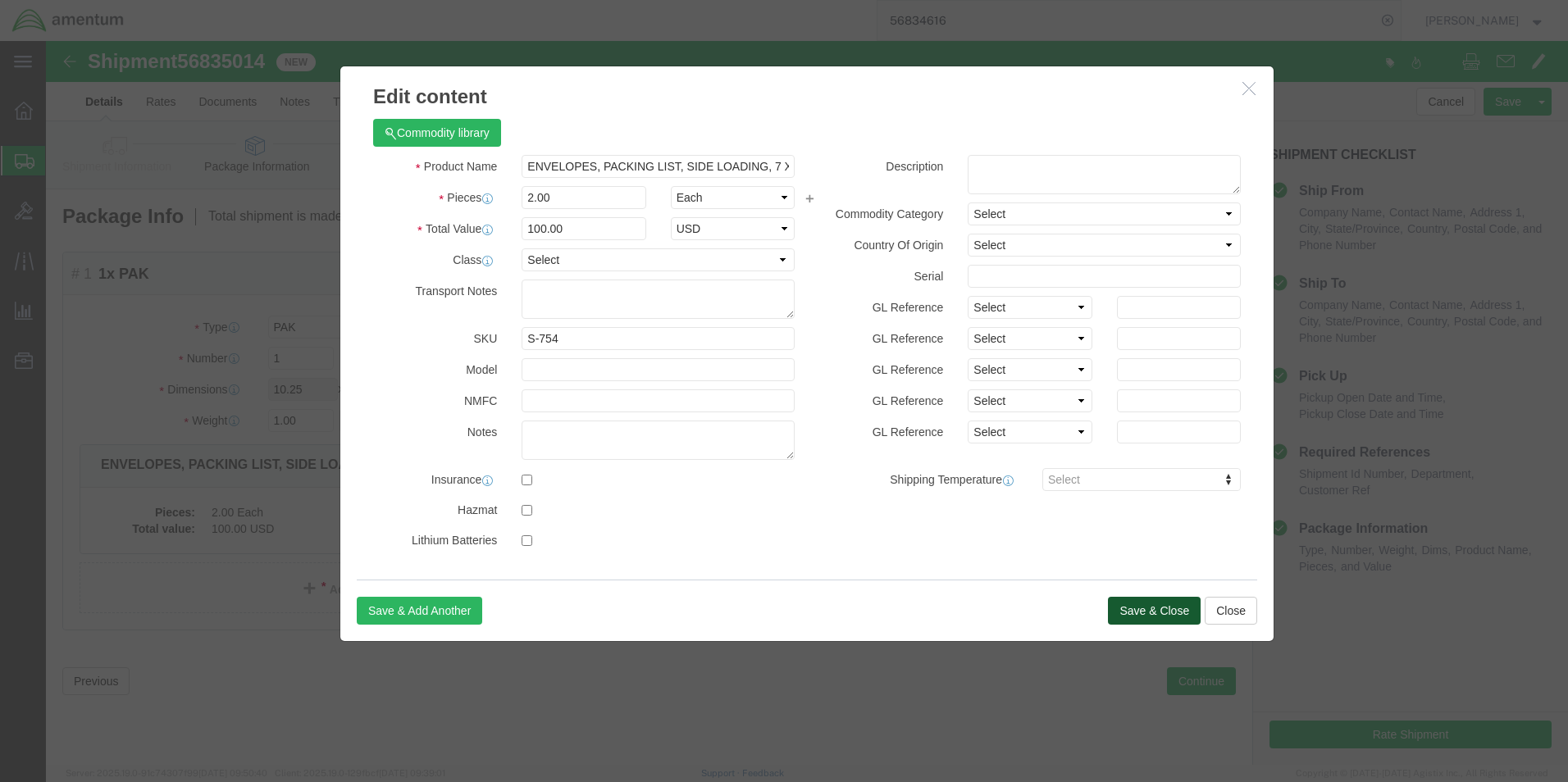
click button "Save & Close"
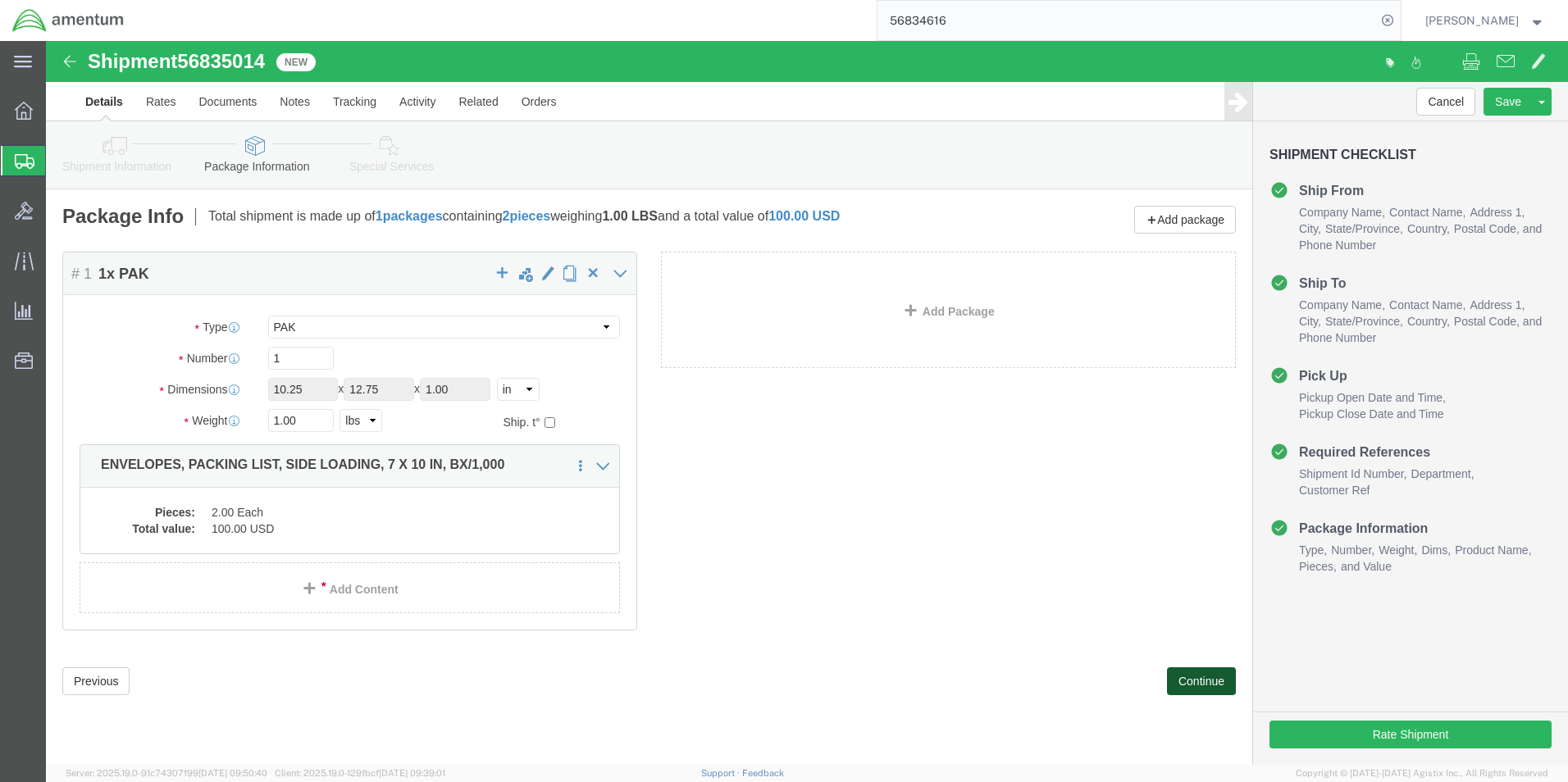
click button "Continue"
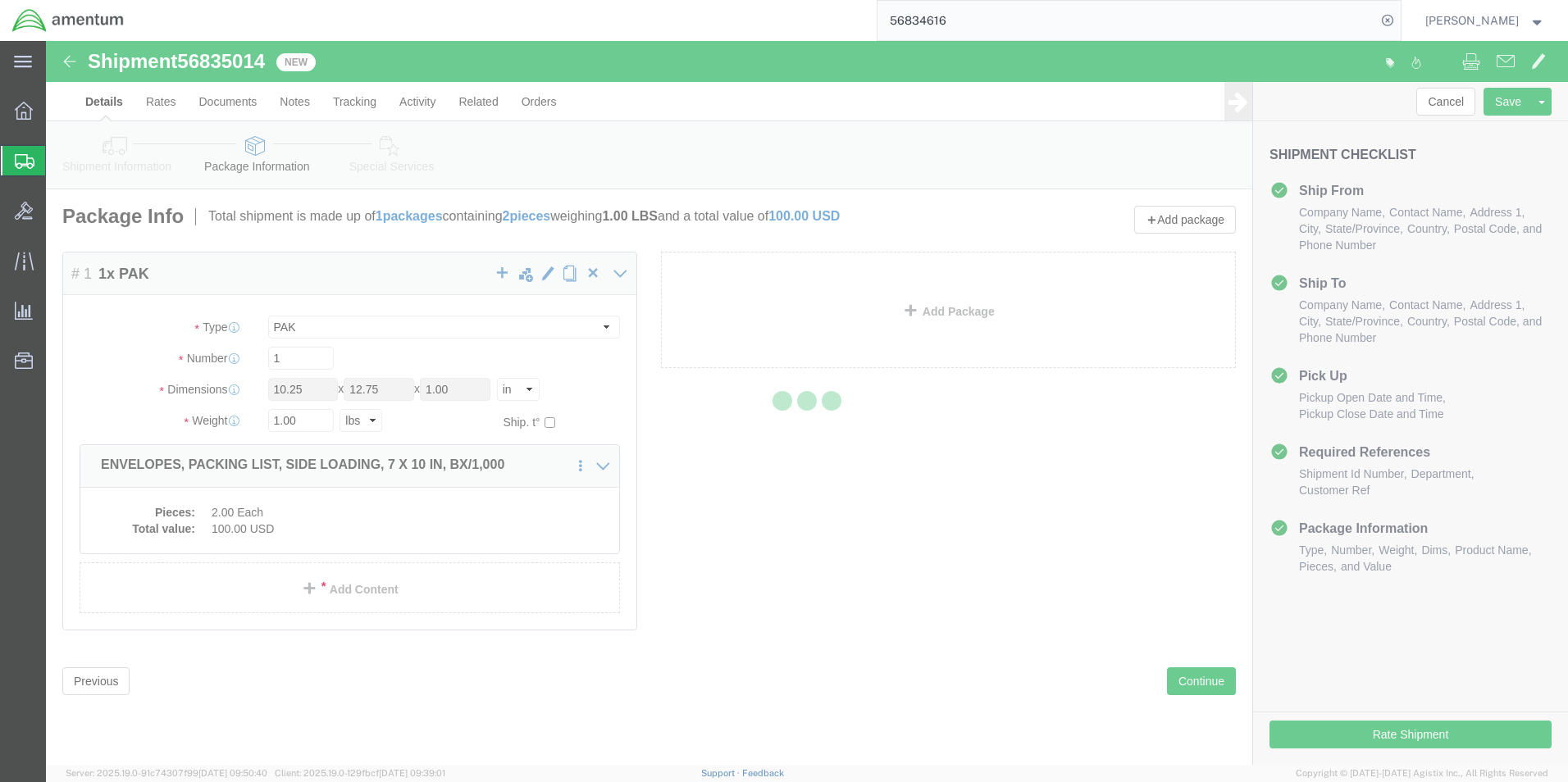
select select
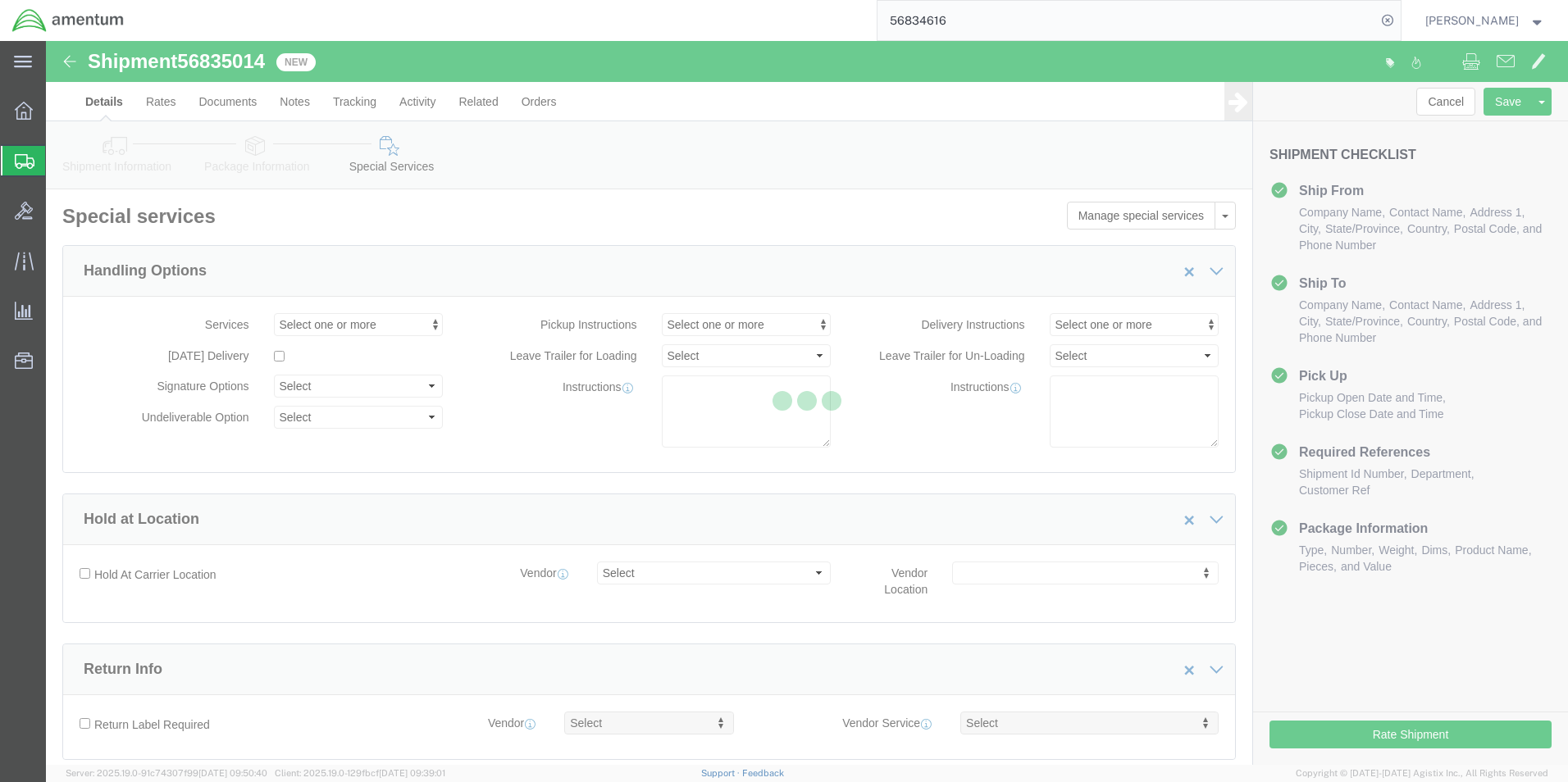
select select "DEPARTMENT"
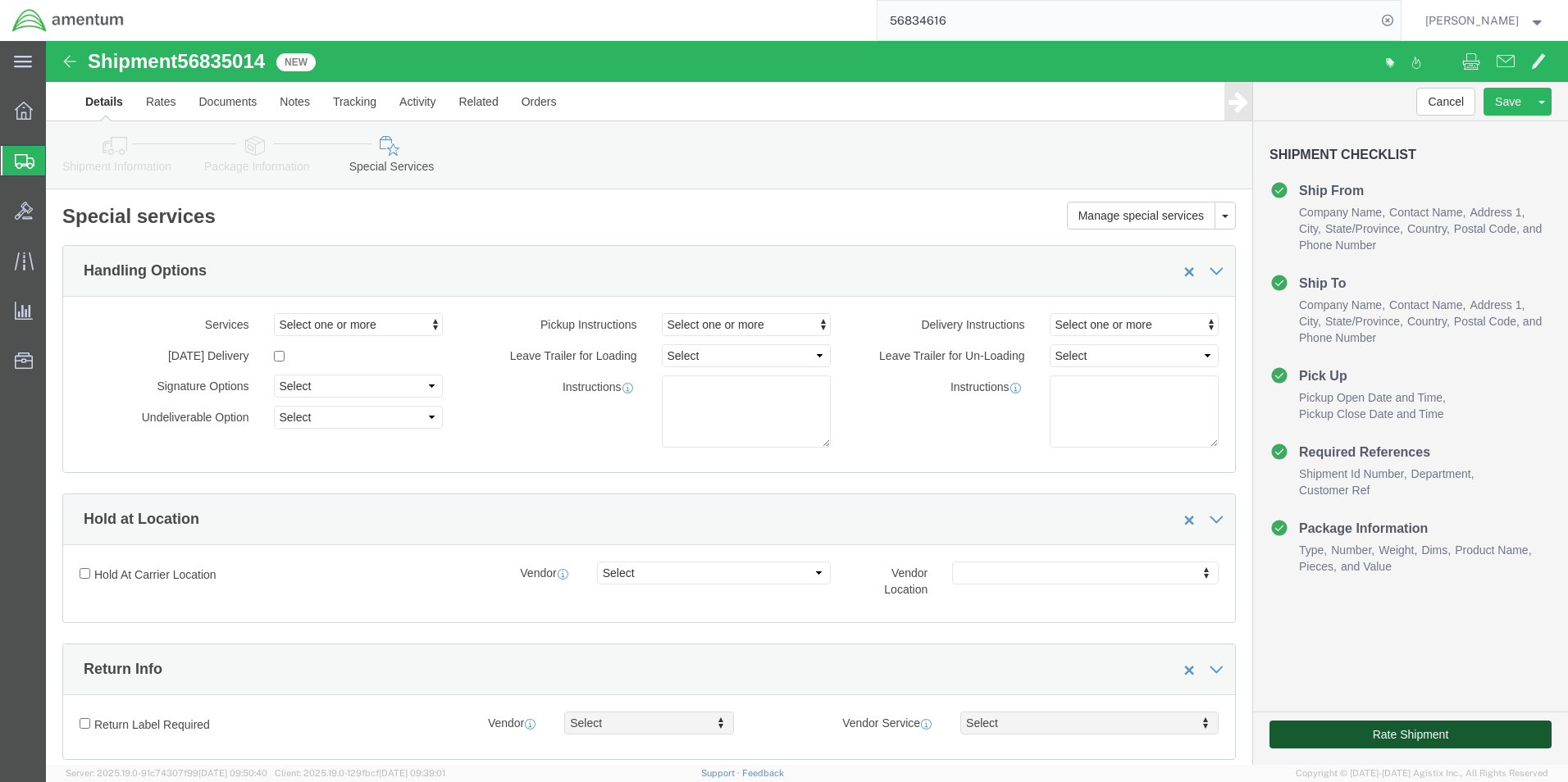
click button "Rate Shipment"
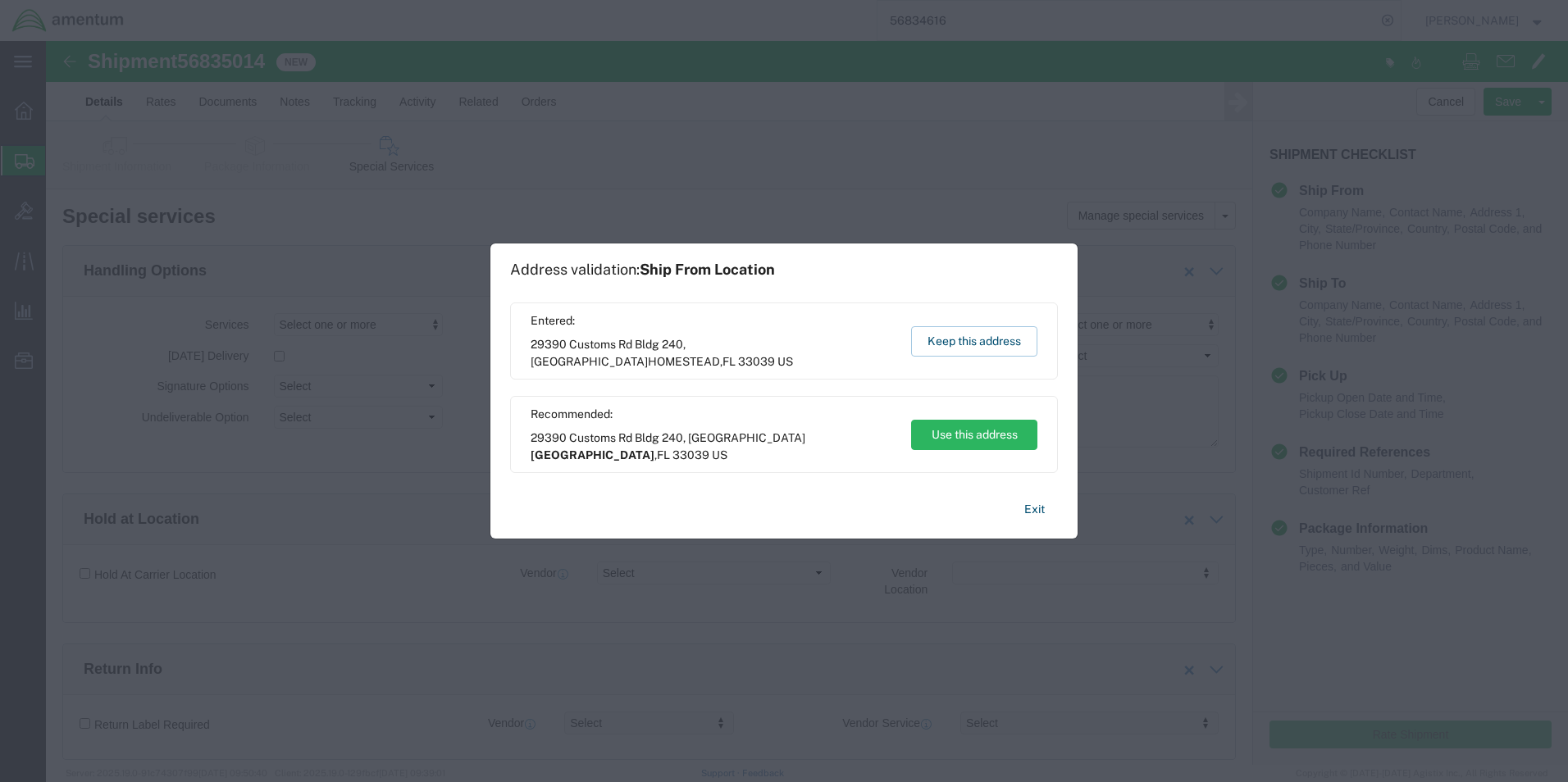
drag, startPoint x: 754, startPoint y: 319, endPoint x: 929, endPoint y: 279, distance: 179.5
click at [929, 279] on div "Address validation: Ship From Location" at bounding box center [784, 270] width 548 height 39
click at [968, 344] on button "Keep this address" at bounding box center [974, 341] width 126 height 30
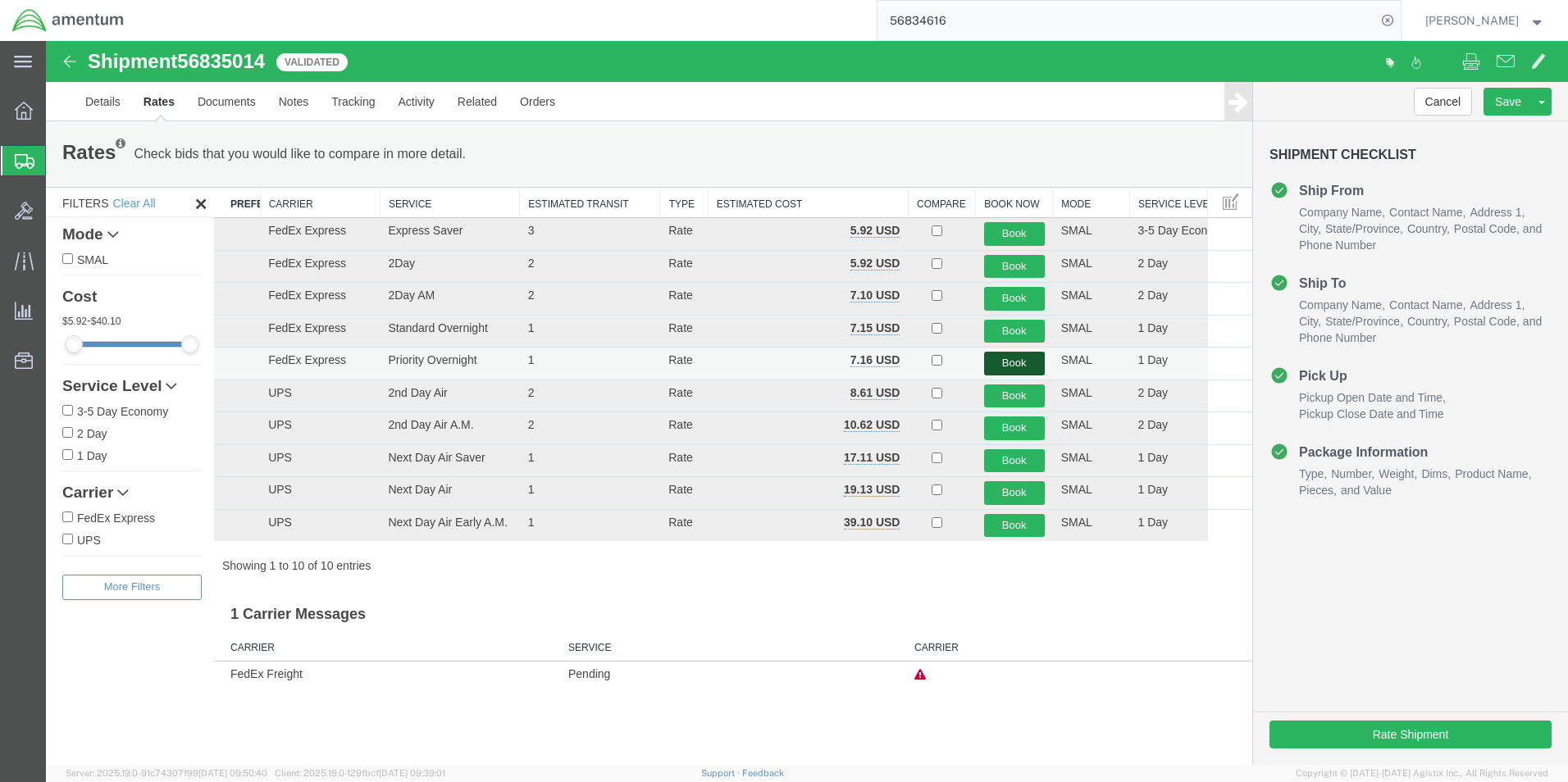
click at [1010, 361] on button "Book" at bounding box center [1014, 364] width 60 height 24
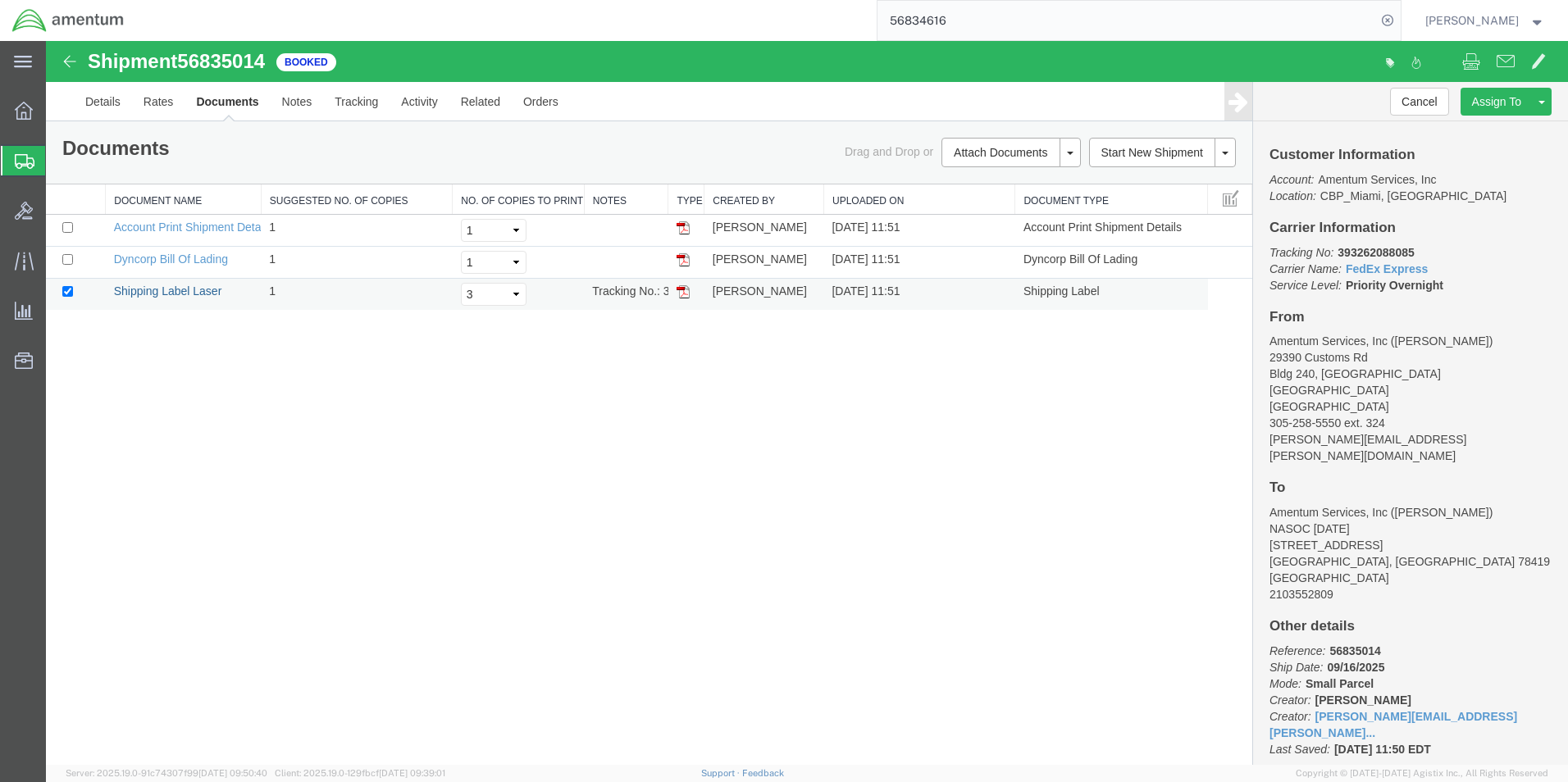
click at [156, 291] on link "Shipping Label Laser" at bounding box center [168, 291] width 108 height 13
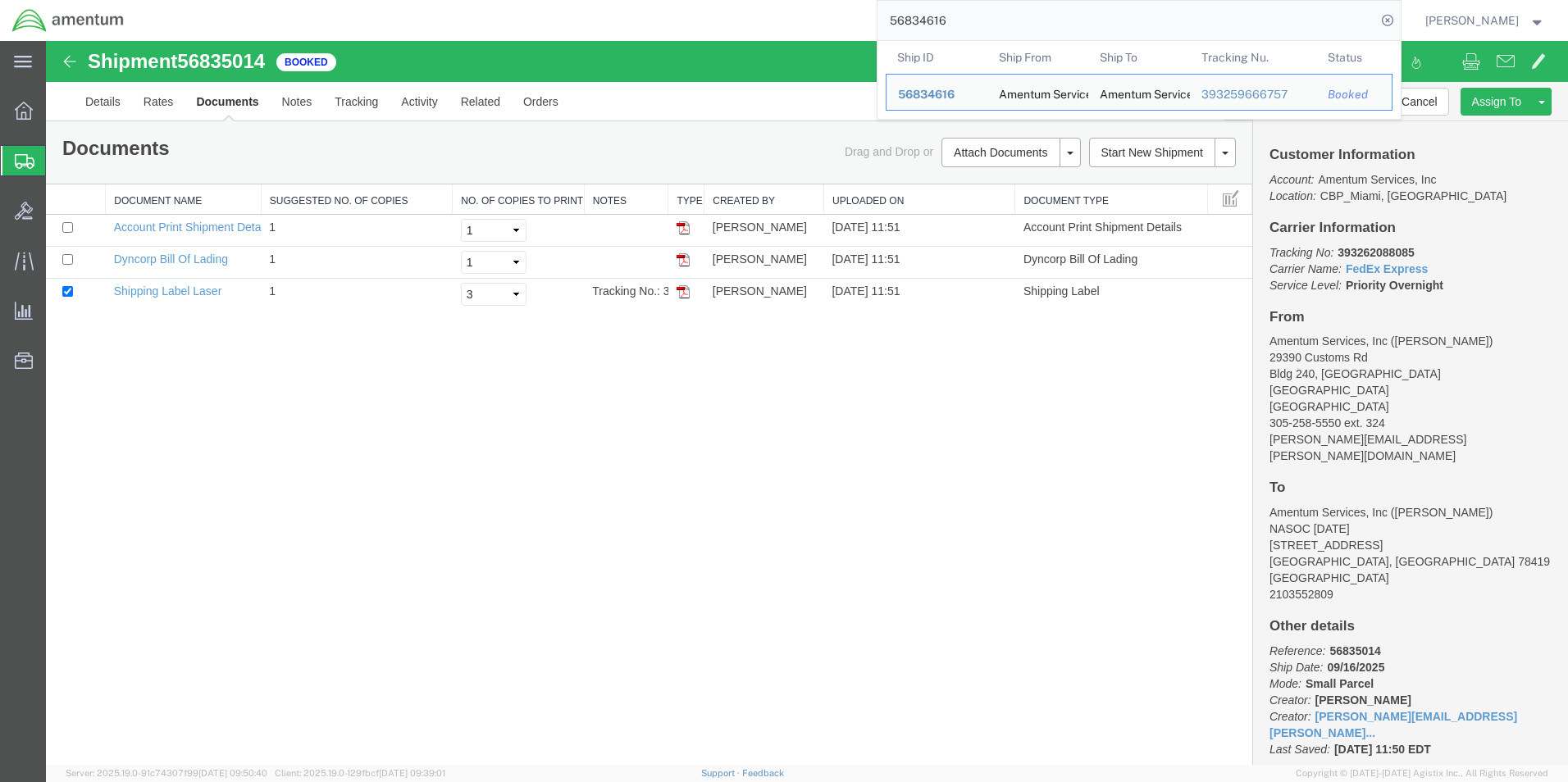
click at [974, 19] on input "56834616" at bounding box center [1126, 20] width 499 height 39
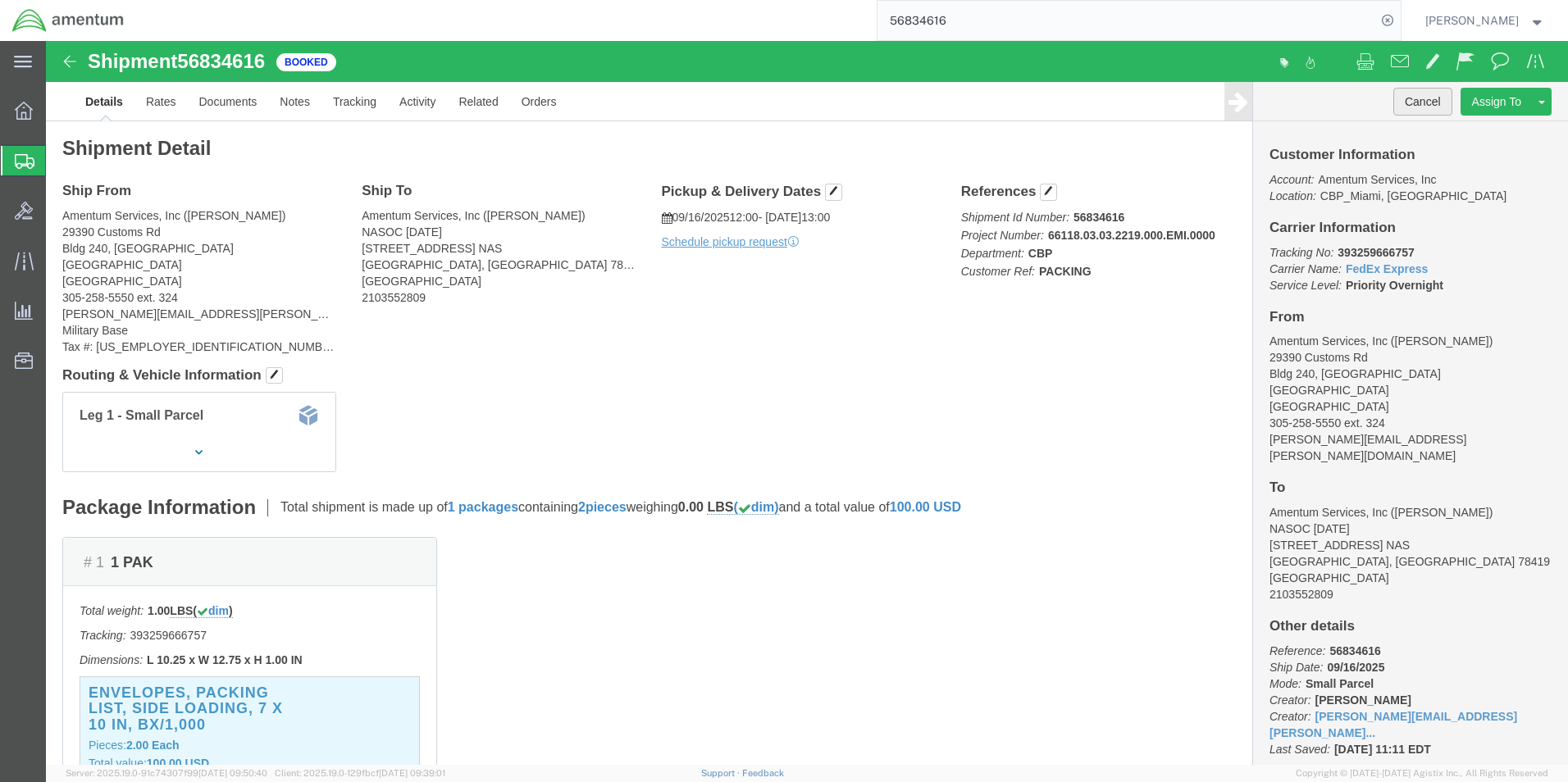
click button "Cancel"
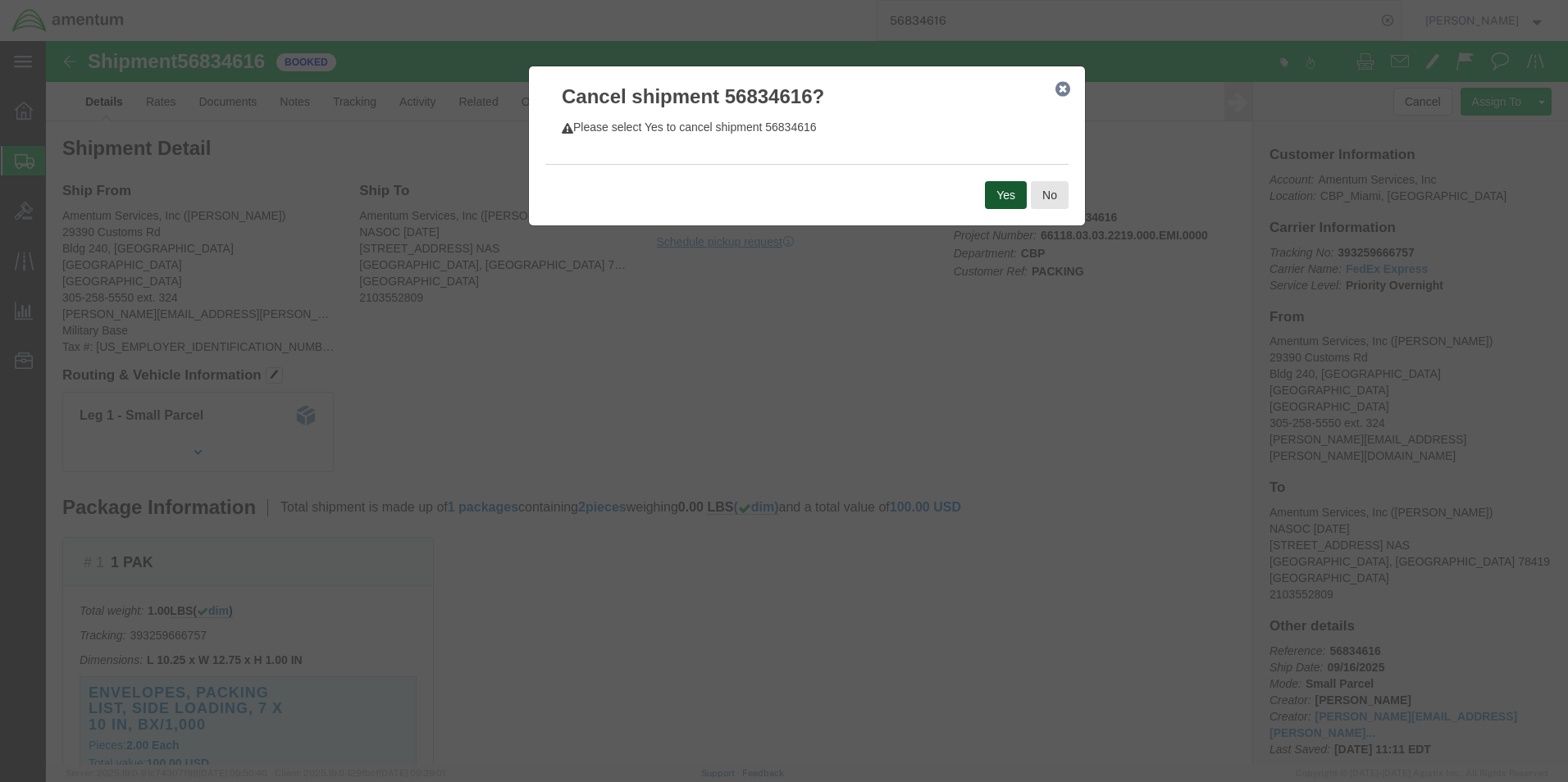
click button "Yes"
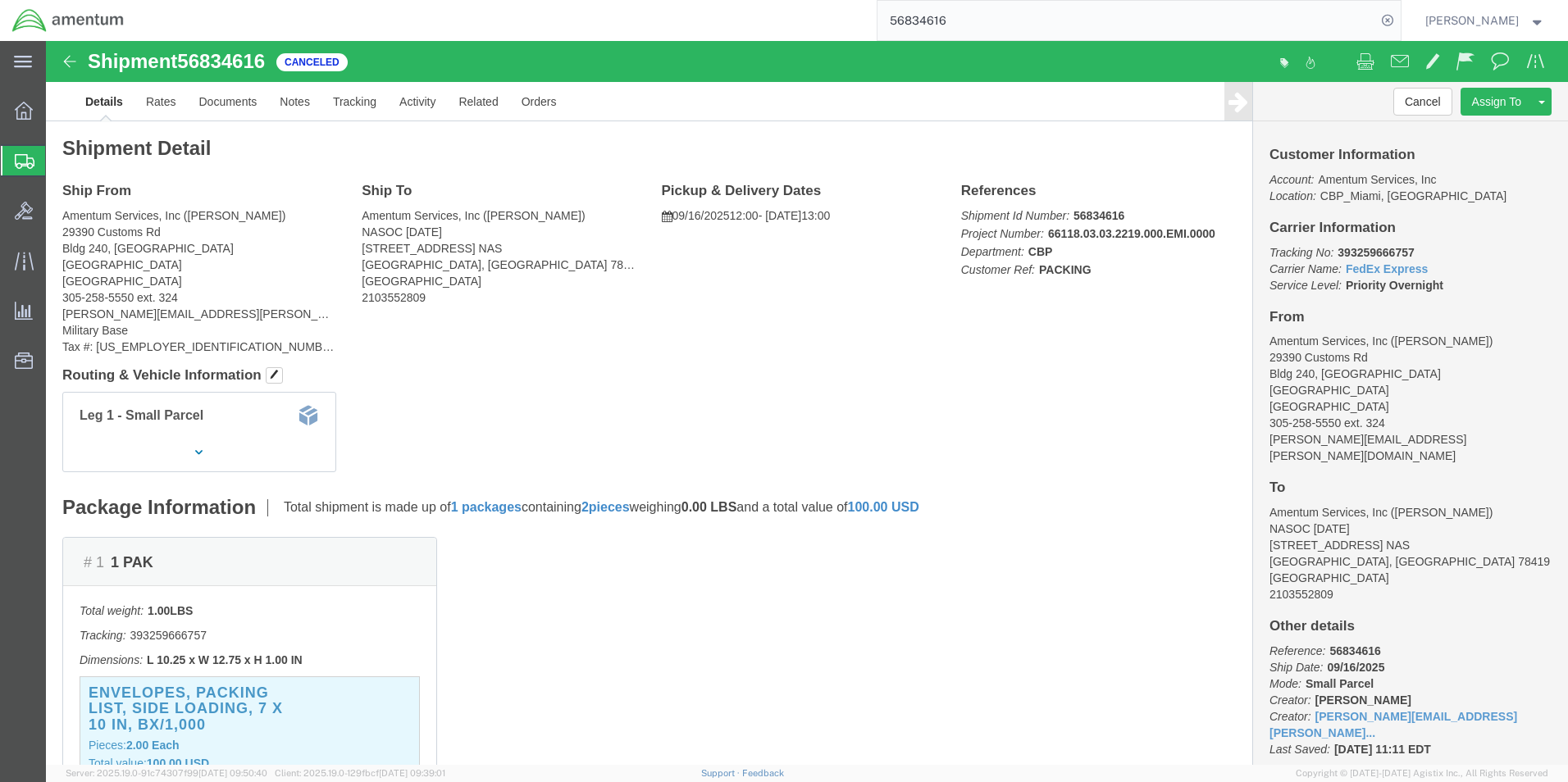
click at [0, 0] on span "Create Shipment" at bounding box center [0, 0] width 0 height 0
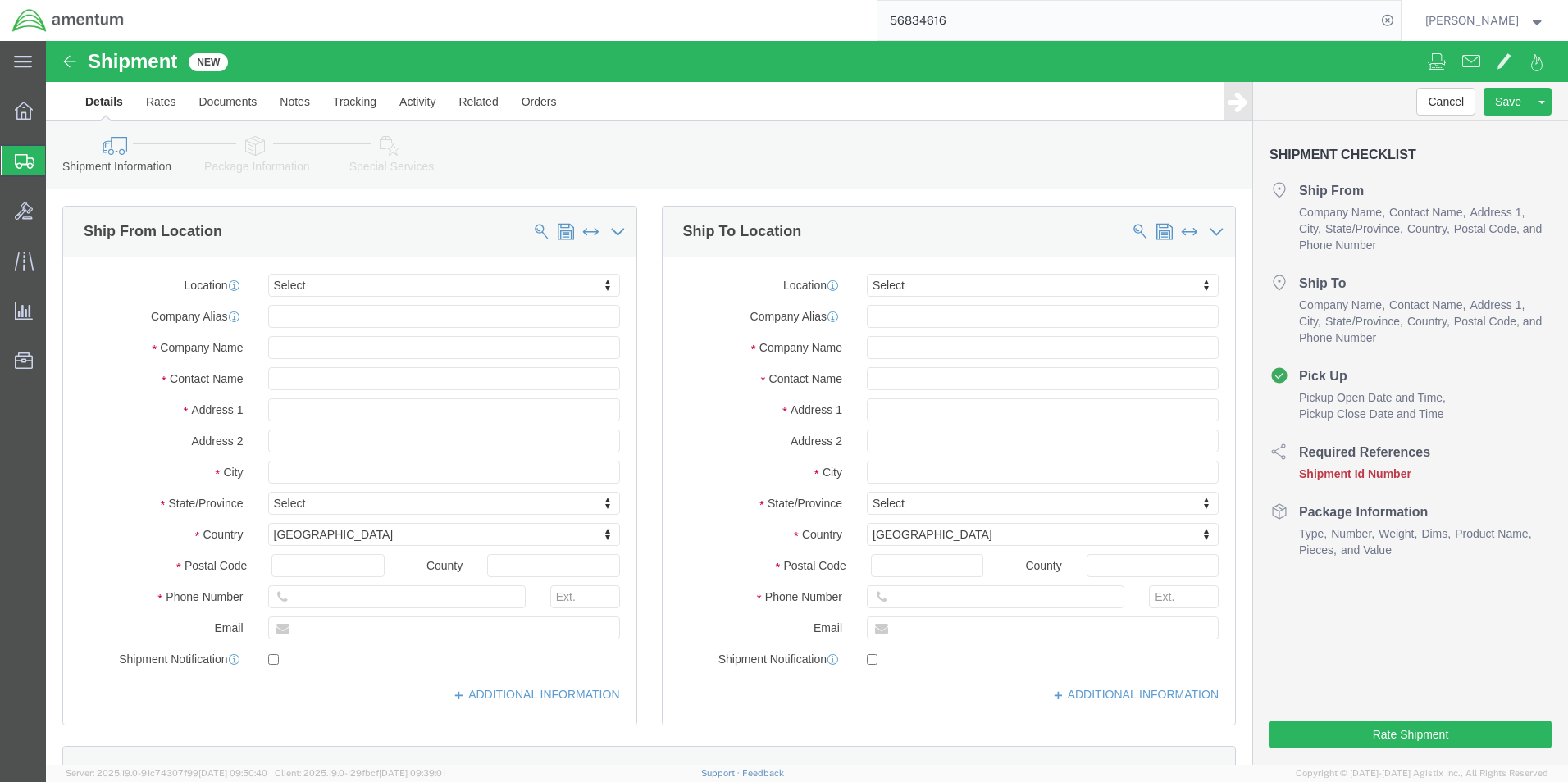
click at [0, 0] on span "Create Shipment" at bounding box center [0, 0] width 0 height 0
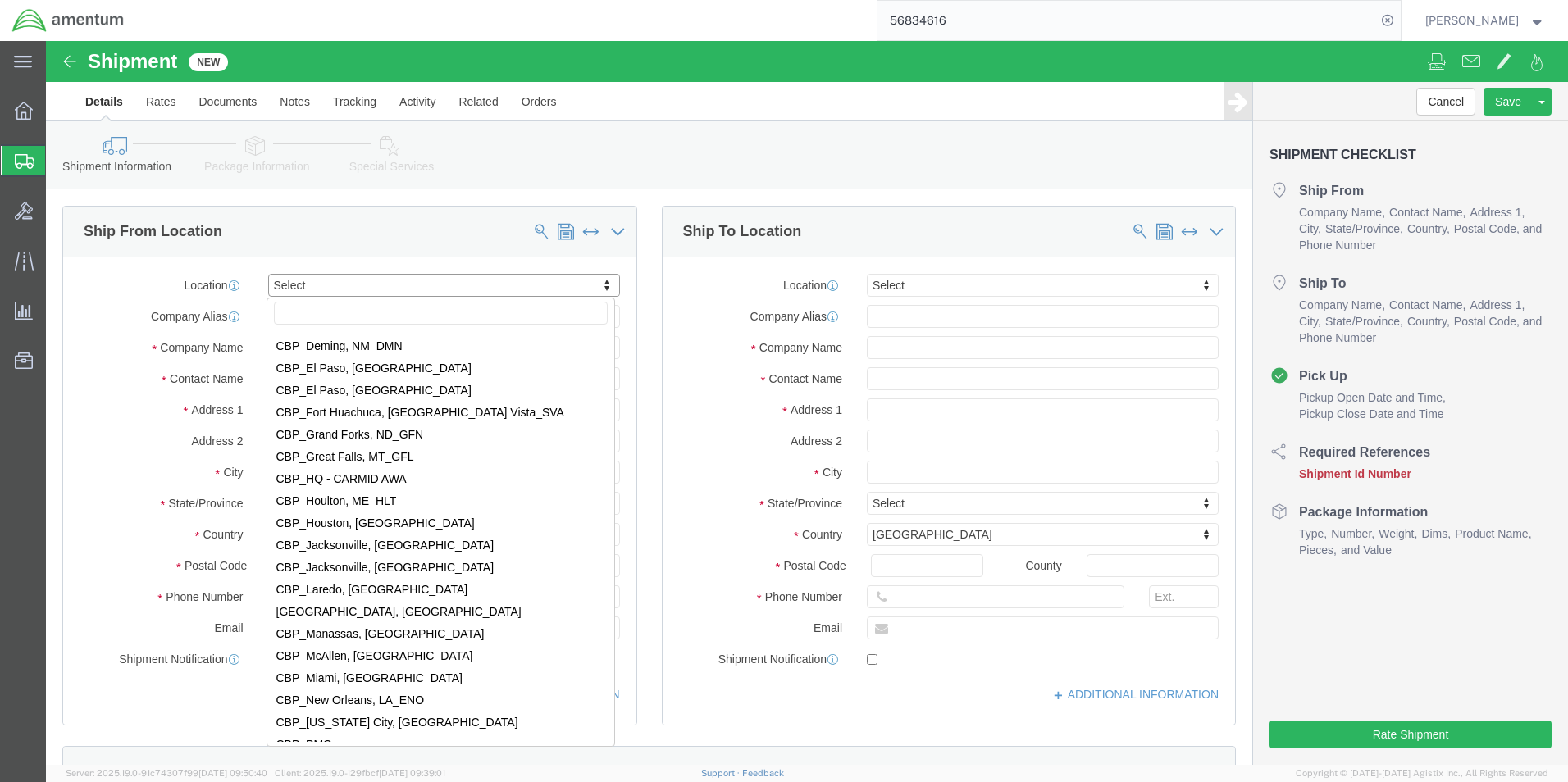
scroll to position [3199, 0]
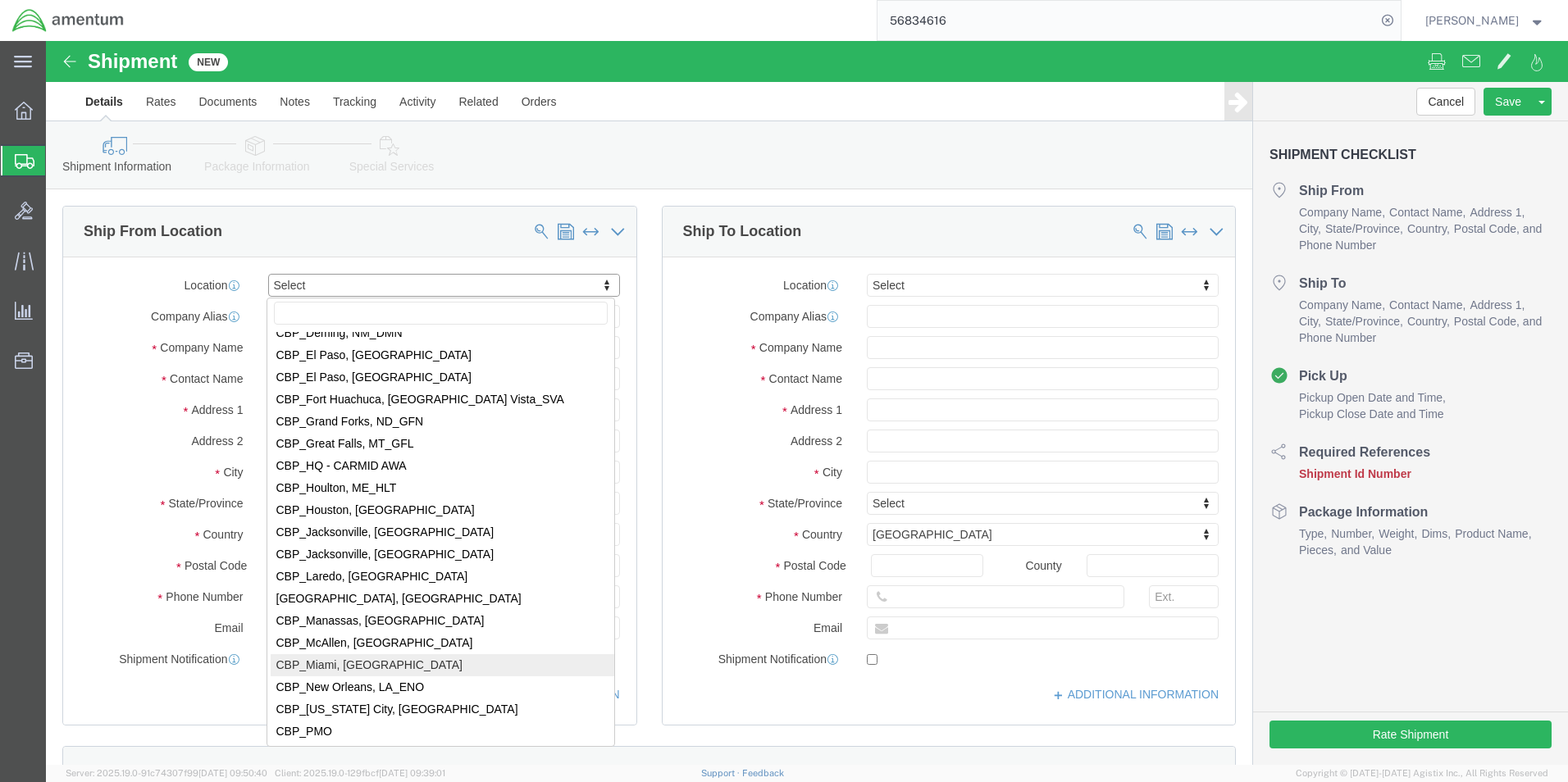
select select "49931"
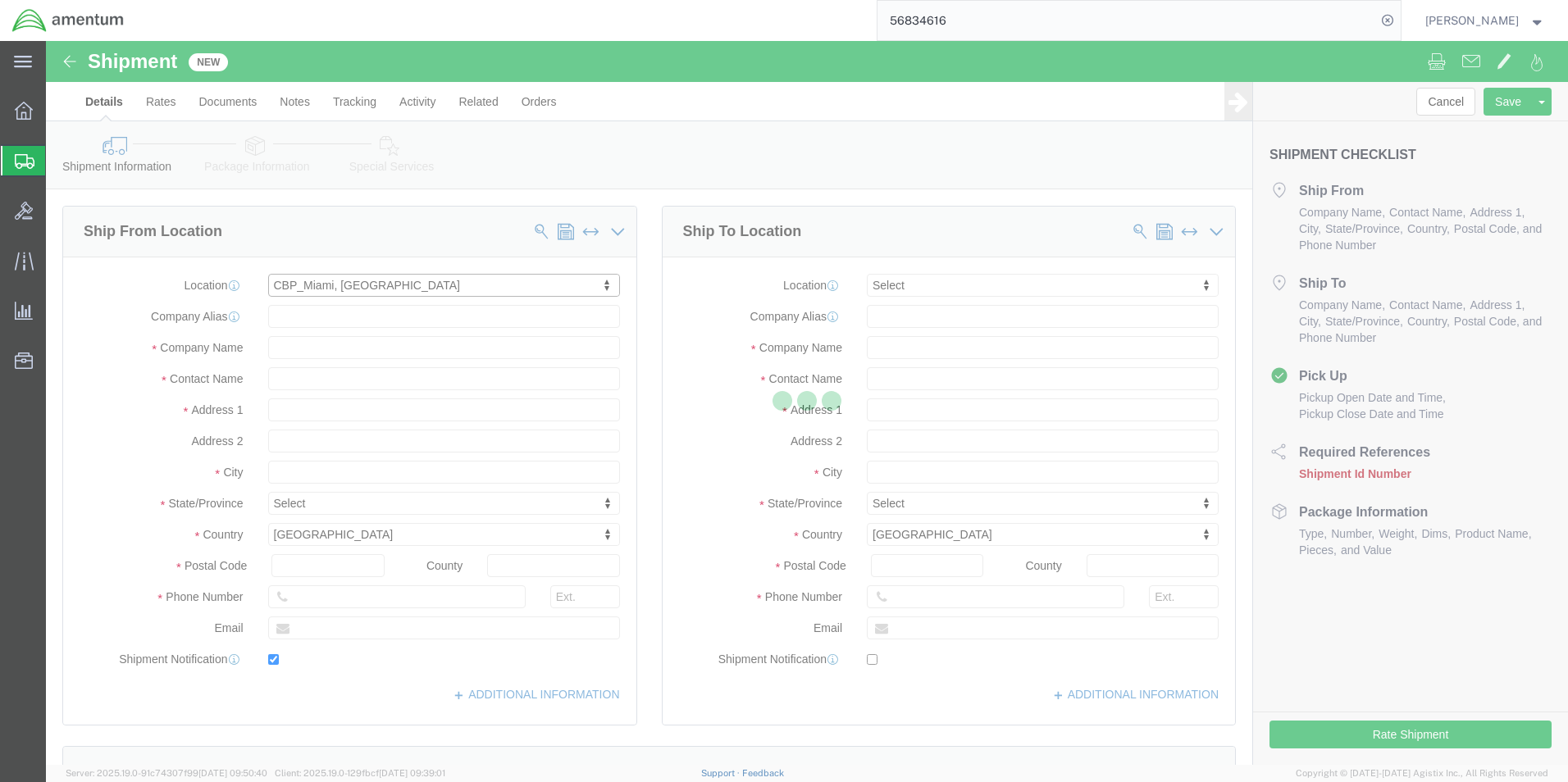
type input "29390 Customs Rd"
type input "Bldg 240, [GEOGRAPHIC_DATA]"
type input "33039"
type input "[PHONE_NUMBER]"
type input "324"
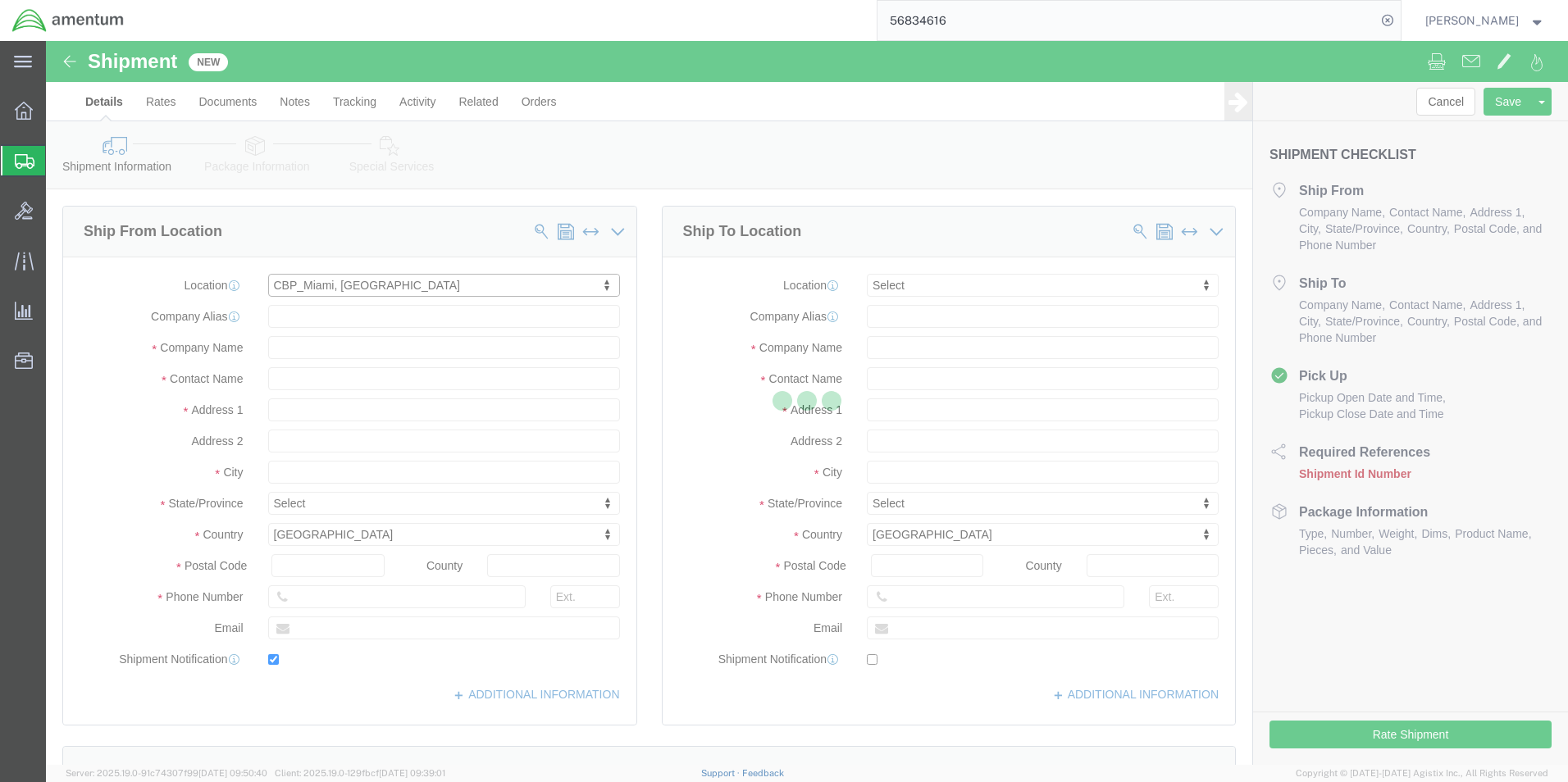
type input "[PERSON_NAME][EMAIL_ADDRESS][PERSON_NAME][DOMAIN_NAME]"
checkbox input "true"
type input "Amentum Services, Inc"
type input "[PERSON_NAME]"
type input "HOMESTEAD"
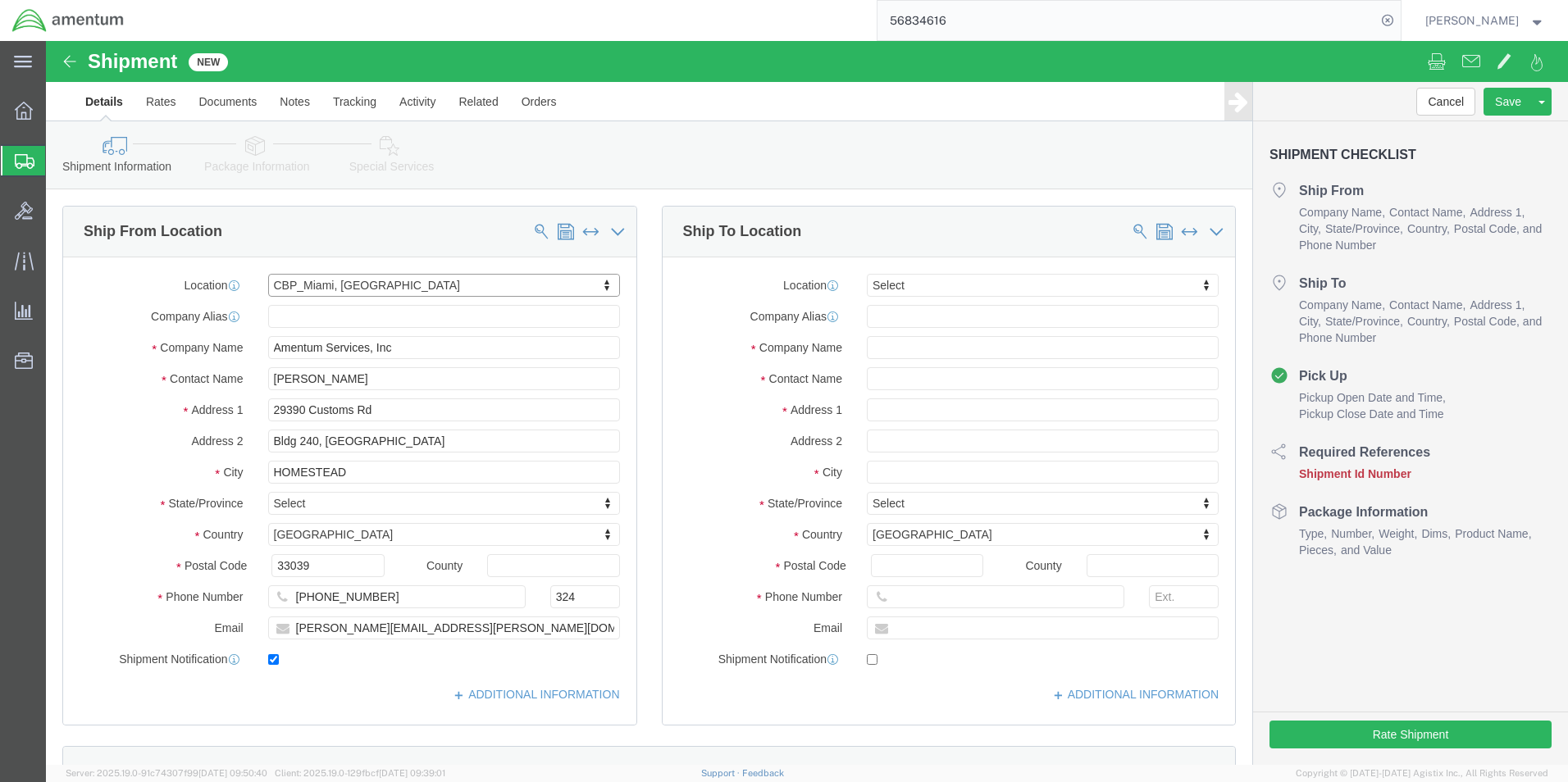
select select "FL"
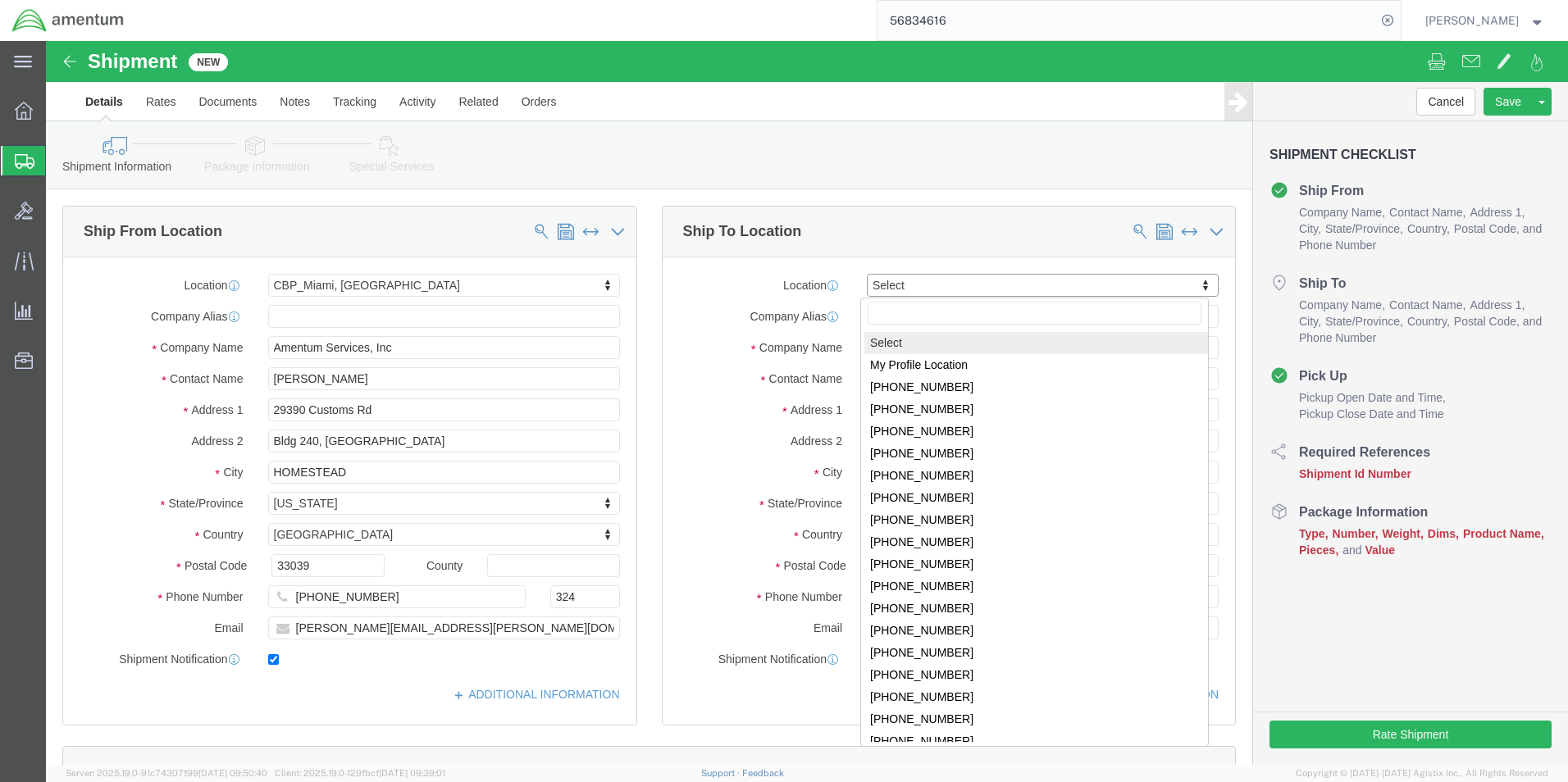
drag, startPoint x: 1149, startPoint y: 247, endPoint x: 1141, endPoint y: 242, distance: 9.4
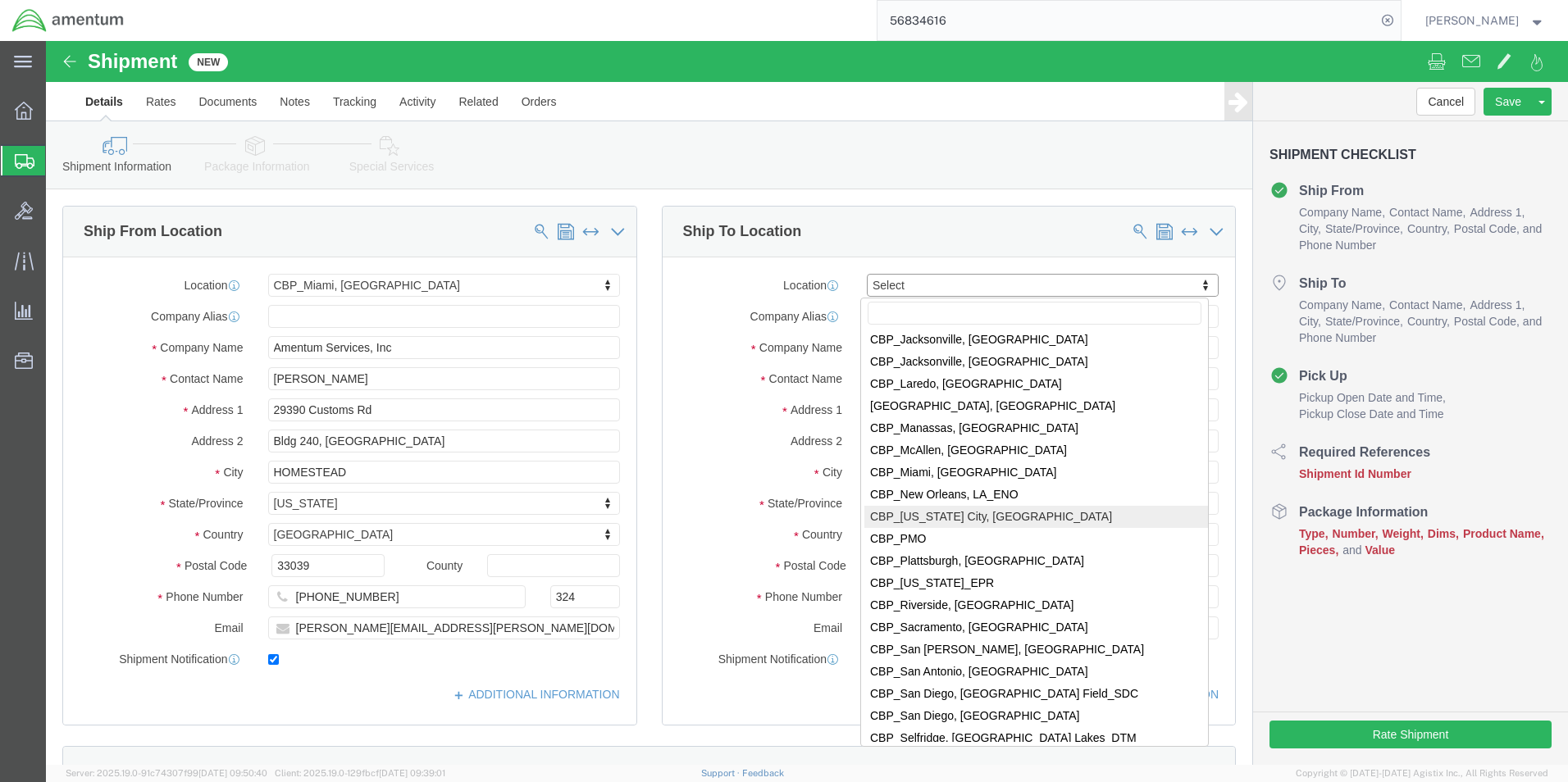
scroll to position [3363, 0]
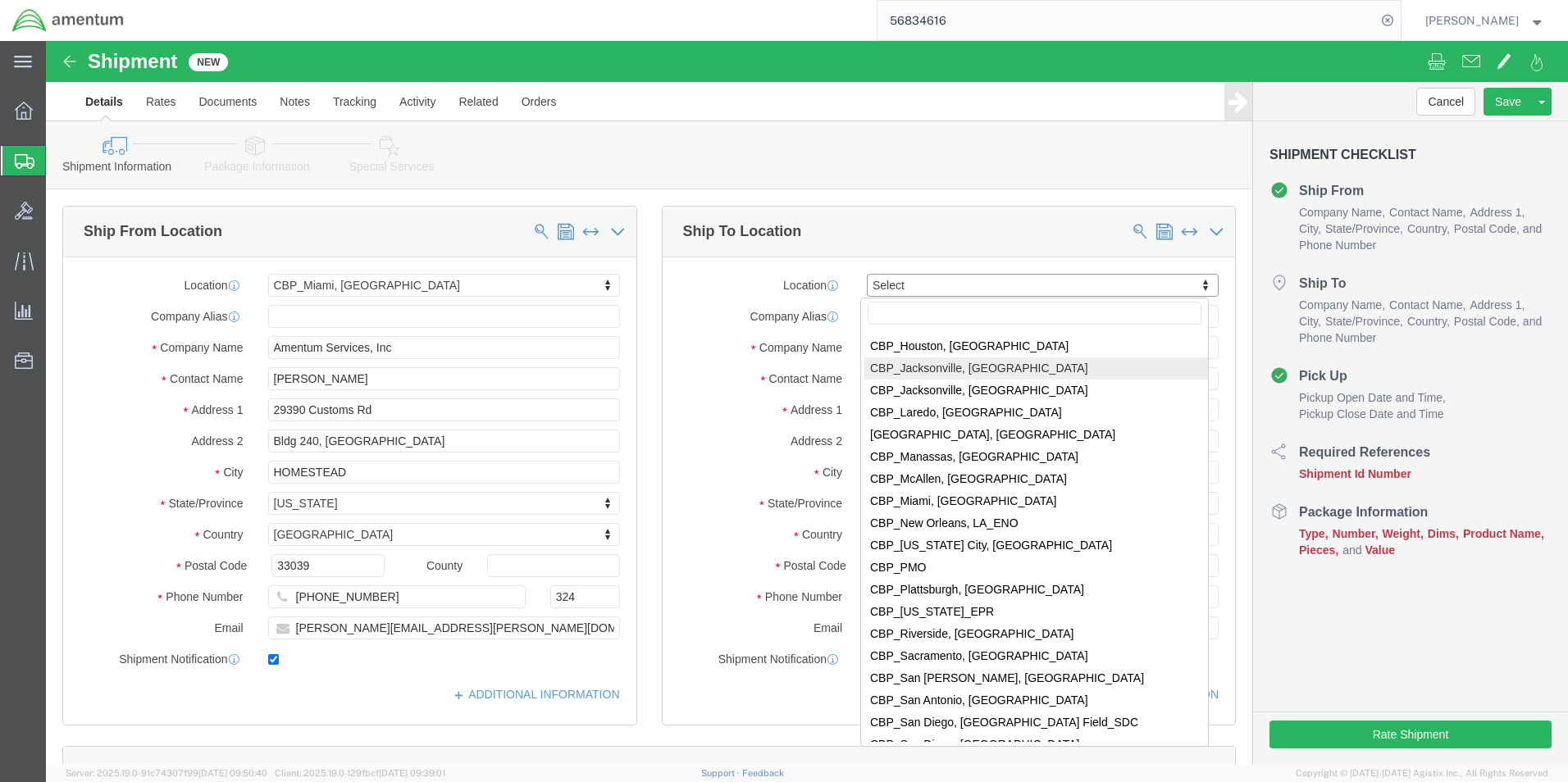
select select "49930"
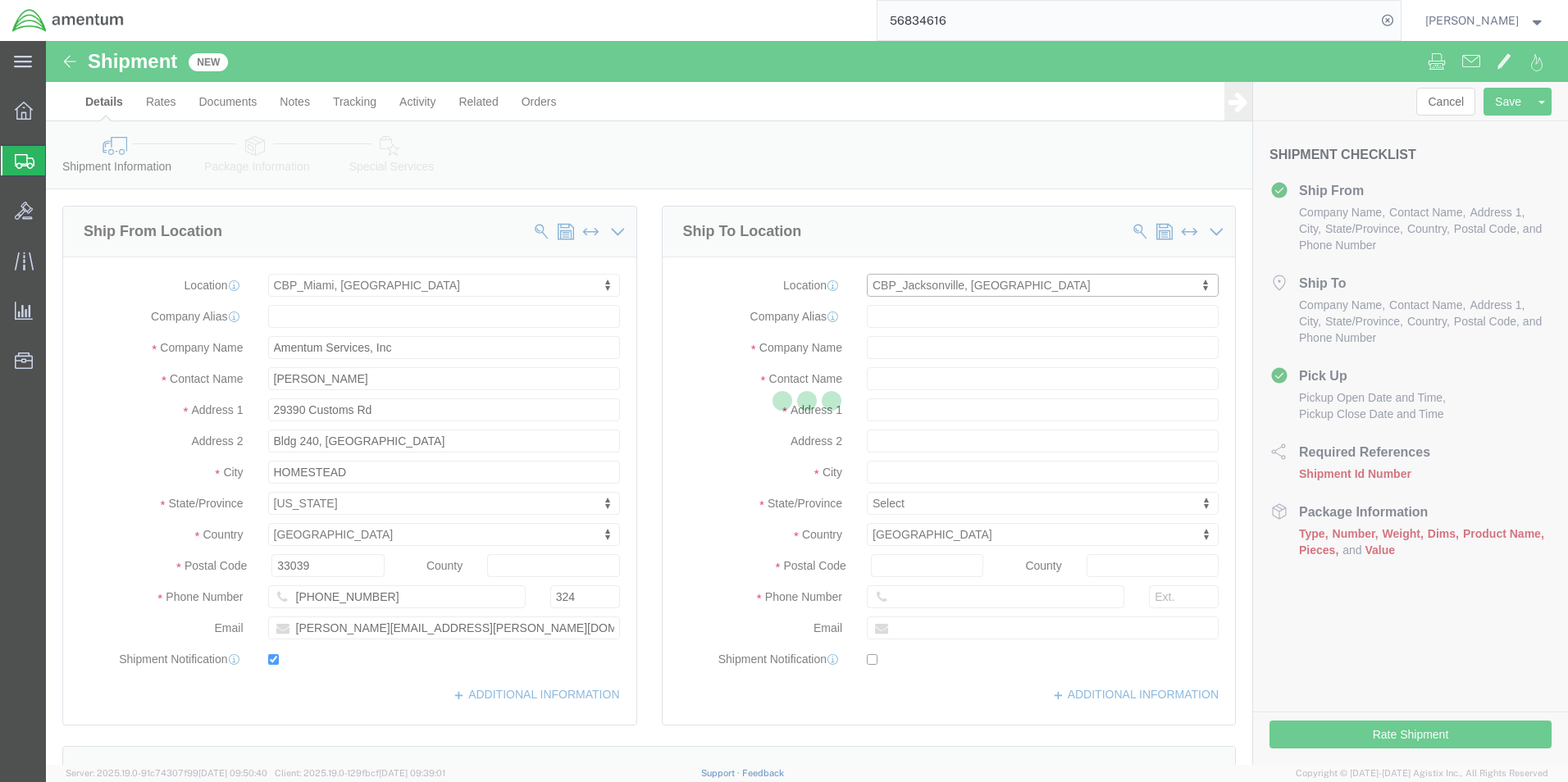
type input "Hangar 1002, [GEOGRAPHIC_DATA]"
type input "32212"
type input "[PHONE_NUMBER]"
type input "Amentum Services, Inc."
type input "[GEOGRAPHIC_DATA]"
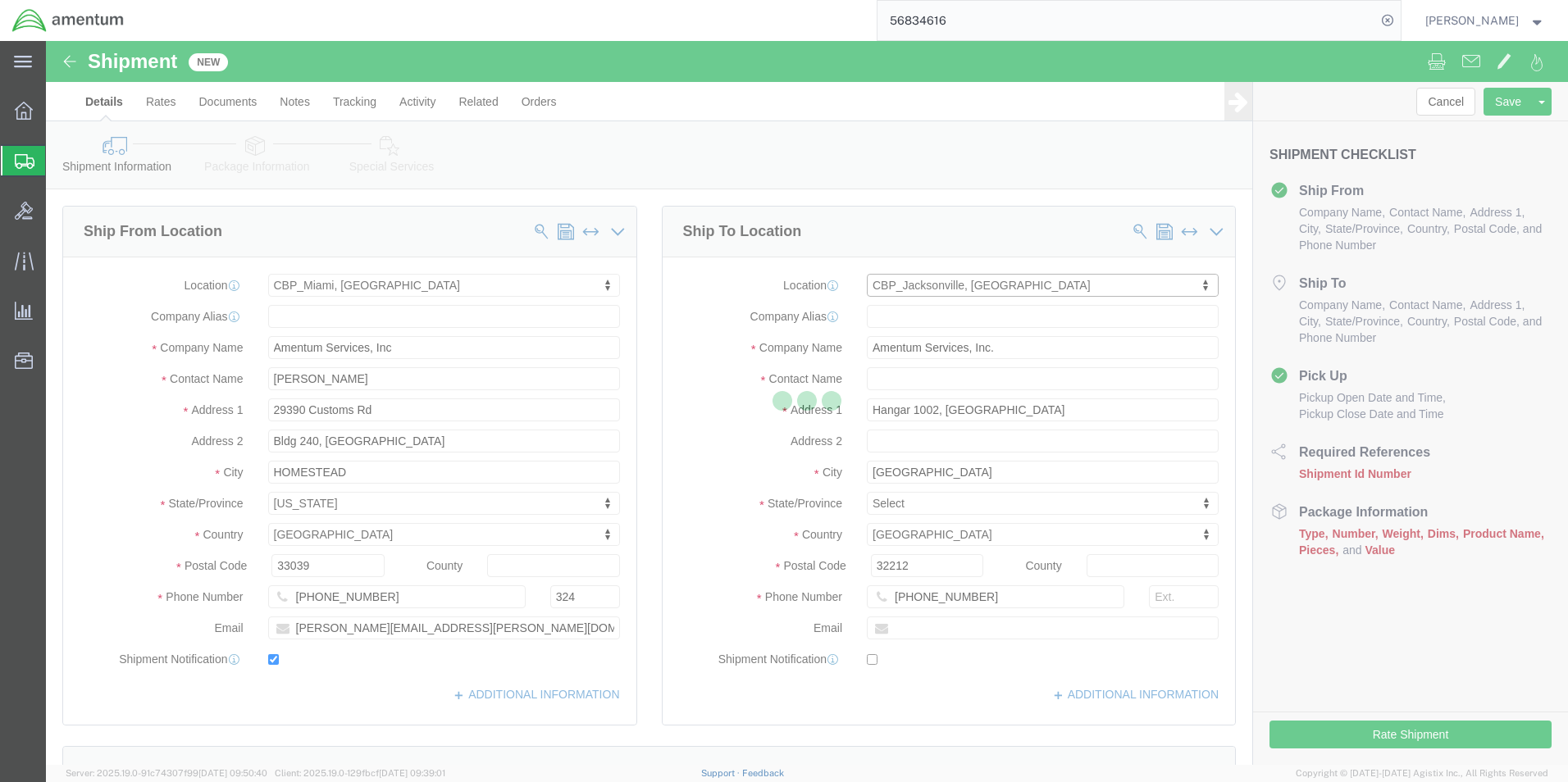
select select "FL"
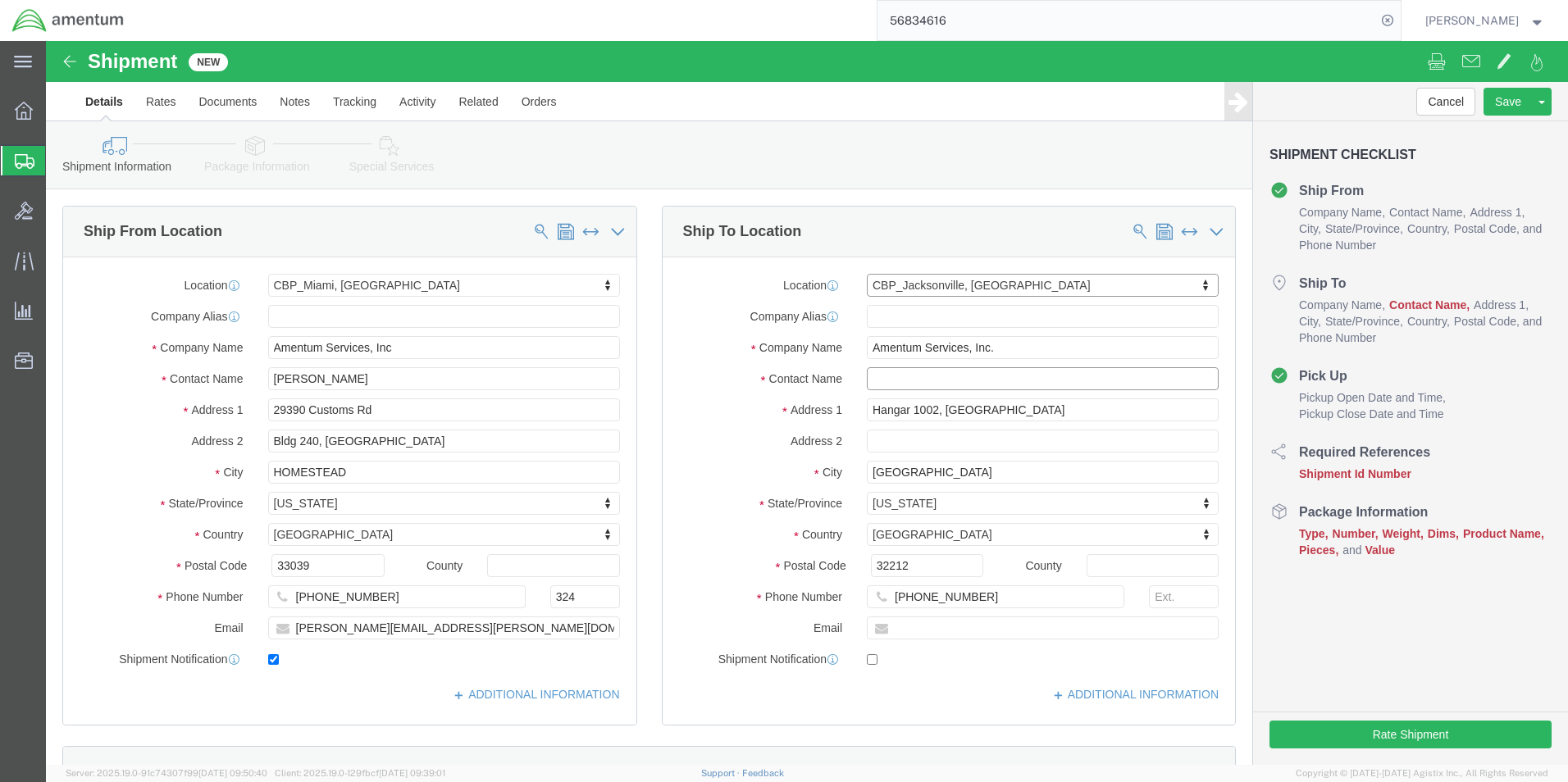
click input "text"
click input "[PERSON_NAME]"
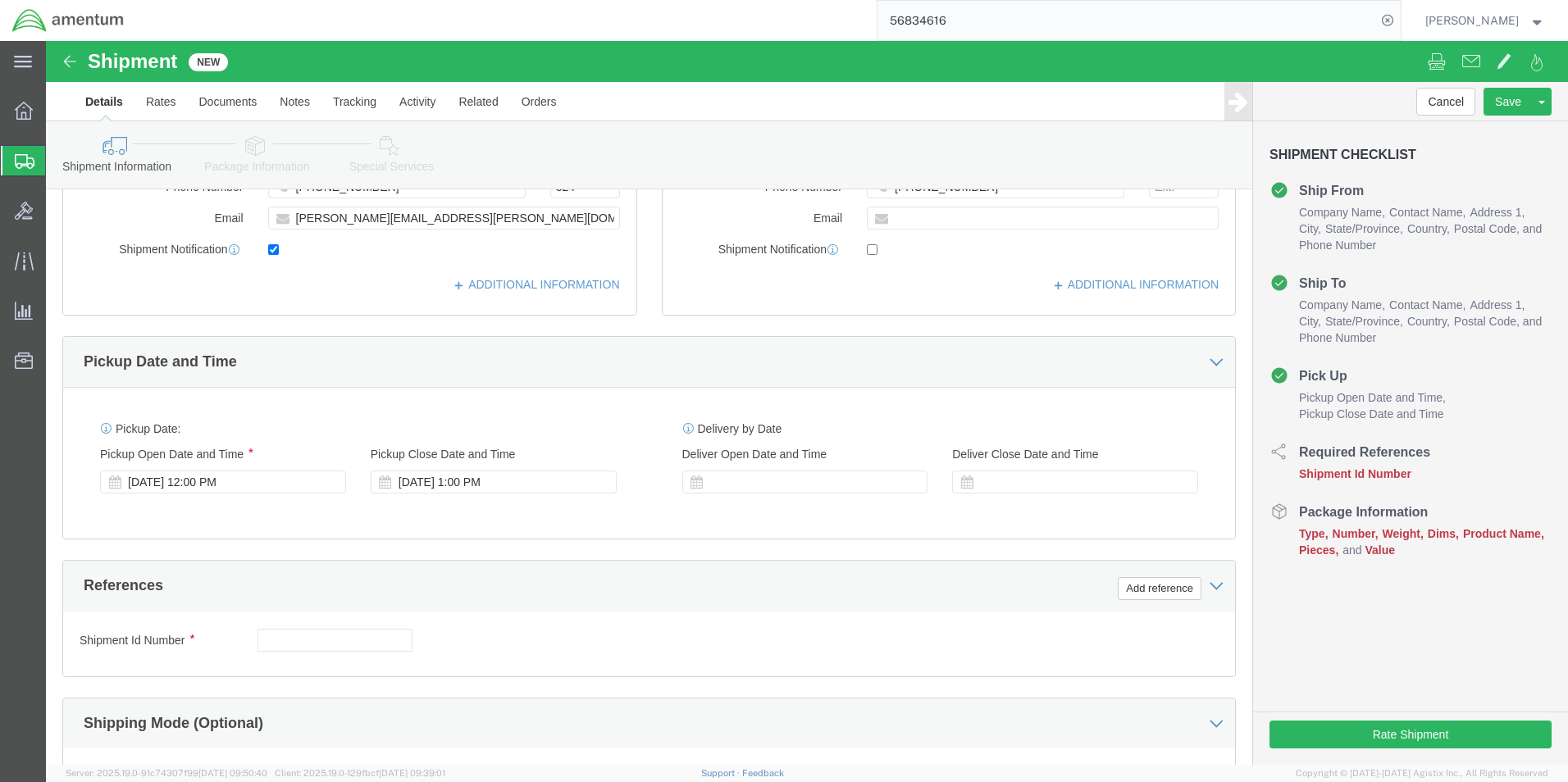
scroll to position [656, 0]
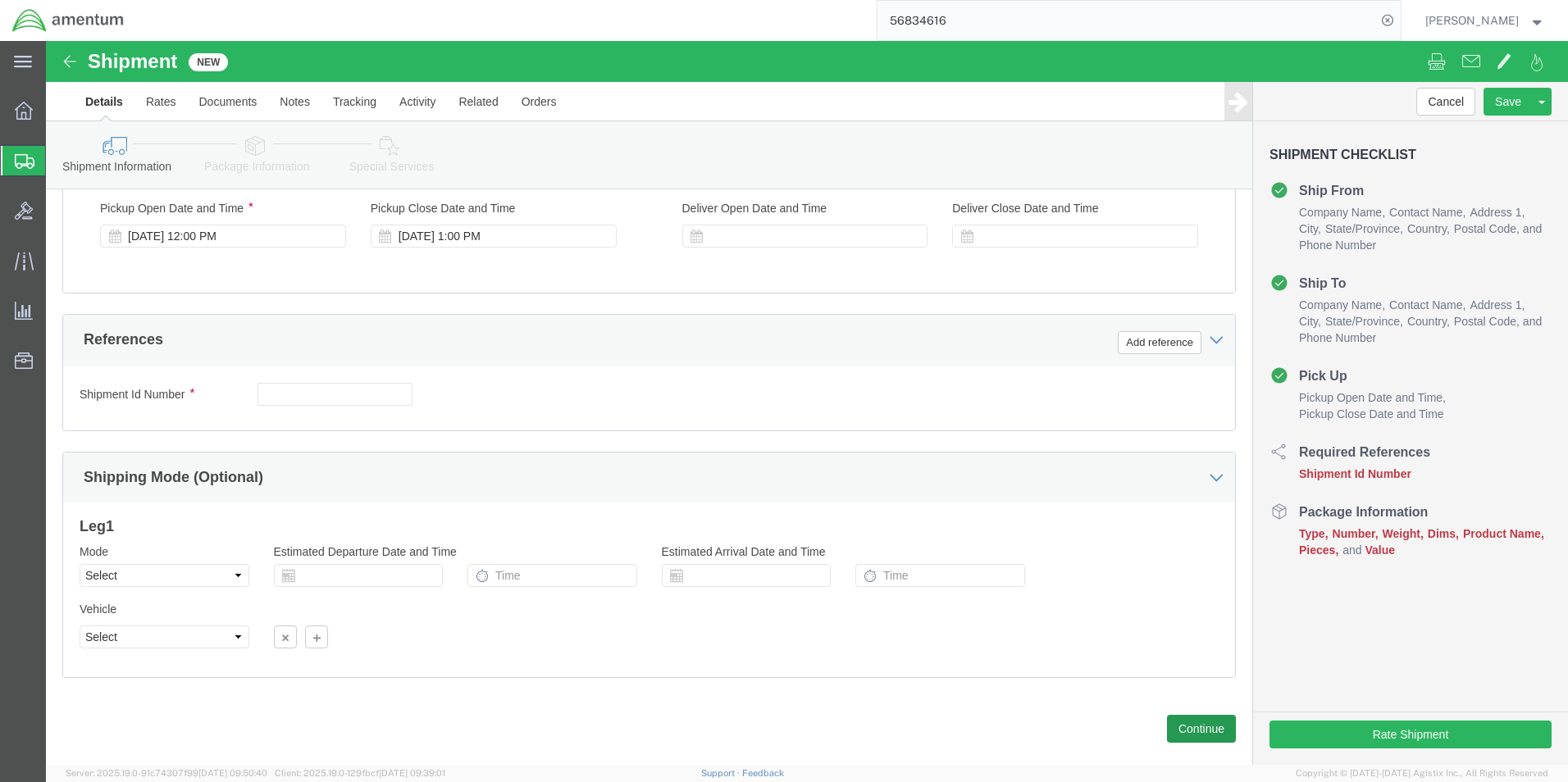
type input "[PERSON_NAME]"
click button "Continue"
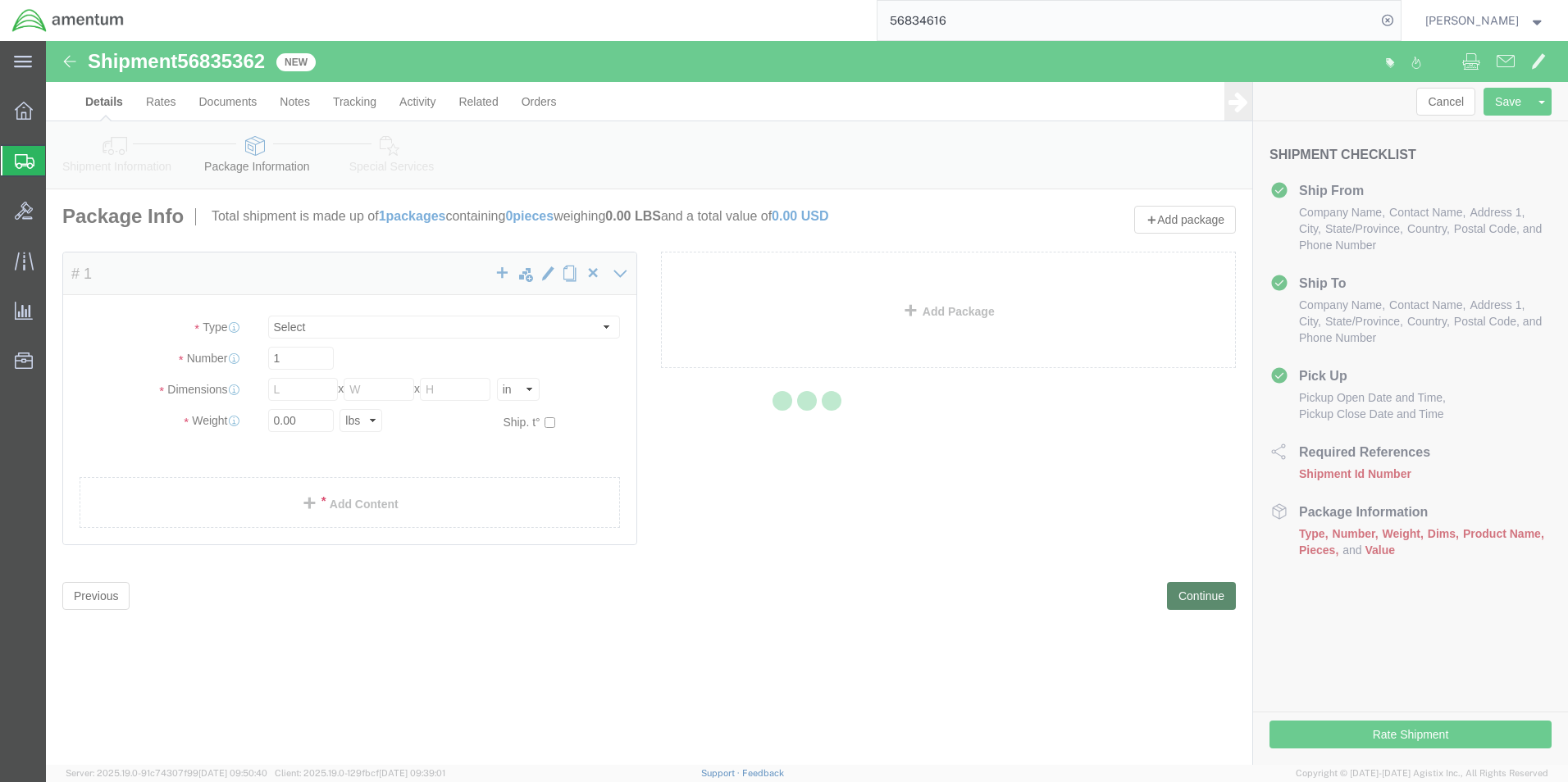
select select "CBOX"
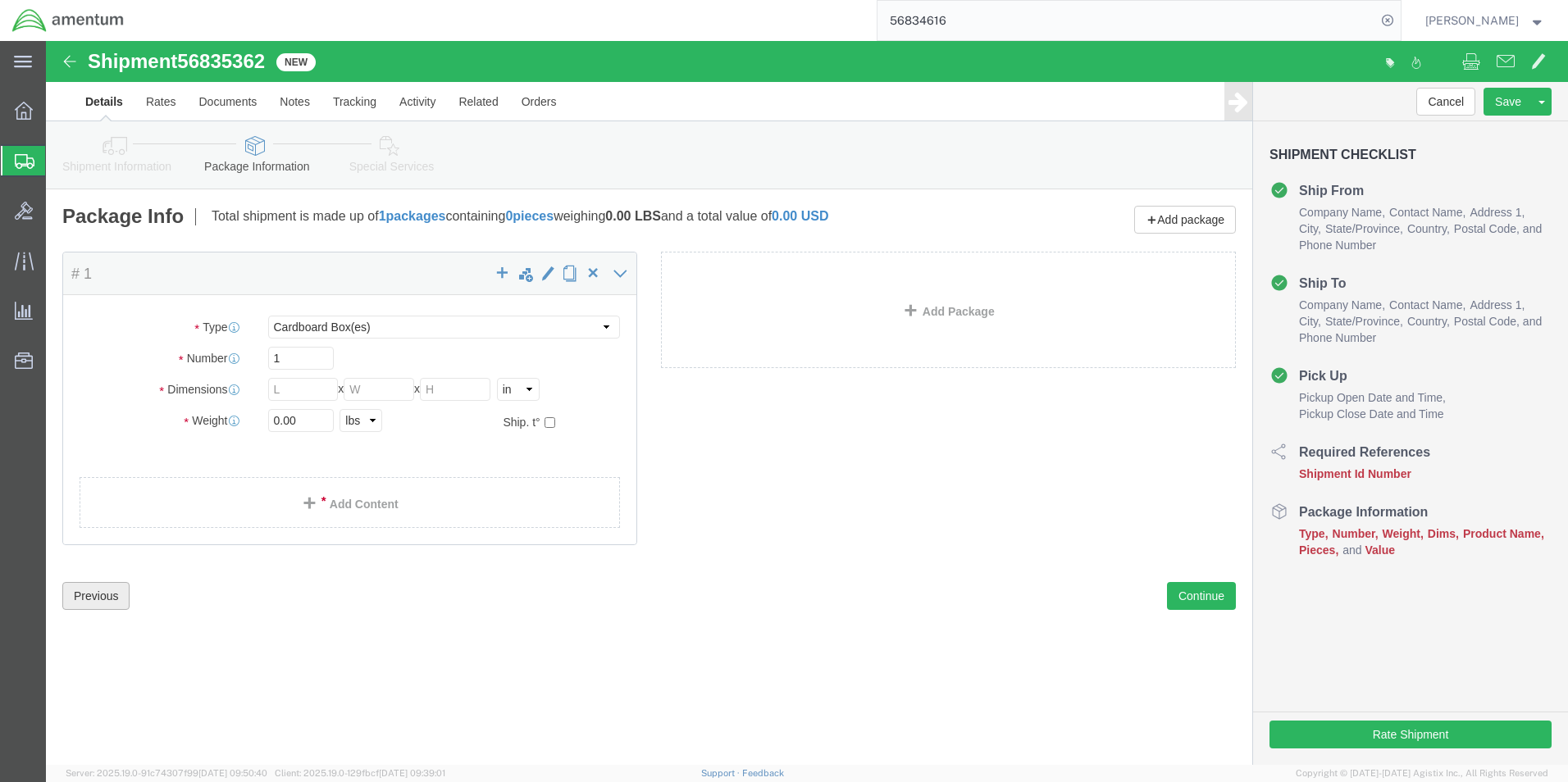
click button "Previous"
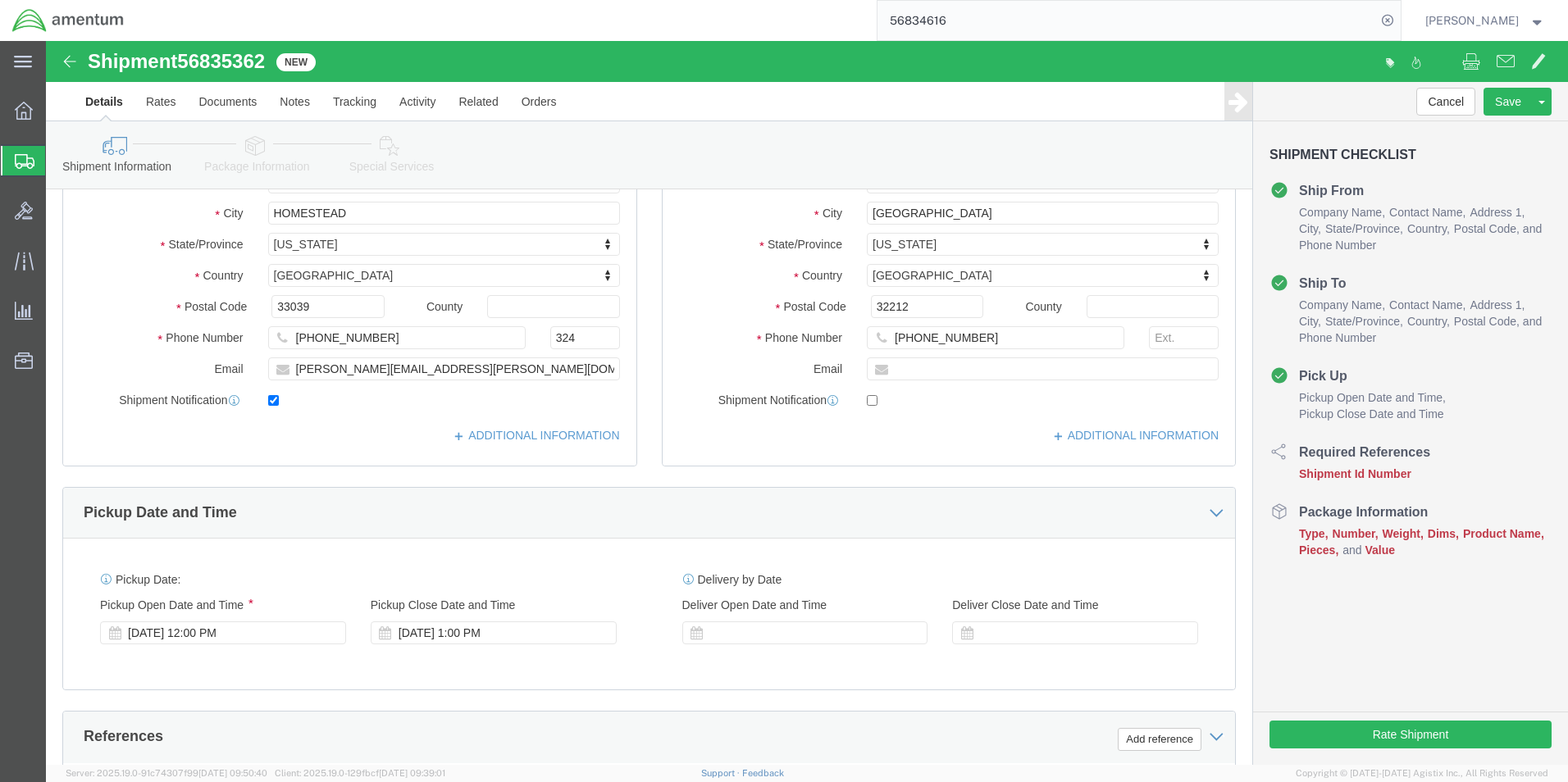
scroll to position [410, 0]
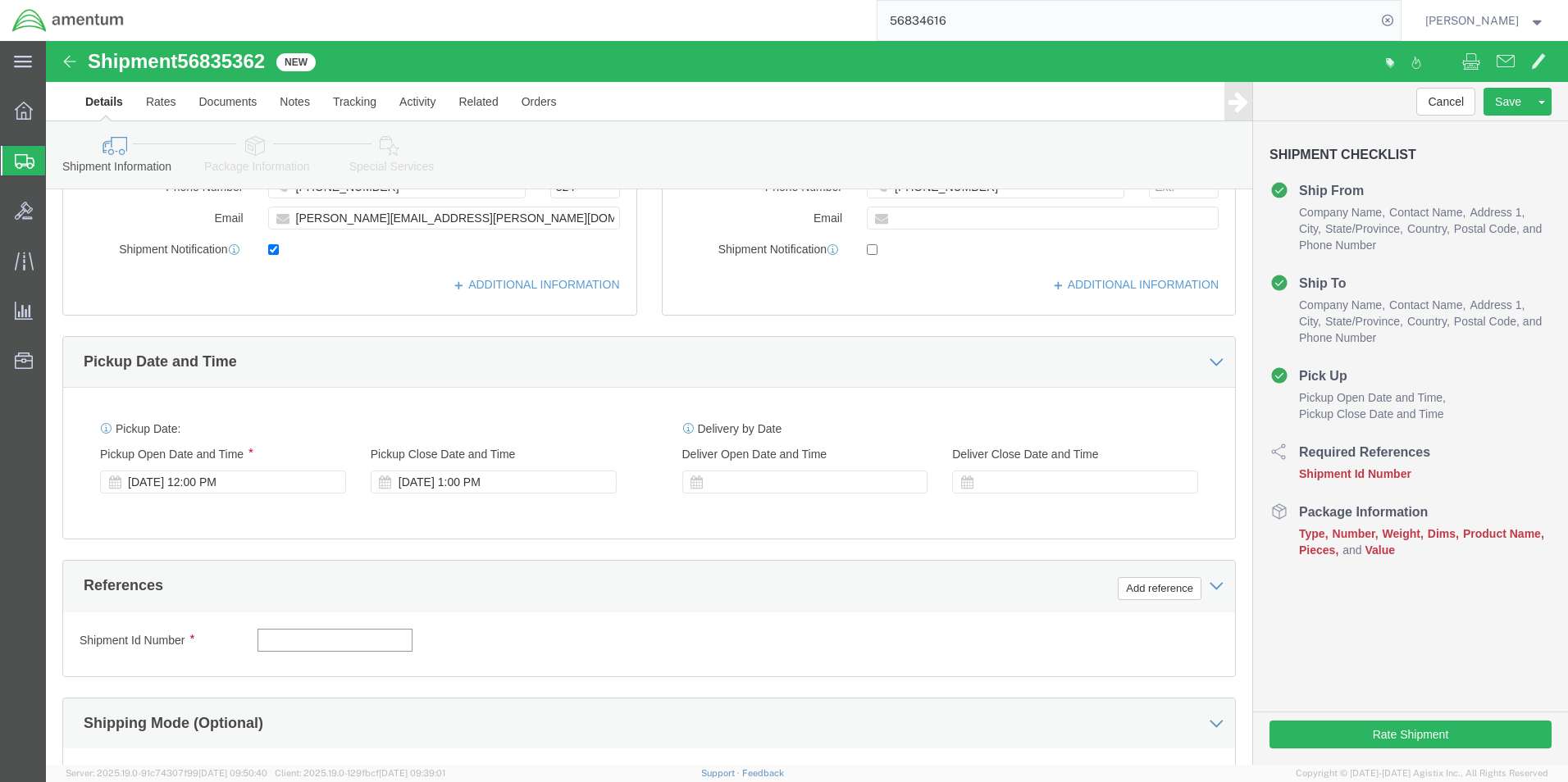
click input "text"
type input "56835362"
click button "Add reference"
click select "Select Account Type Activity ID Airline Appointment Number ASN Batch Request # …"
select select "DEPT"
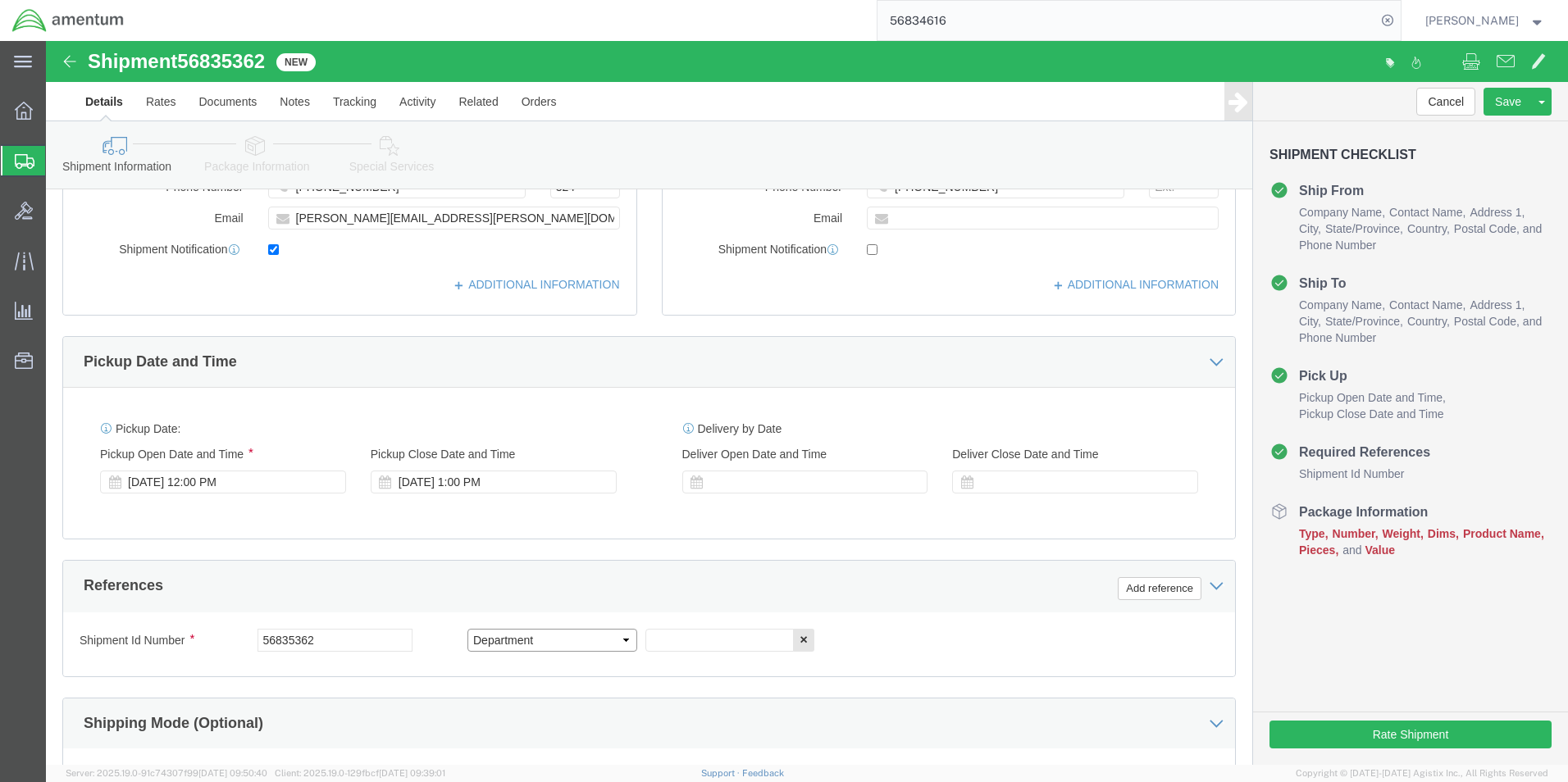
click select "Select Account Type Activity ID Airline Appointment Number ASN Batch Request # …"
click input "text"
type input "CBP"
click button "Add reference"
click select "Select Account Type Activity ID Airline Appointment Number ASN Batch Request # …"
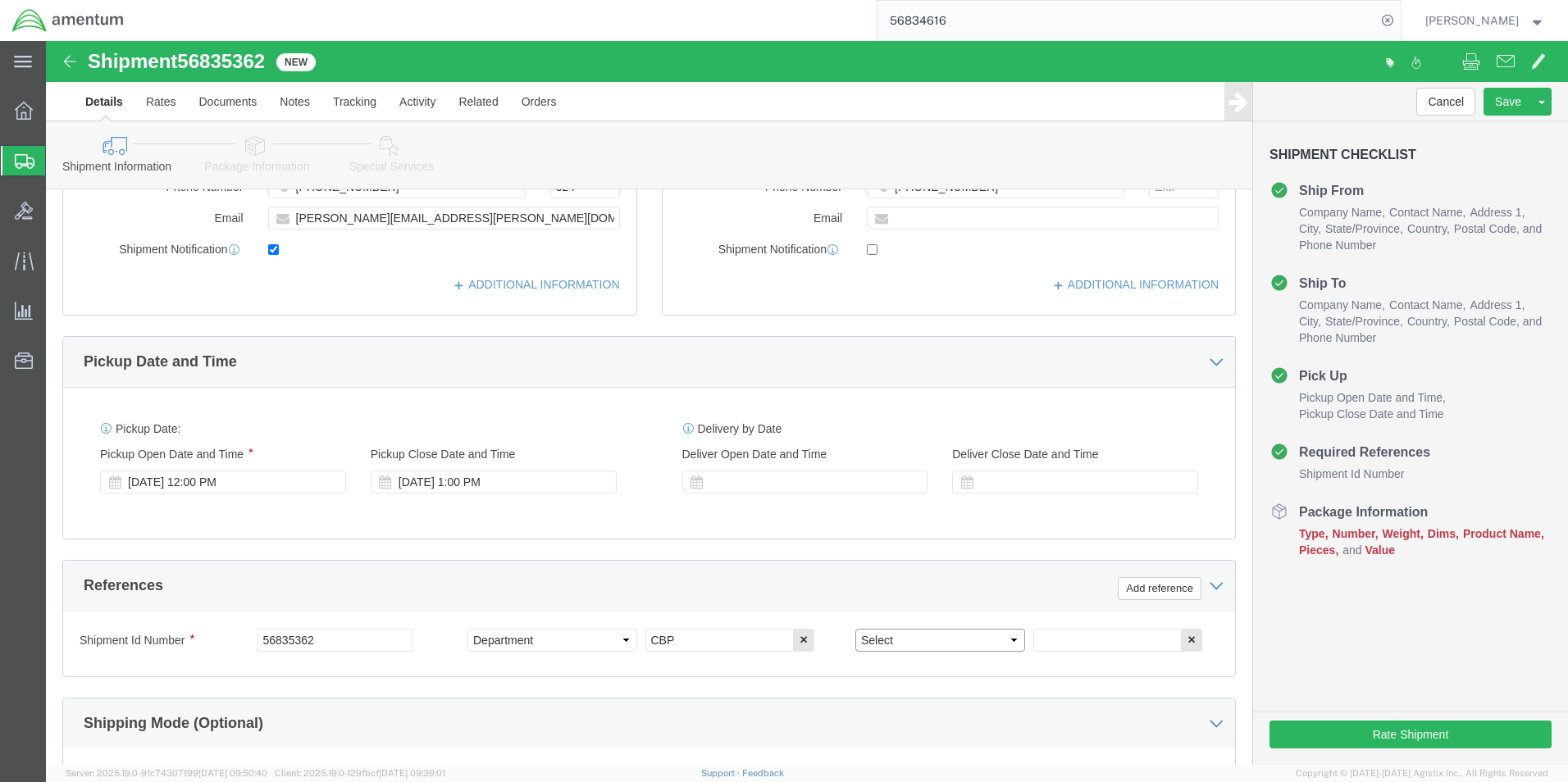
select select "CUSTREF"
click select "Select Account Type Activity ID Airline Appointment Number ASN Batch Request # …"
click input "text"
type input "FUEL TUBE"
click button "Add reference"
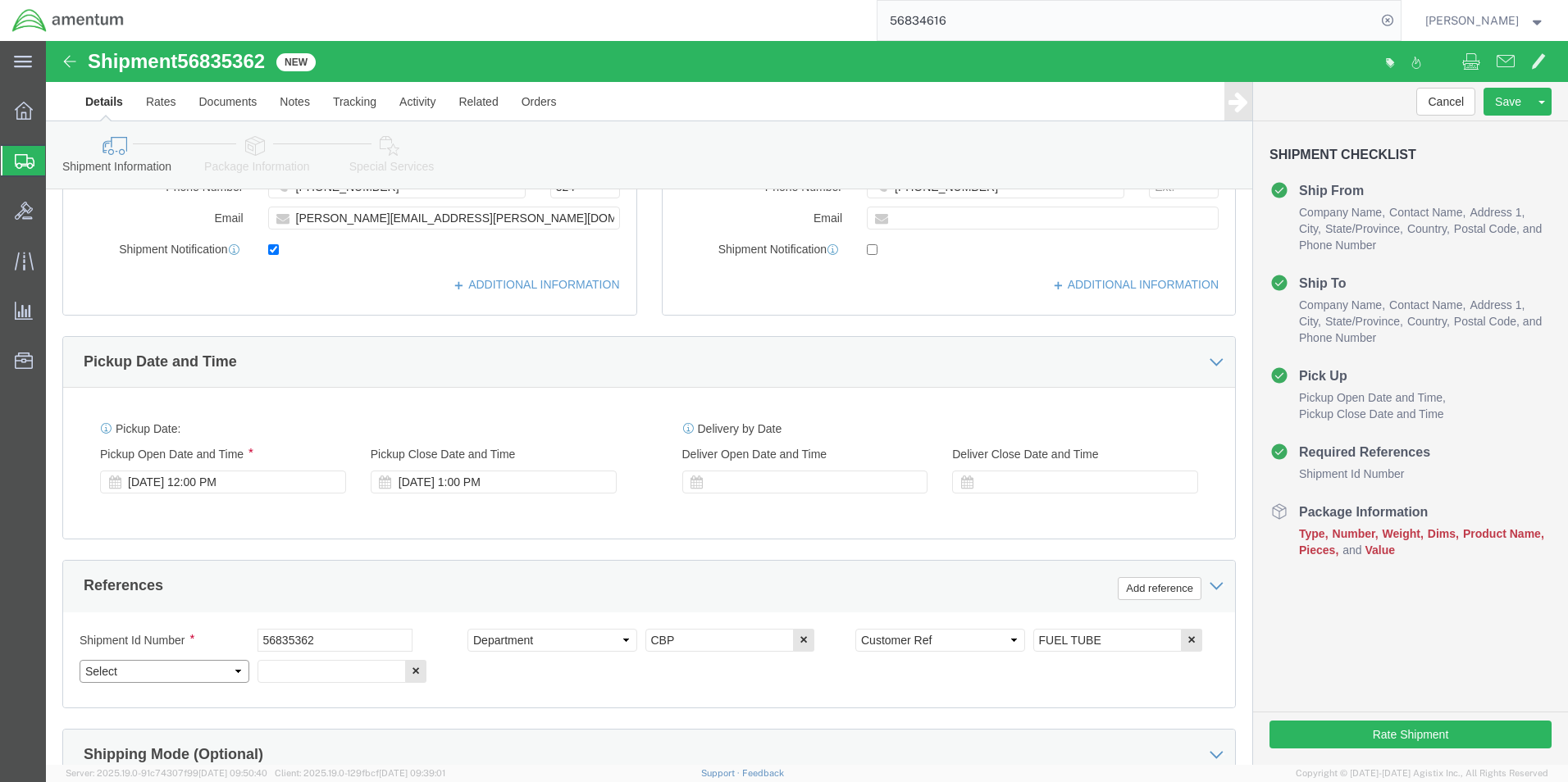
drag, startPoint x: 192, startPoint y: 633, endPoint x: 178, endPoint y: 617, distance: 21.3
click select "Select Account Type Activity ID Airline Appointment Number ASN Batch Request # …"
select select "PROJNUM"
click select "Select Account Type Activity ID Airline Appointment Number ASN Batch Request # …"
click input "text"
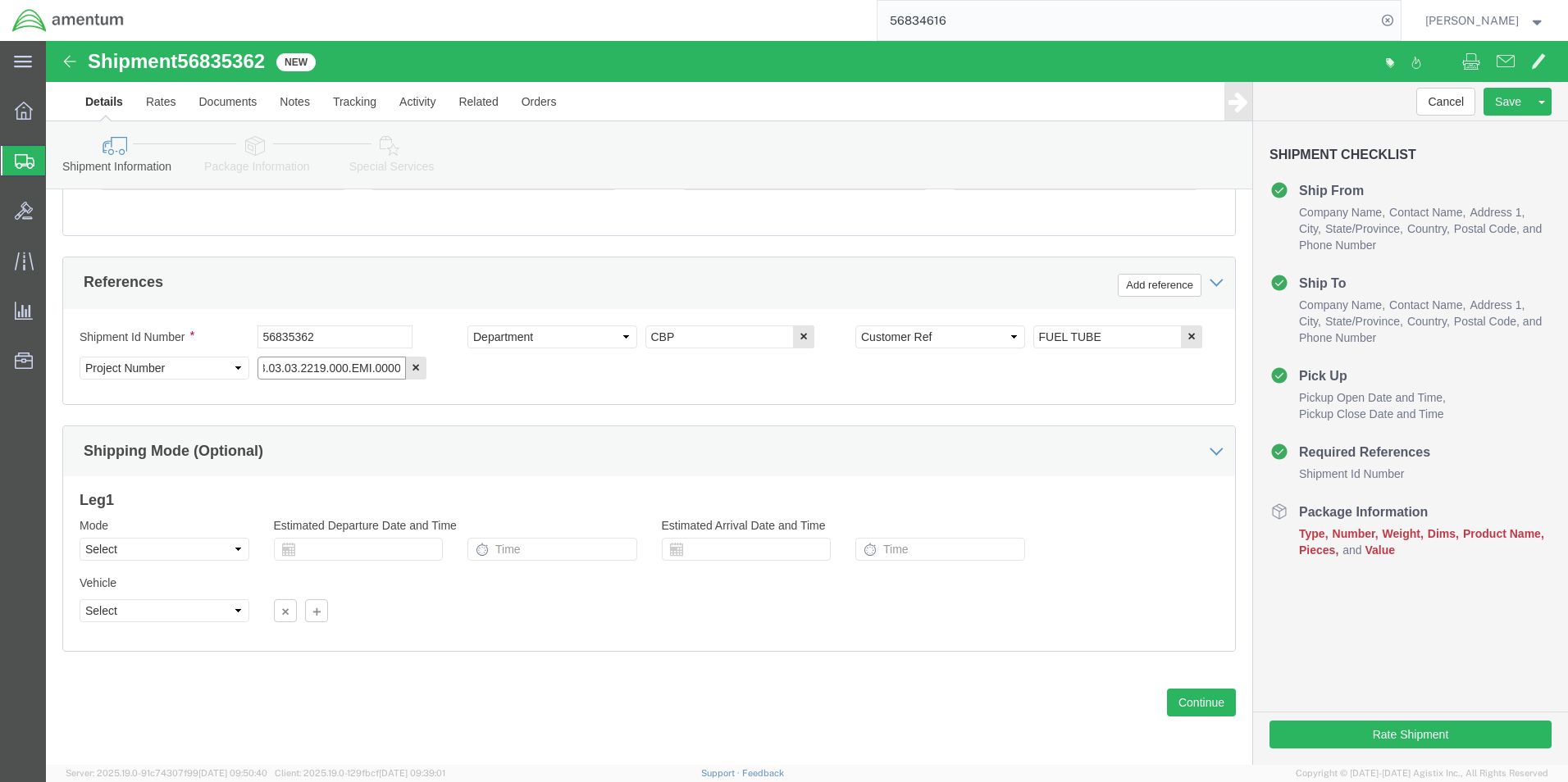
scroll to position [715, 0]
type input "6118.03.03.2219.000.EMI.0000"
click button "Continue"
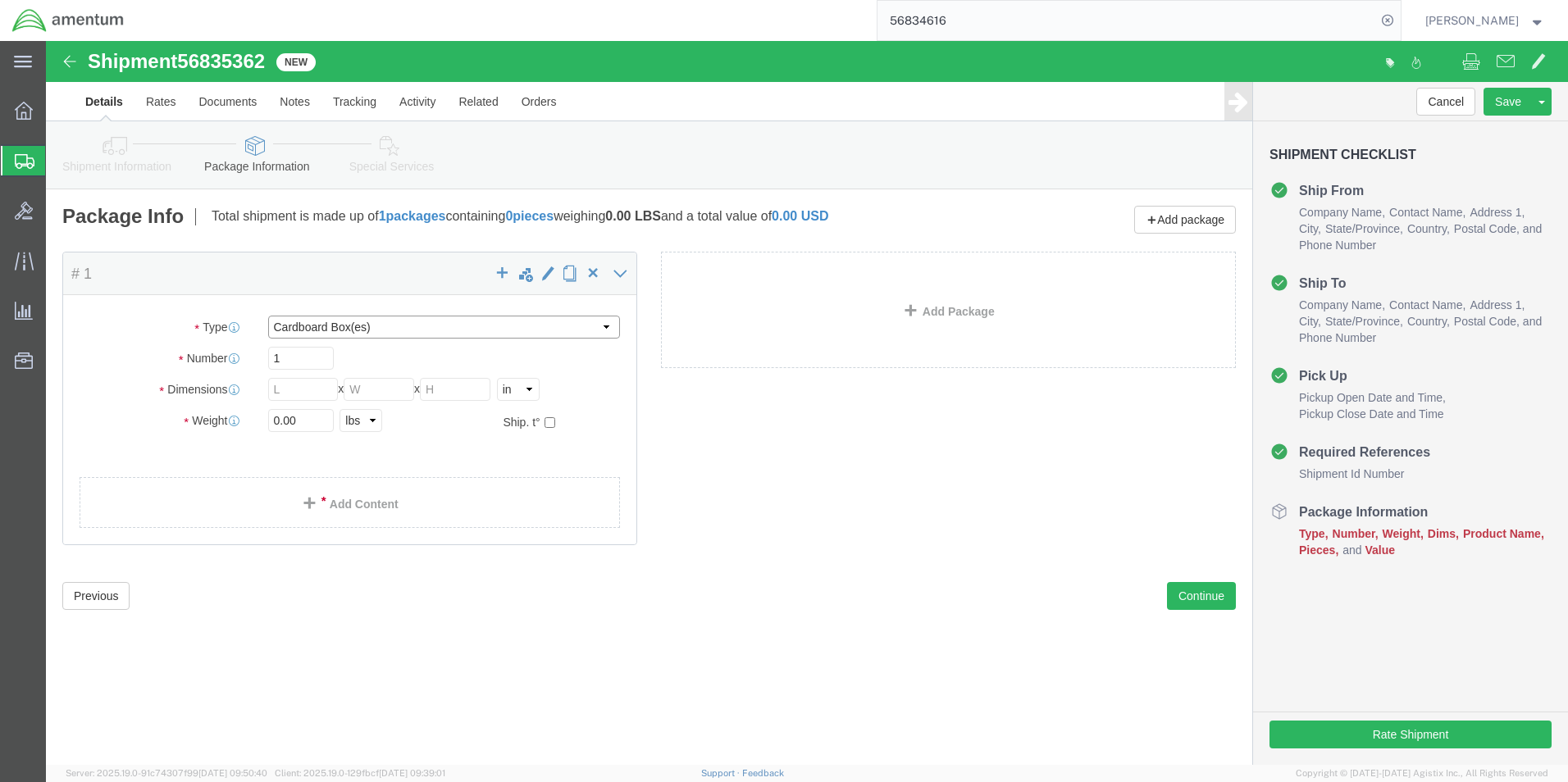
click select "Select BCK Boxes Bale(s) Basket(s) Bolt(s) Bottle(s) Buckets Bulk Bundle(s) Can…"
select select "PAK"
click select "Select BCK Boxes Bale(s) Basket(s) Bolt(s) Bottle(s) Buckets Bulk Bundle(s) Can…"
type input "10.25"
type input "12.75"
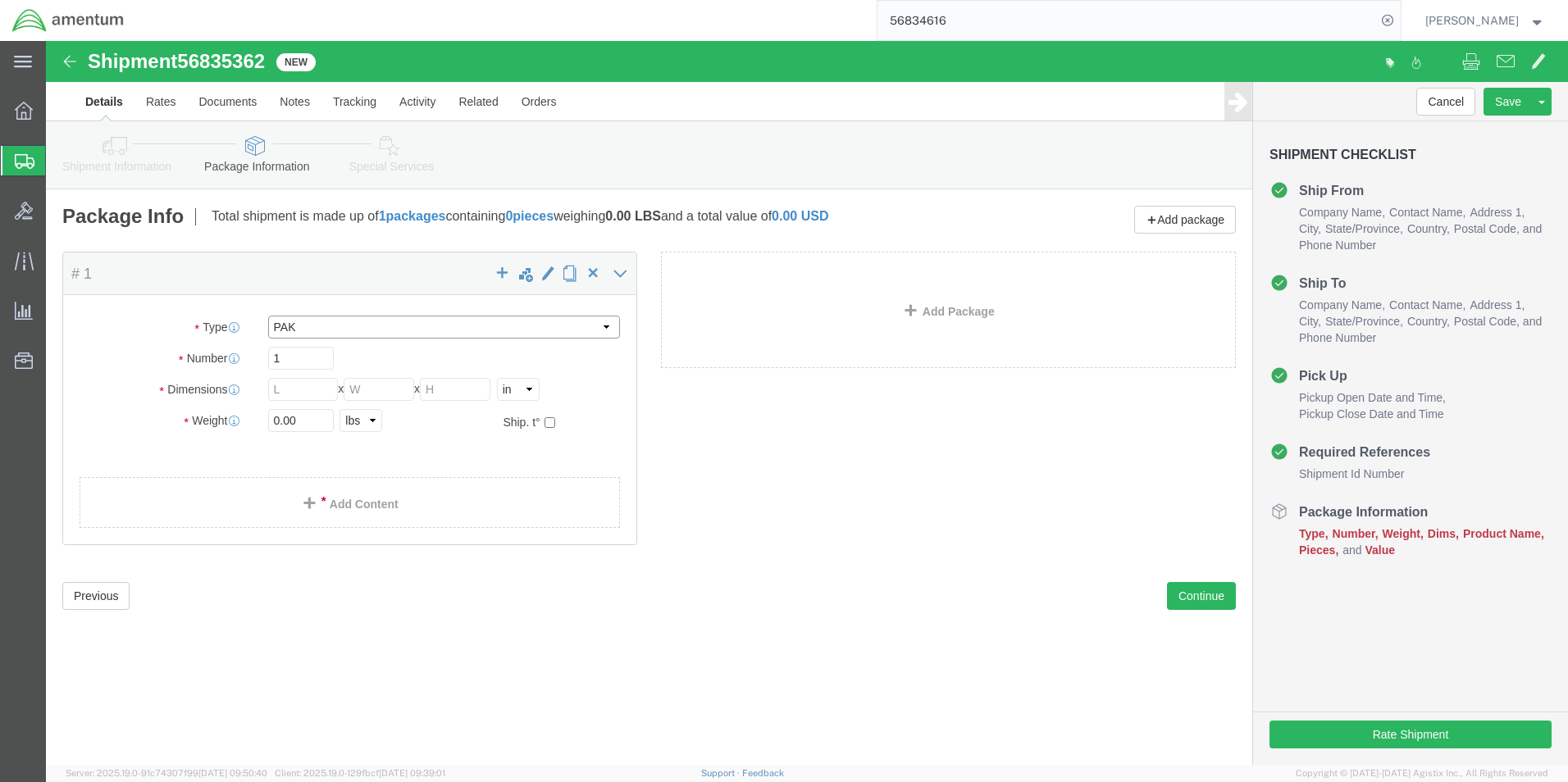
type input "1.00"
click input "0.00"
type input "1.00"
click span
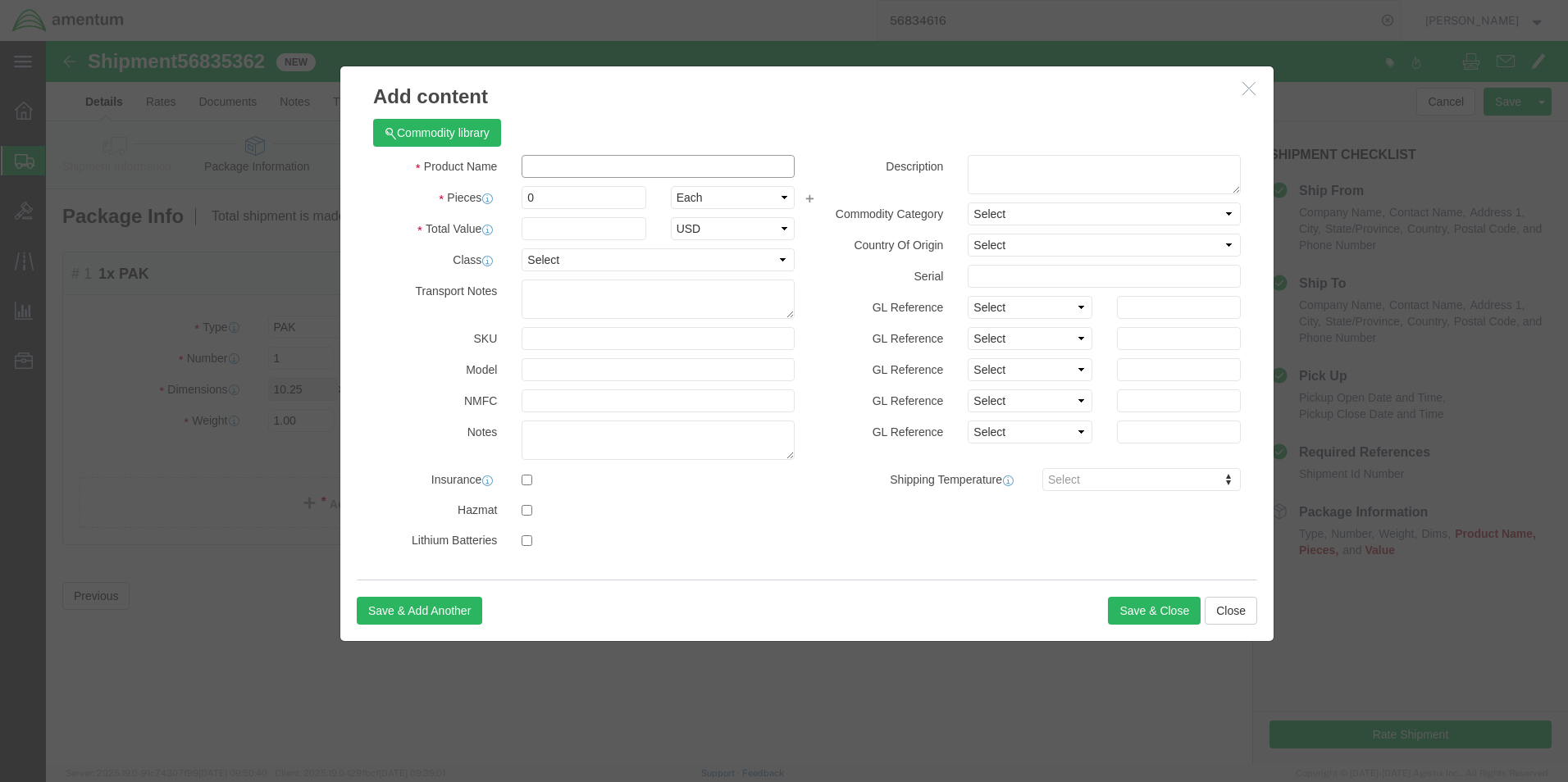
click input "text"
type input "FUEL TUBE"
click input "0"
type input "1"
click input "text"
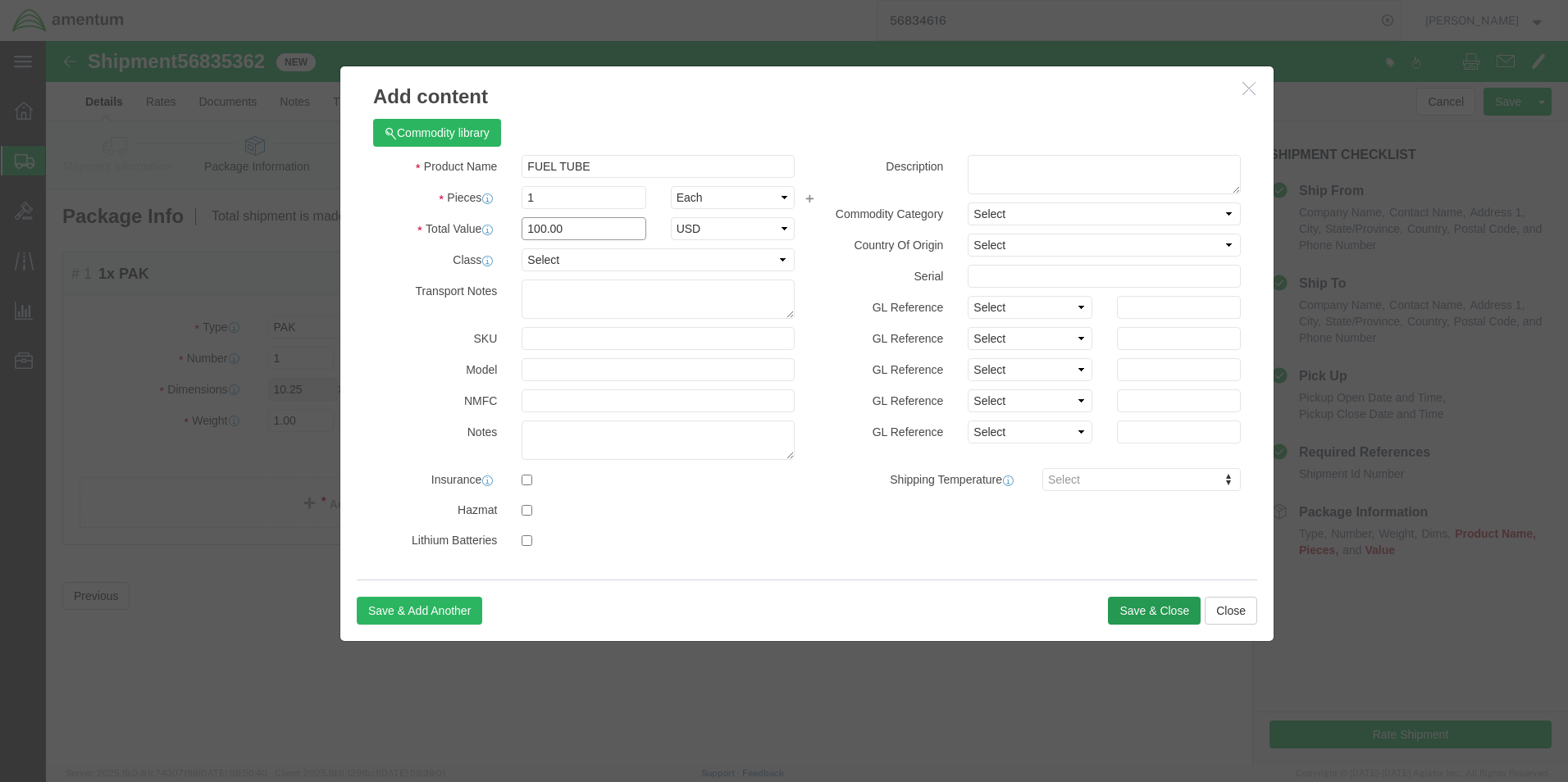
type input "100.00"
click button "Save & Close"
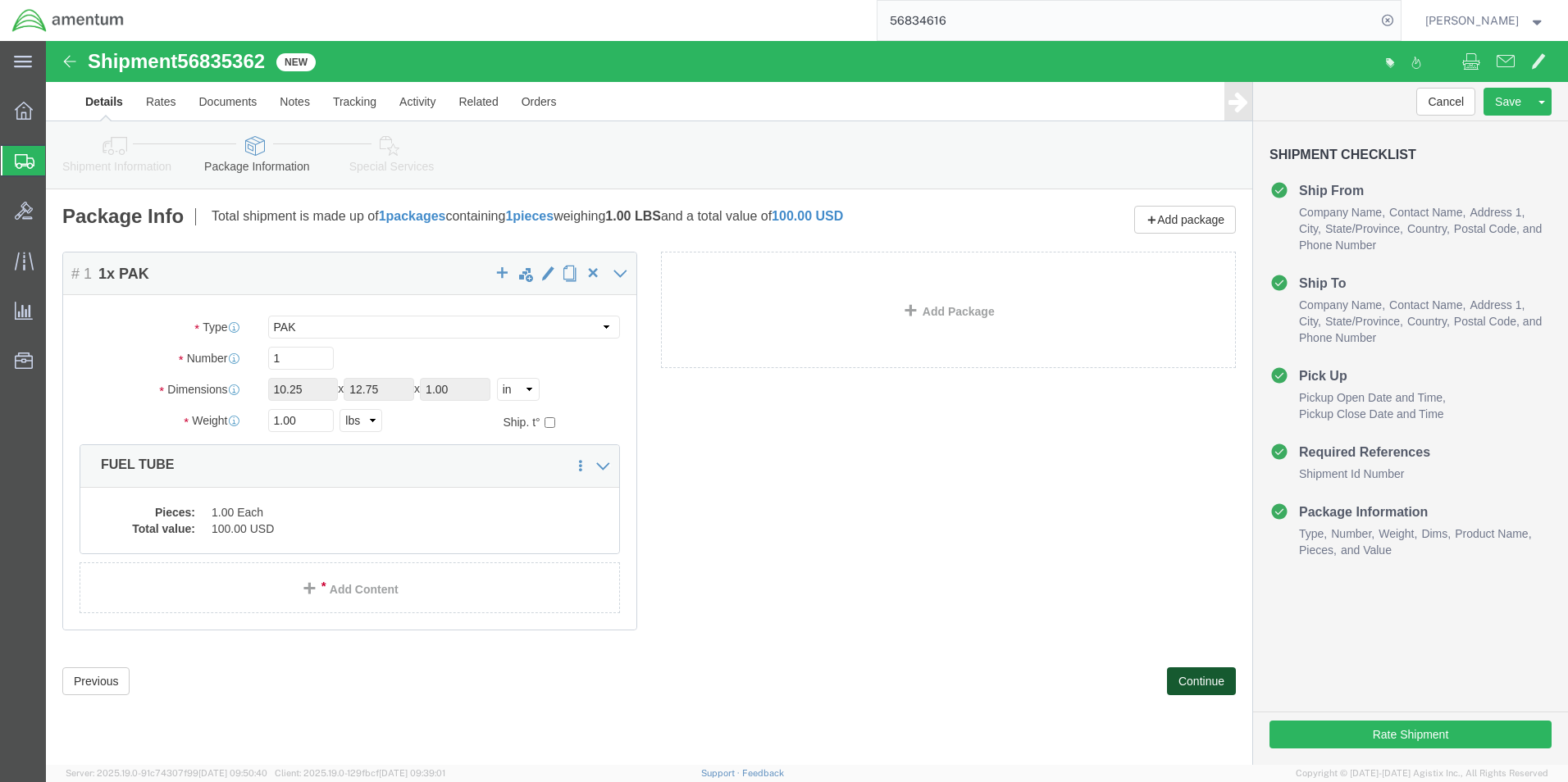
click button "Continue"
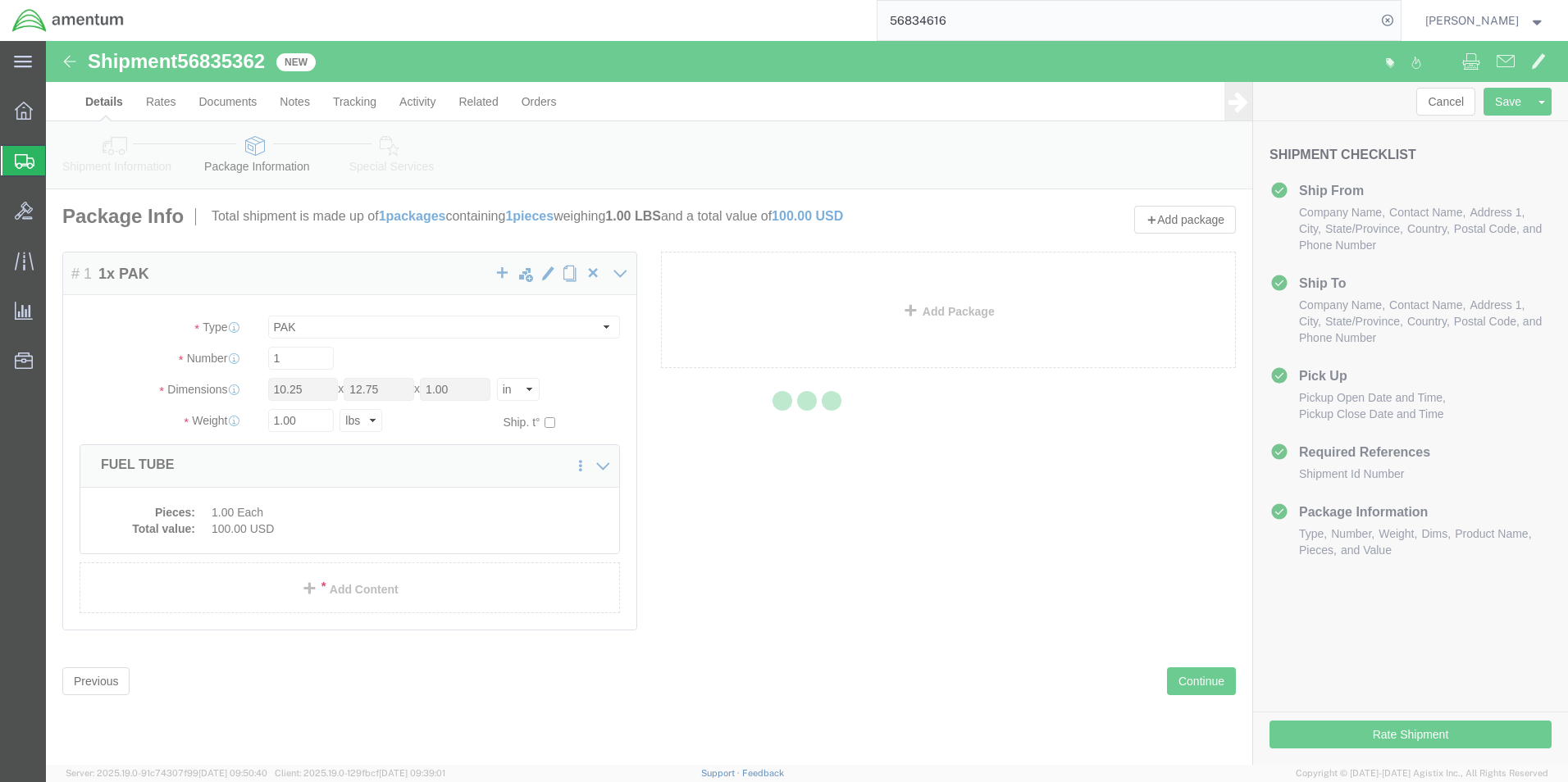
select select
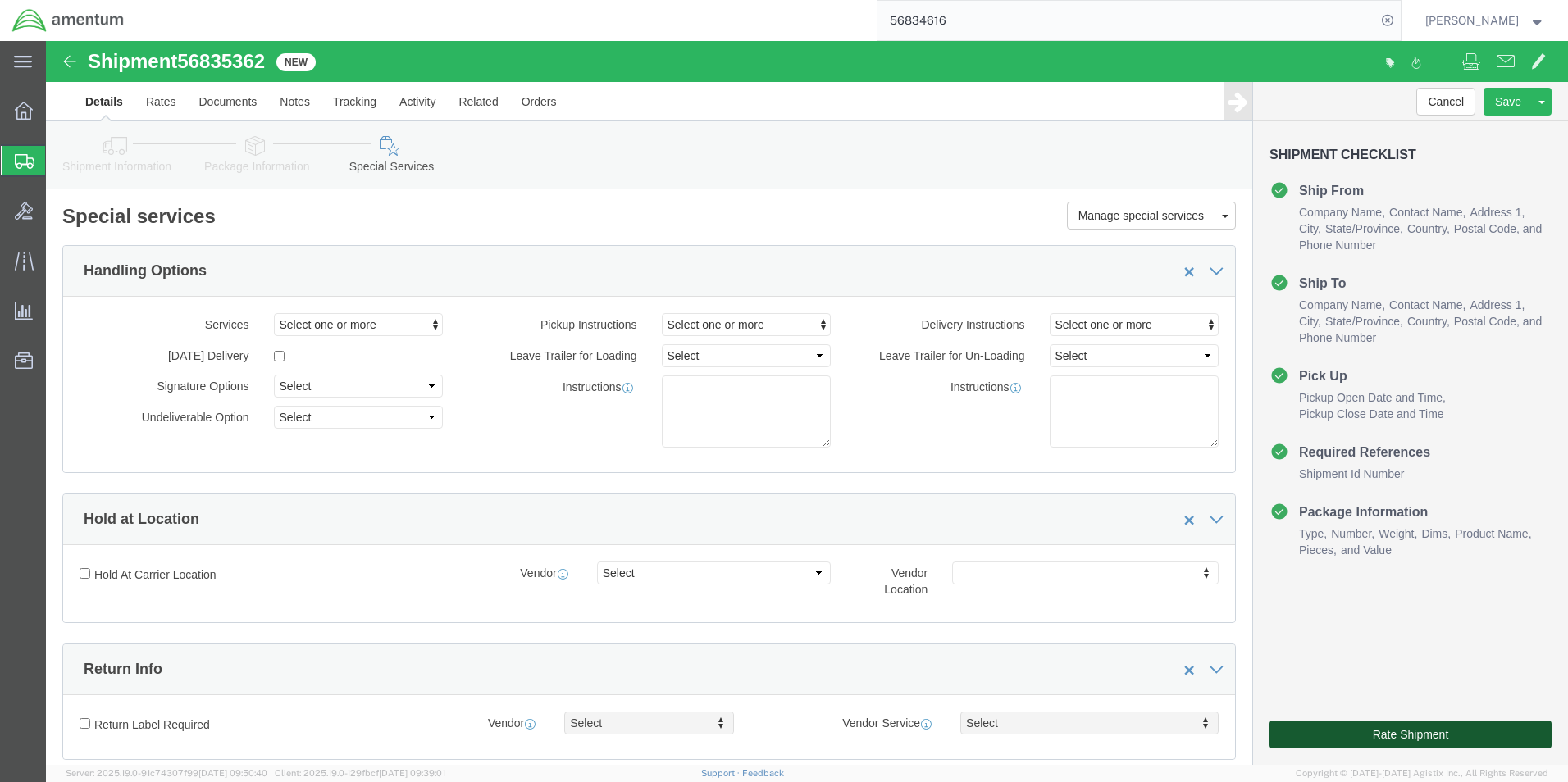
click button "Rate Shipment"
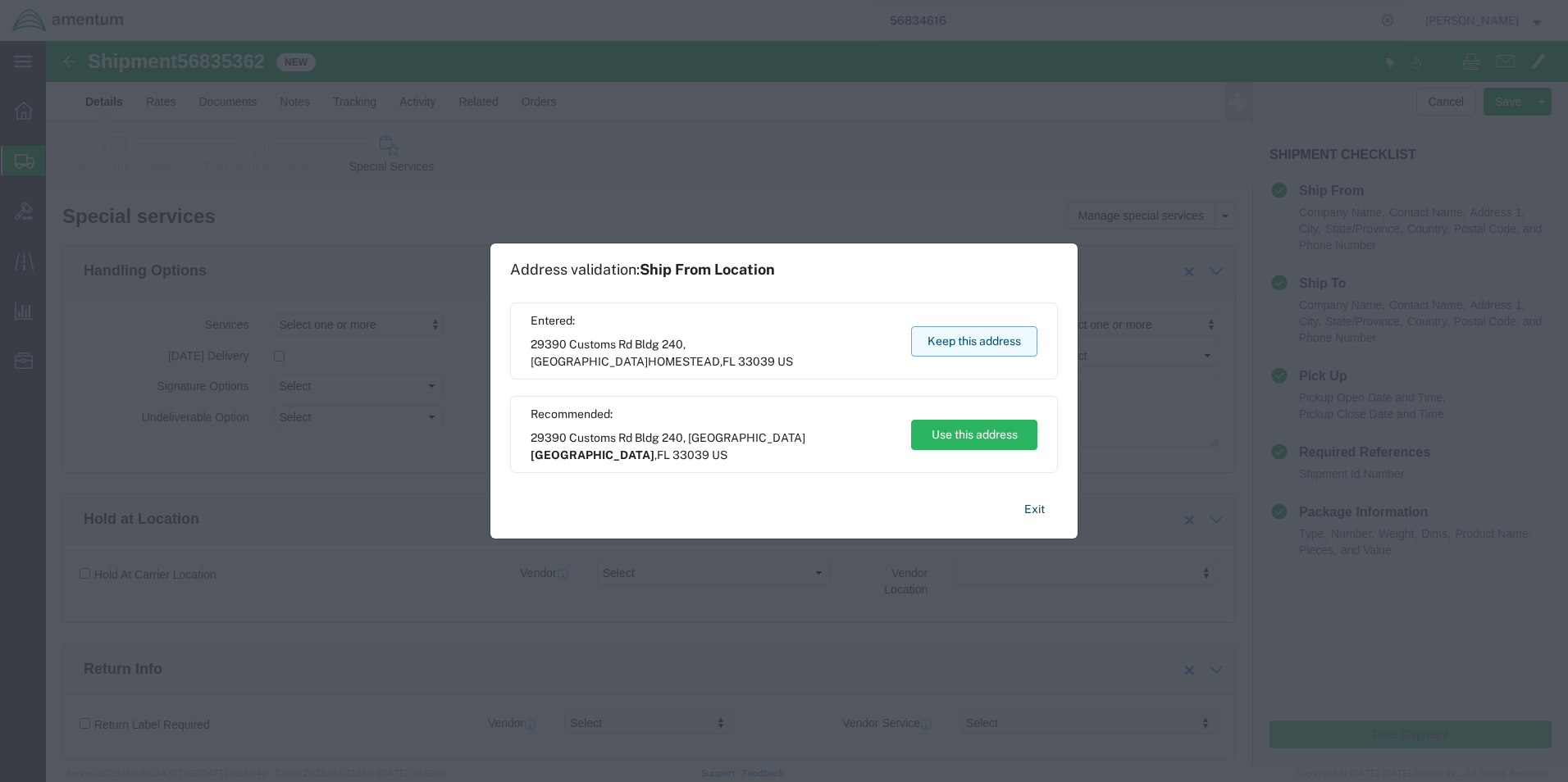
click at [962, 338] on button "Keep this address" at bounding box center [974, 341] width 126 height 30
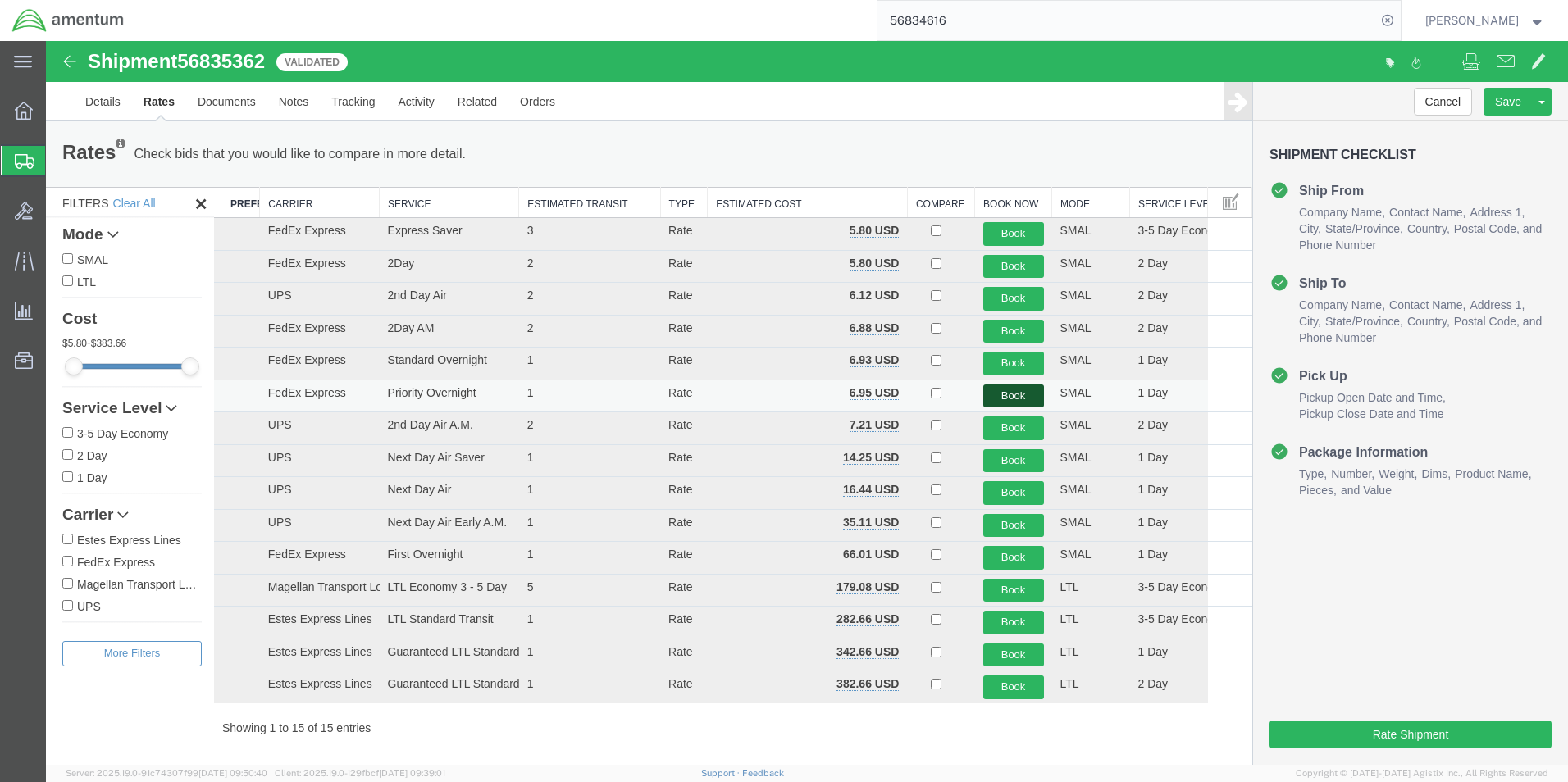
click at [995, 396] on button "Book" at bounding box center [1014, 397] width 60 height 24
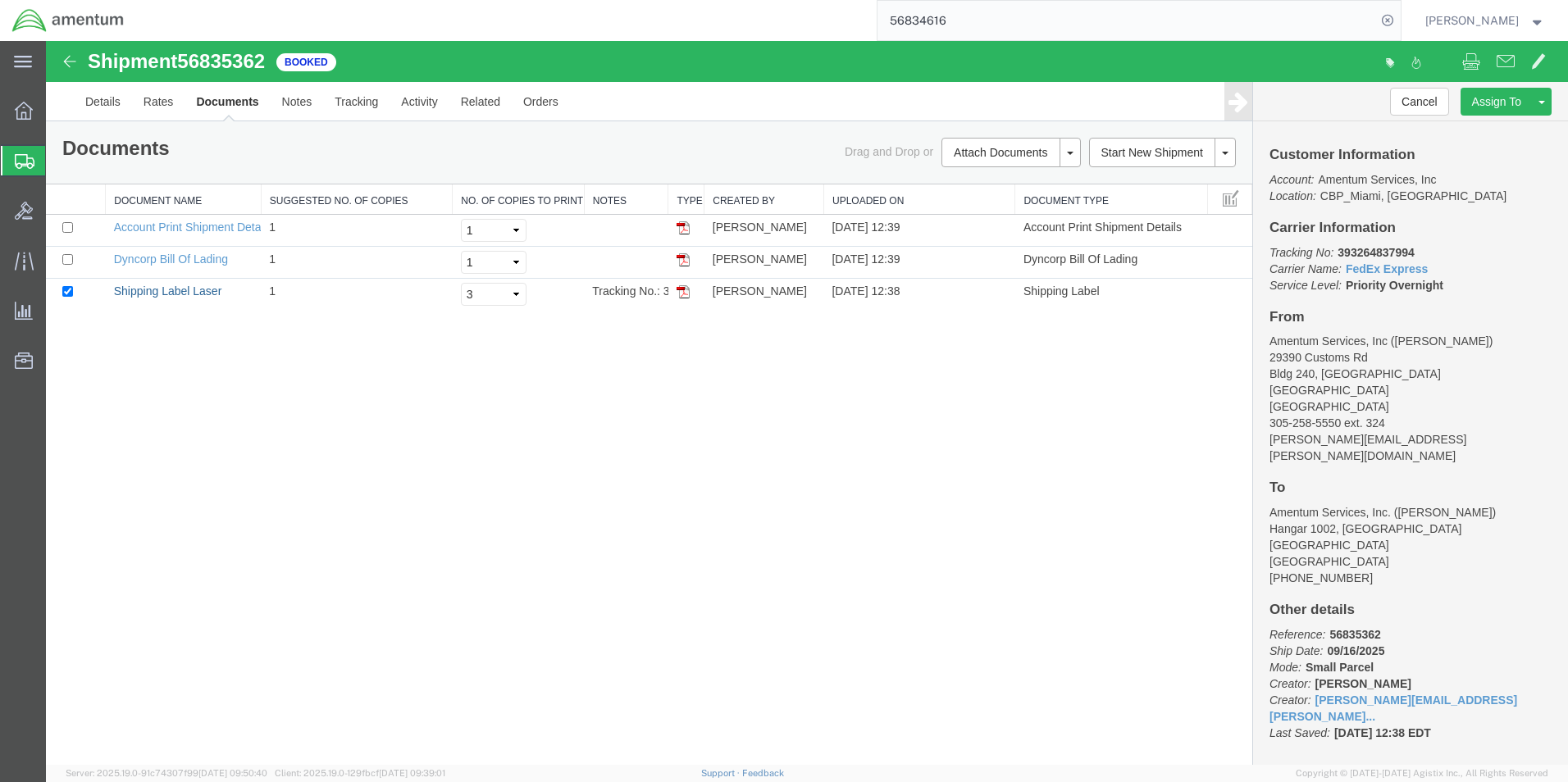
drag, startPoint x: 192, startPoint y: 289, endPoint x: 176, endPoint y: 319, distance: 34.0
click at [192, 289] on link "Shipping Label Laser" at bounding box center [168, 291] width 108 height 13
